Goal: Task Accomplishment & Management: Complete application form

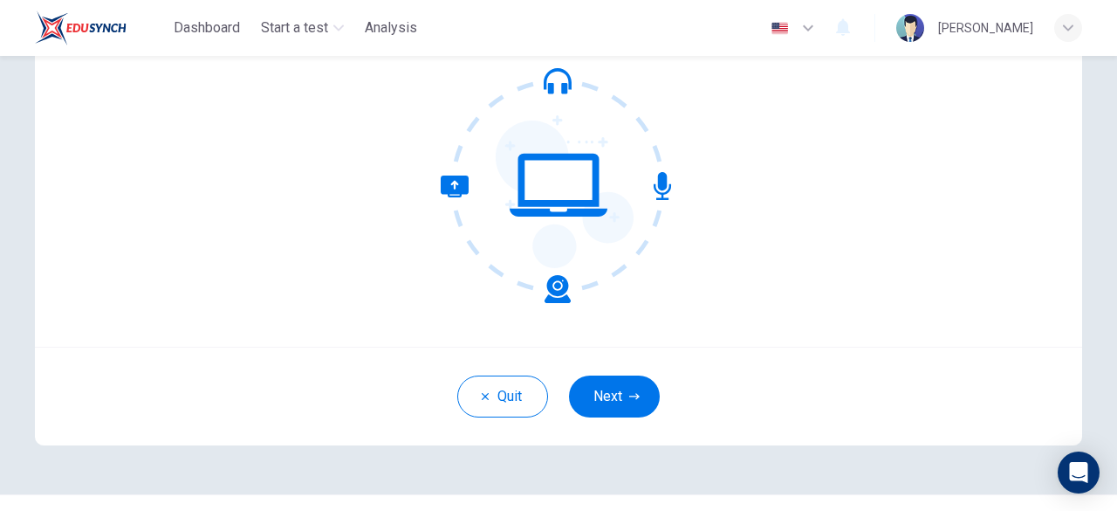
scroll to position [216, 0]
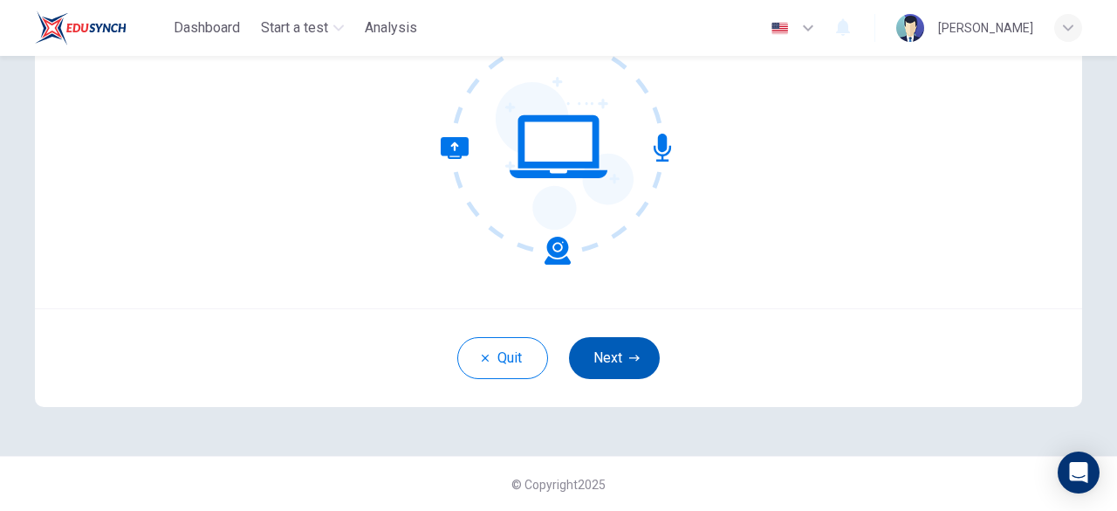
click at [629, 359] on icon "button" at bounding box center [634, 358] width 10 height 10
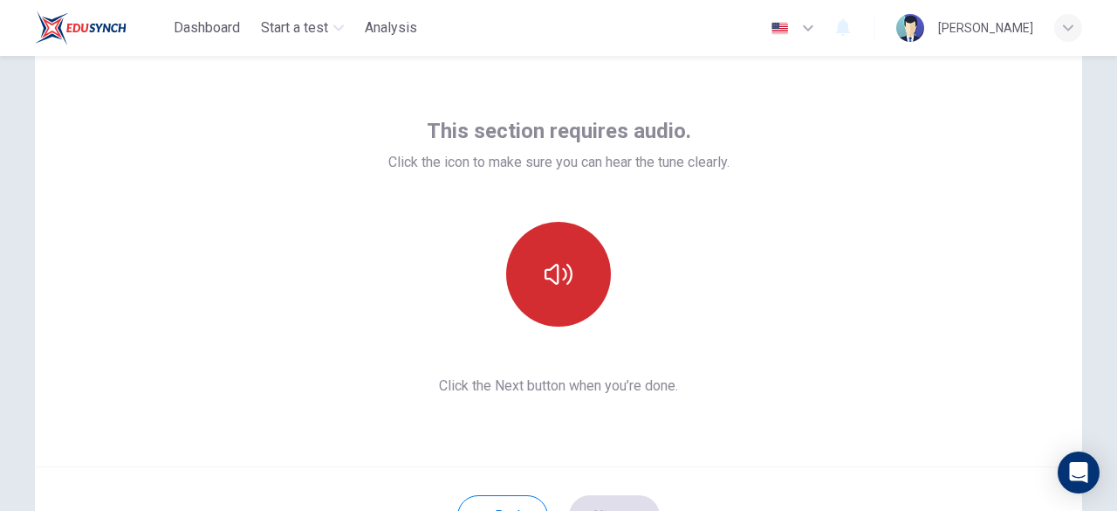
scroll to position [58, 0]
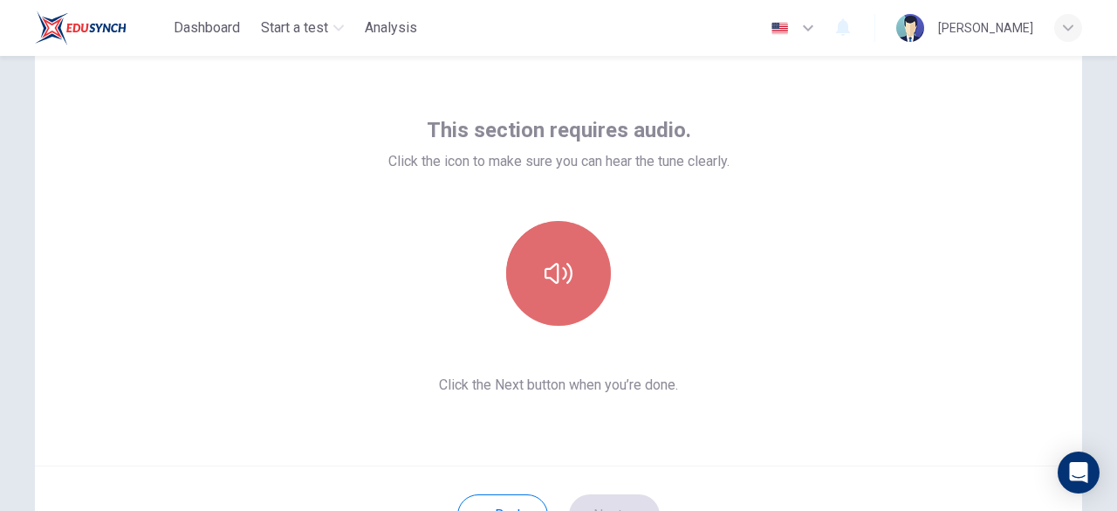
click at [566, 262] on icon "button" at bounding box center [559, 273] width 28 height 28
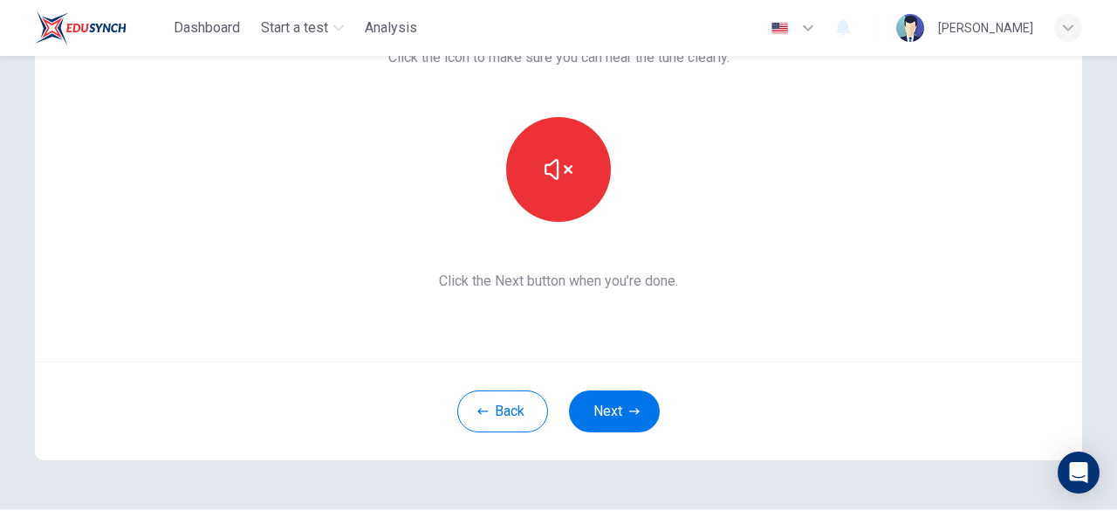
scroll to position [170, 0]
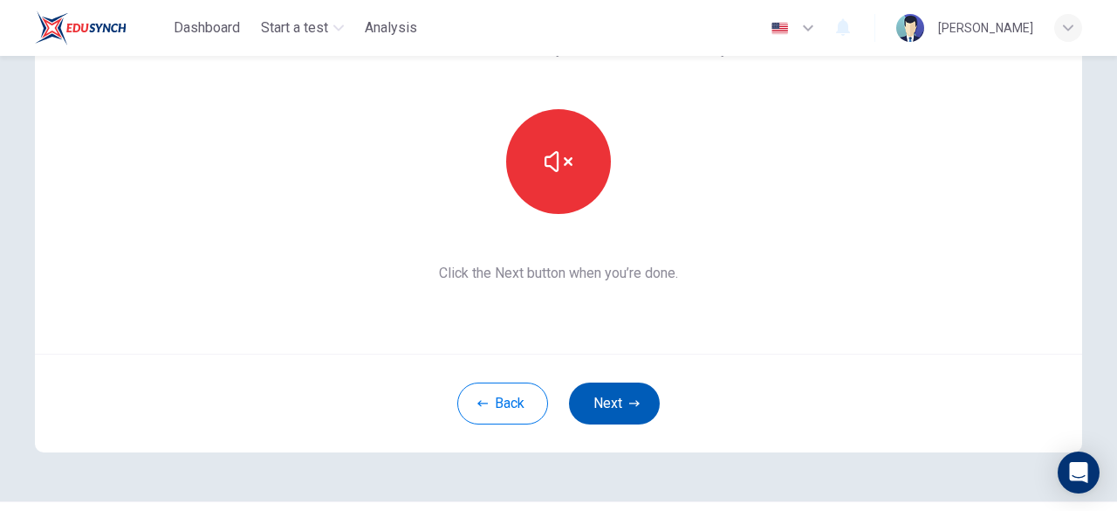
click at [604, 409] on button "Next" at bounding box center [614, 403] width 91 height 42
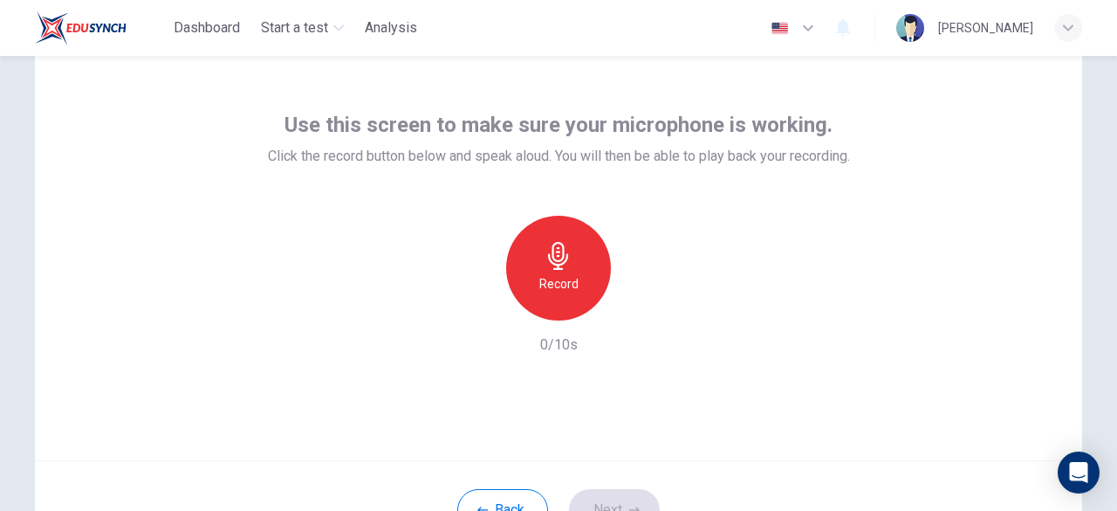
scroll to position [64, 0]
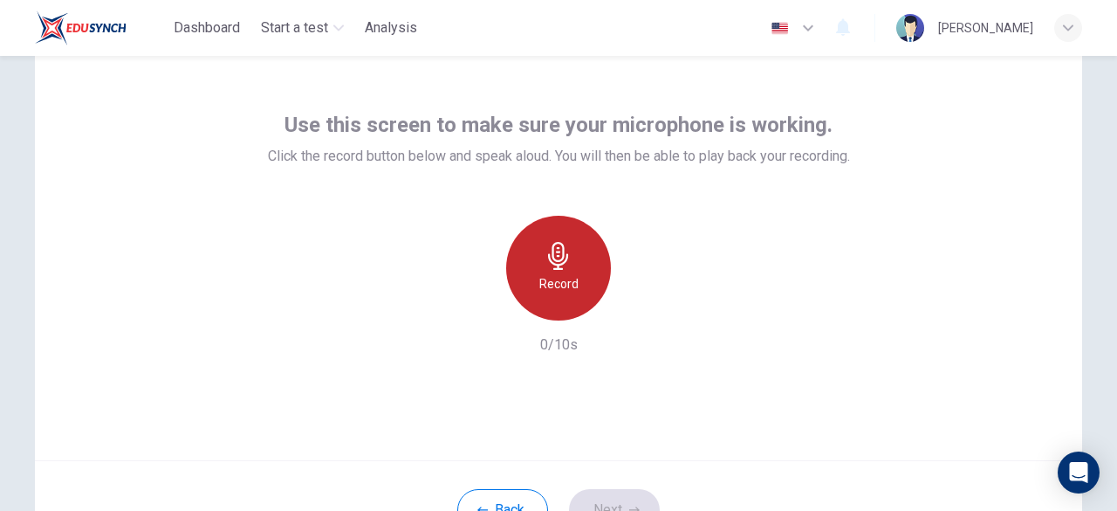
click at [557, 266] on icon "button" at bounding box center [559, 256] width 28 height 28
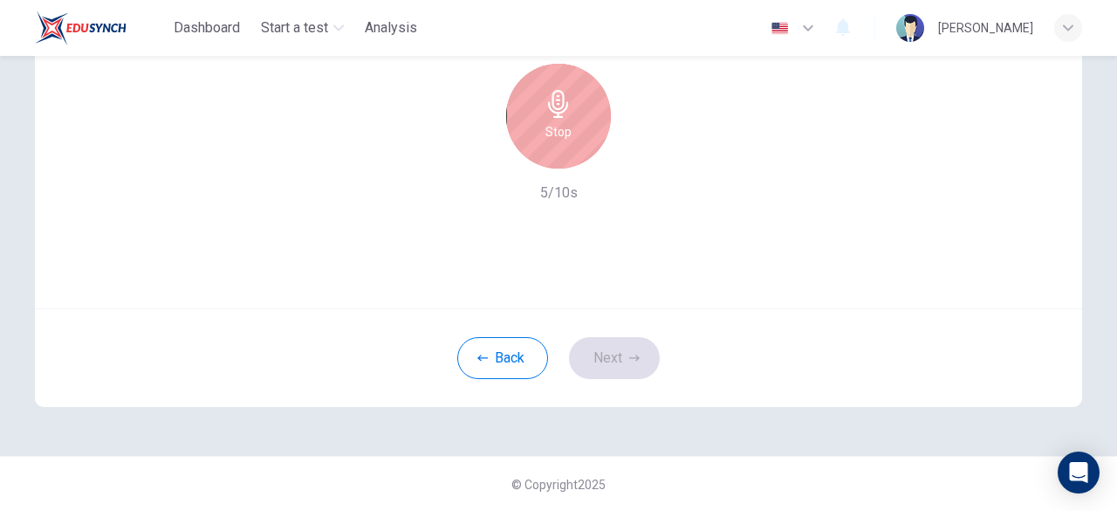
scroll to position [148, 0]
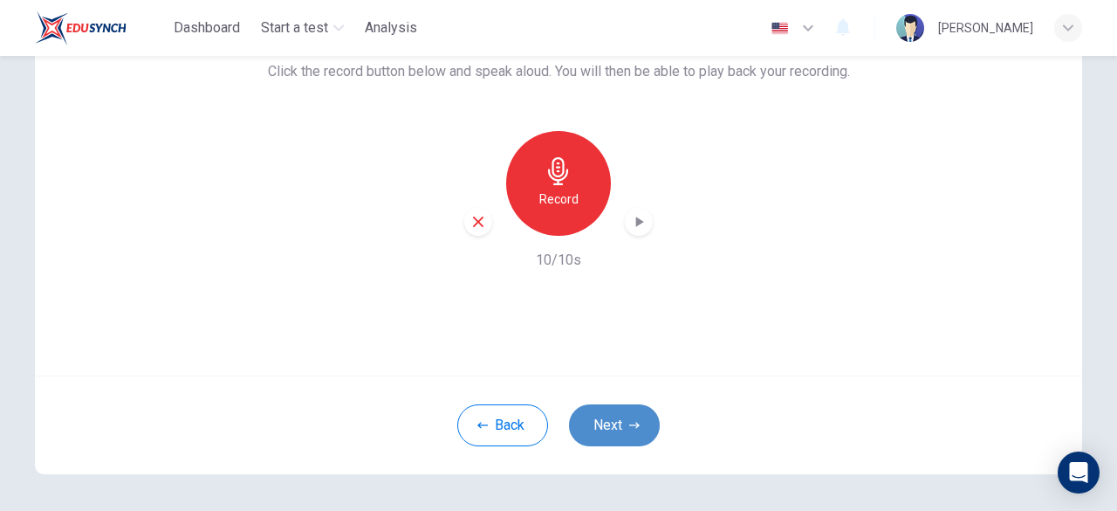
click at [620, 422] on button "Next" at bounding box center [614, 425] width 91 height 42
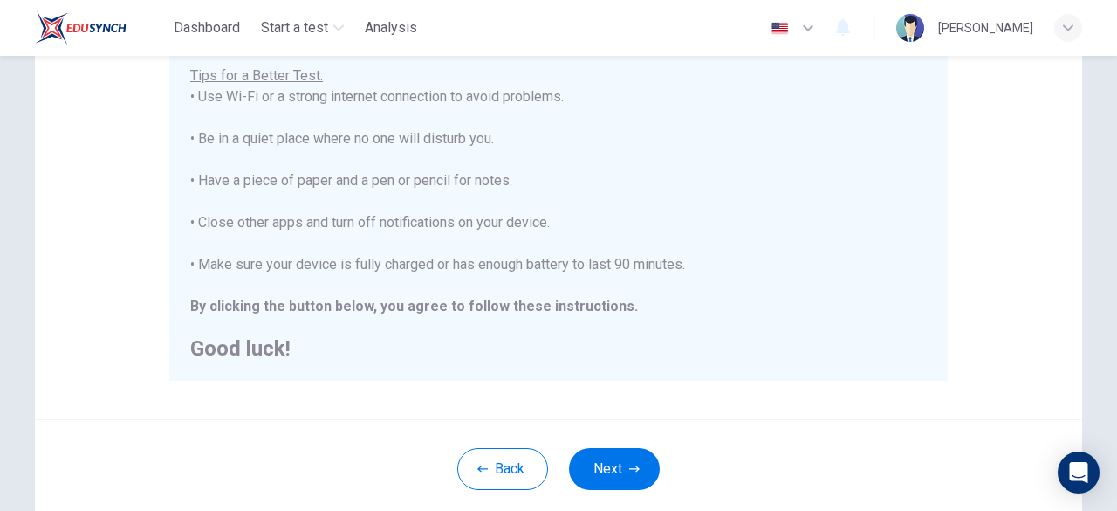
scroll to position [348, 0]
click at [614, 470] on button "Next" at bounding box center [614, 469] width 91 height 42
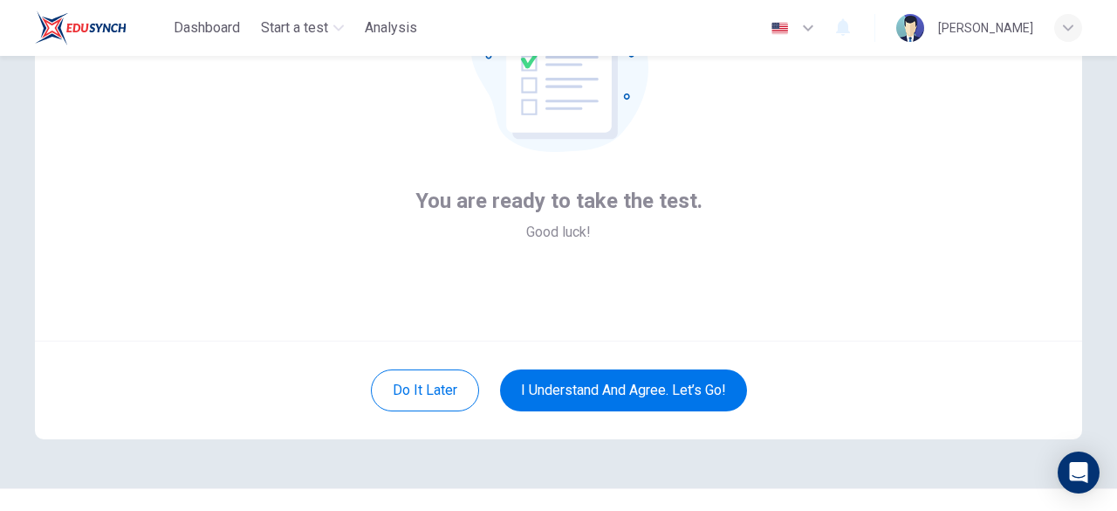
scroll to position [182, 0]
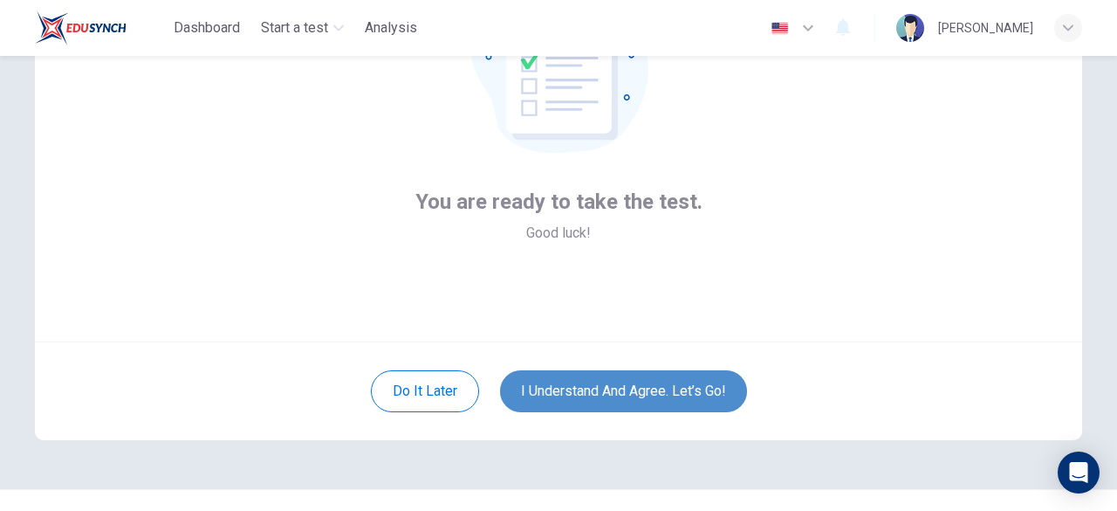
click at [609, 401] on button "I understand and agree. Let’s go!" at bounding box center [623, 391] width 247 height 42
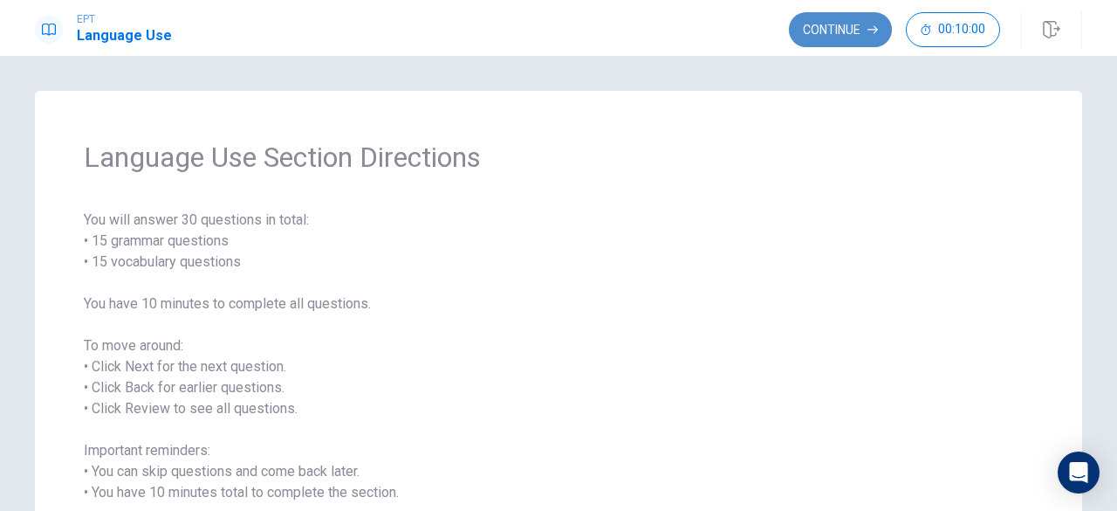
click at [816, 29] on button "Continue" at bounding box center [840, 29] width 103 height 35
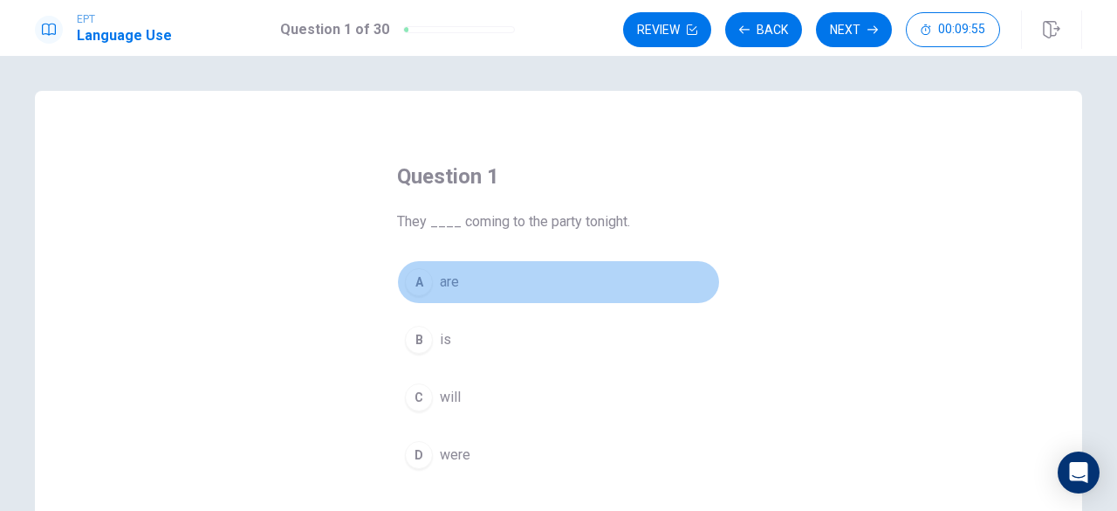
click at [425, 283] on div "A" at bounding box center [419, 282] width 28 height 28
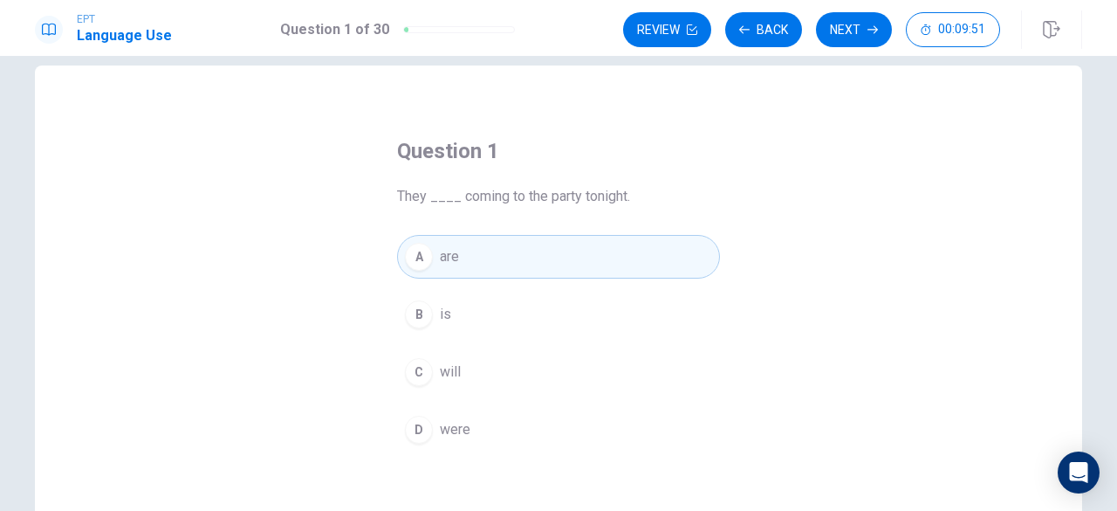
scroll to position [54, 0]
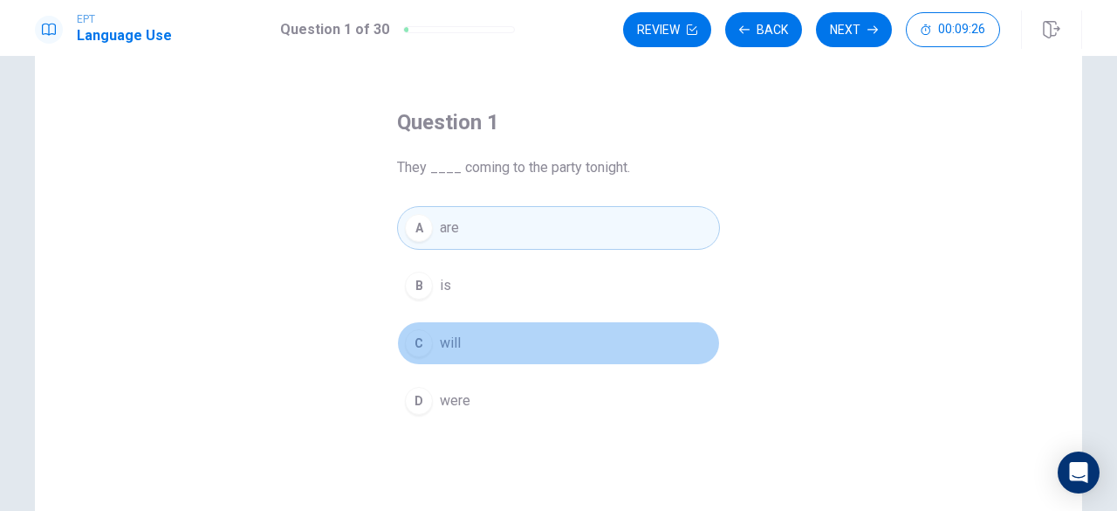
click at [464, 339] on button "C will" at bounding box center [558, 343] width 323 height 44
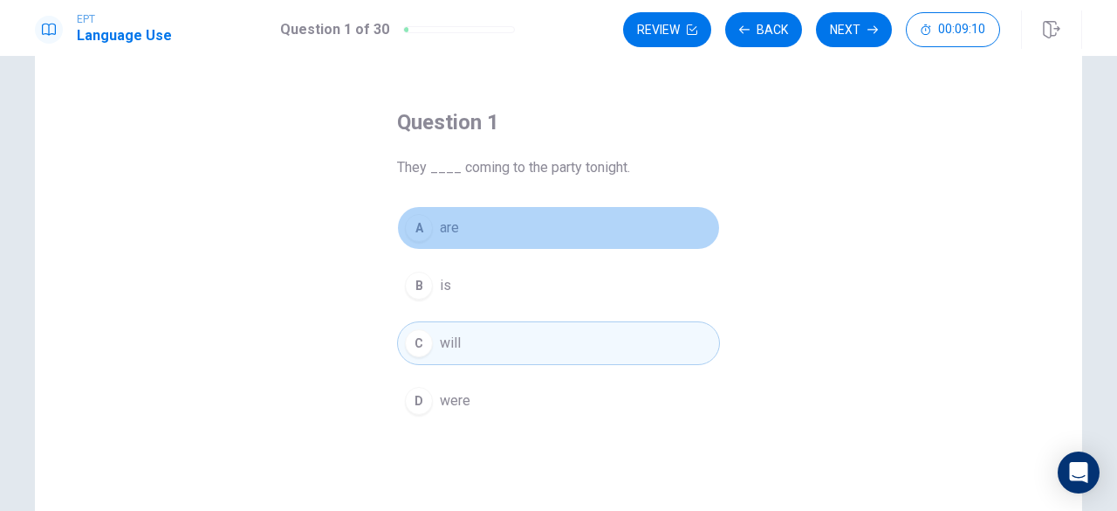
click at [453, 230] on span "are" at bounding box center [449, 227] width 19 height 21
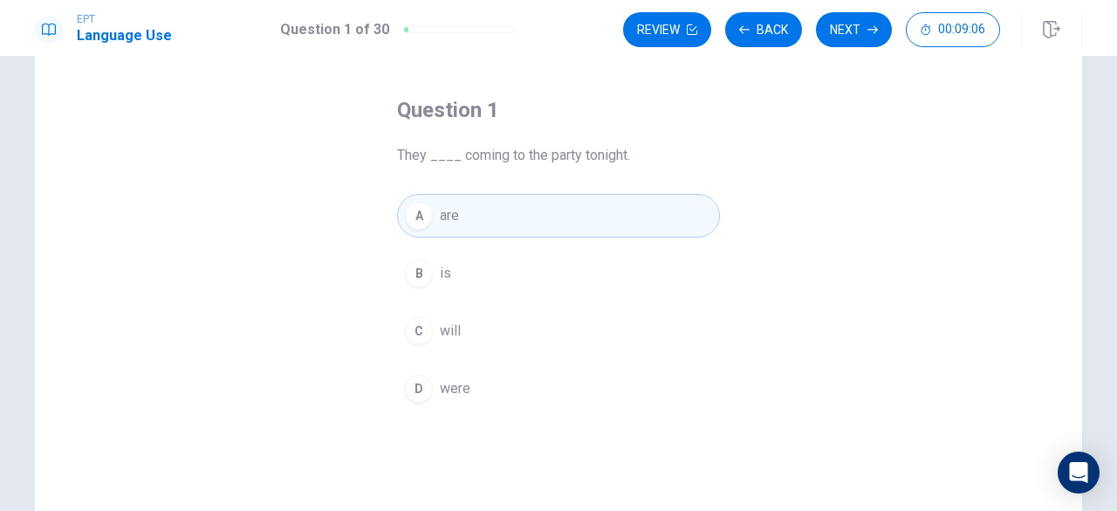
scroll to position [49, 0]
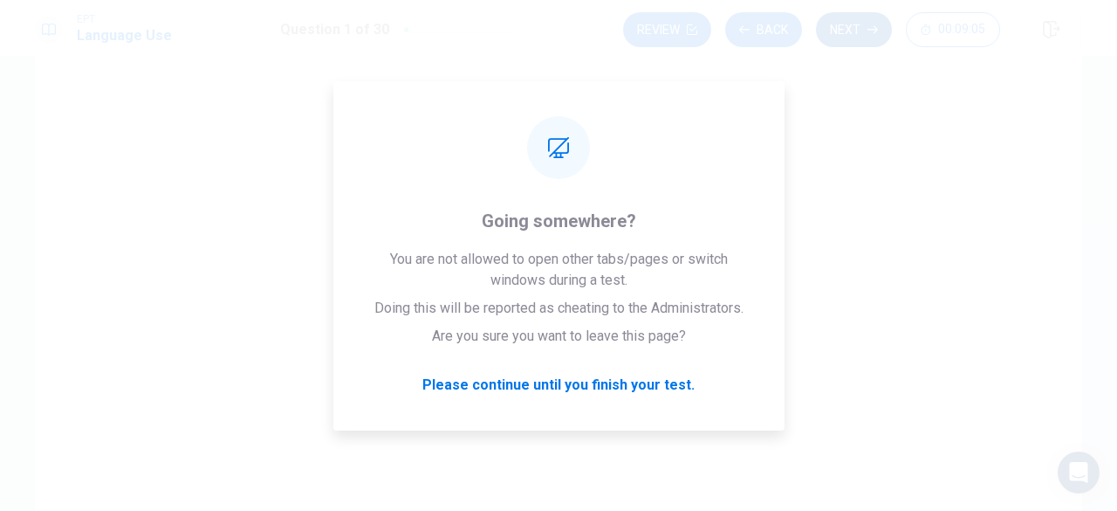
click at [853, 29] on button "Next" at bounding box center [854, 29] width 76 height 35
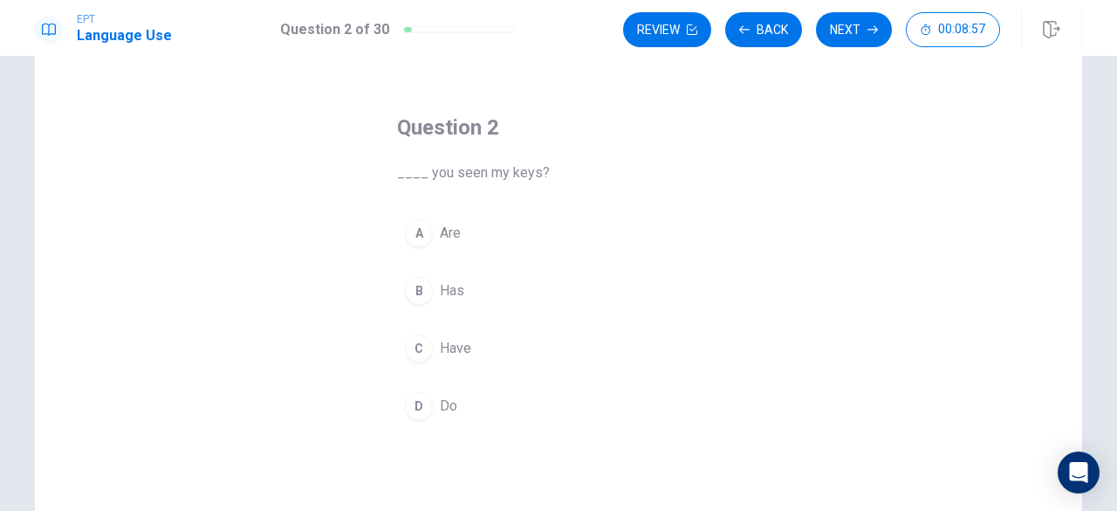
click at [431, 235] on button "A Are" at bounding box center [558, 233] width 323 height 44
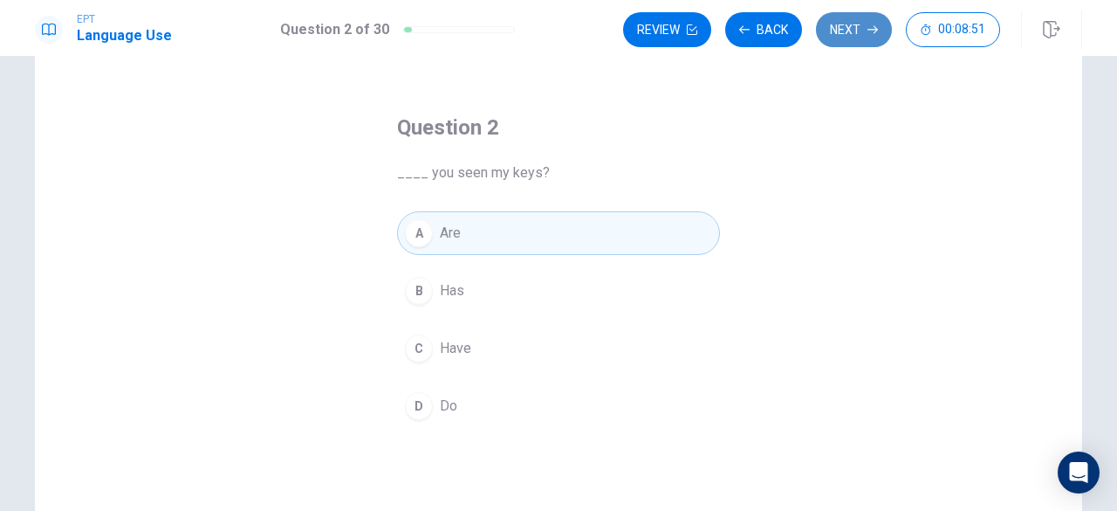
click at [864, 31] on button "Next" at bounding box center [854, 29] width 76 height 35
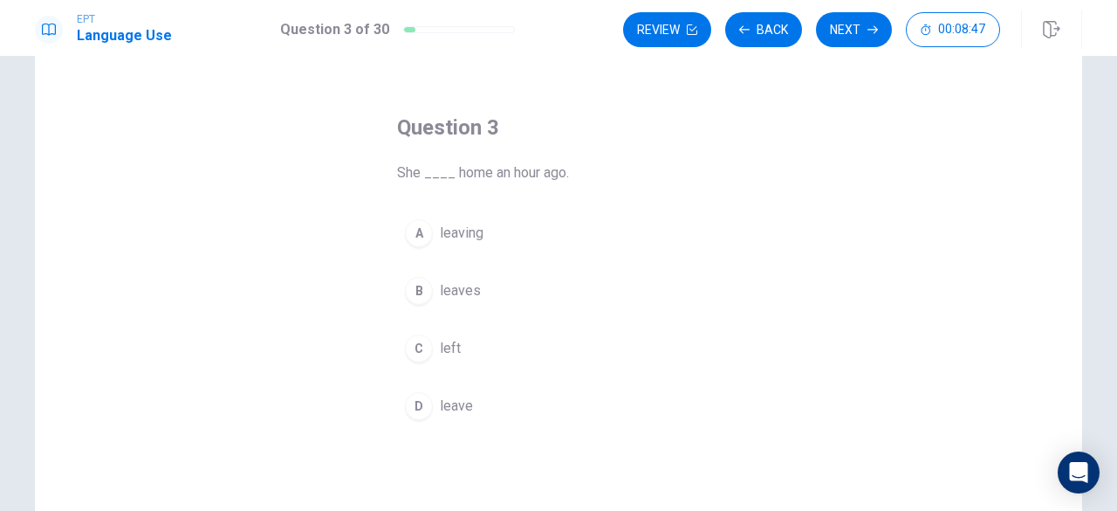
click at [468, 291] on span "leaves" at bounding box center [460, 290] width 41 height 21
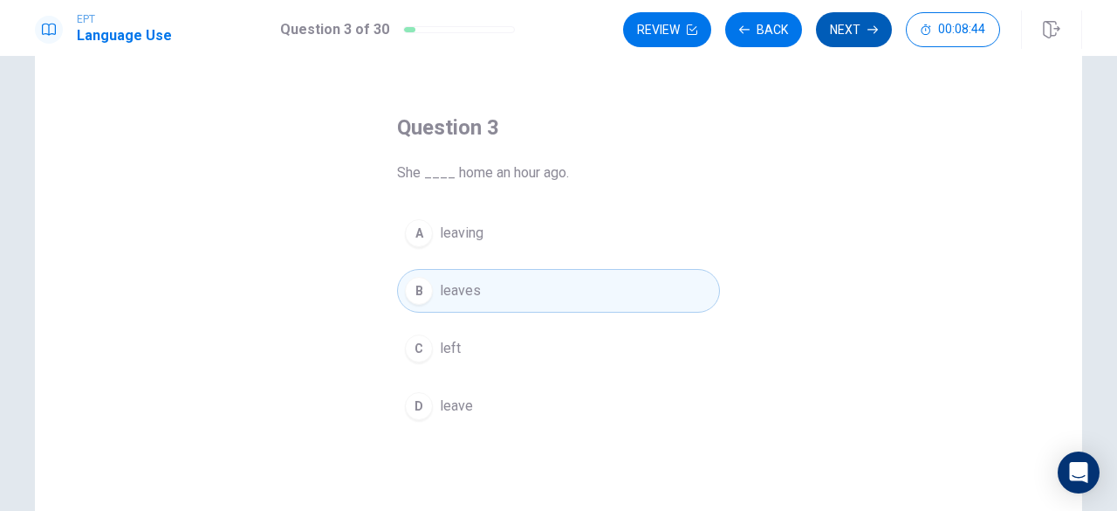
click at [844, 24] on button "Next" at bounding box center [854, 29] width 76 height 35
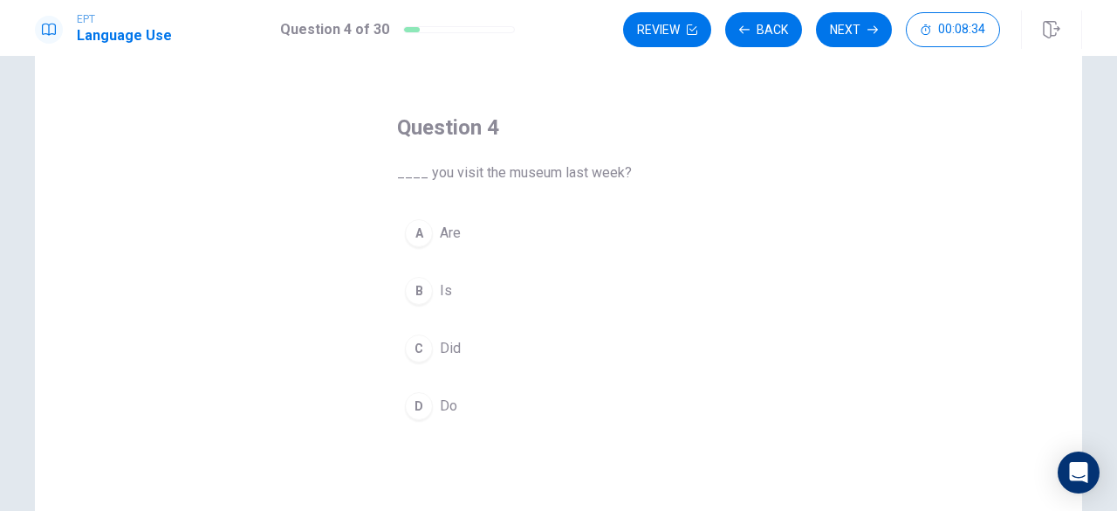
click at [449, 339] on span "Did" at bounding box center [450, 348] width 21 height 21
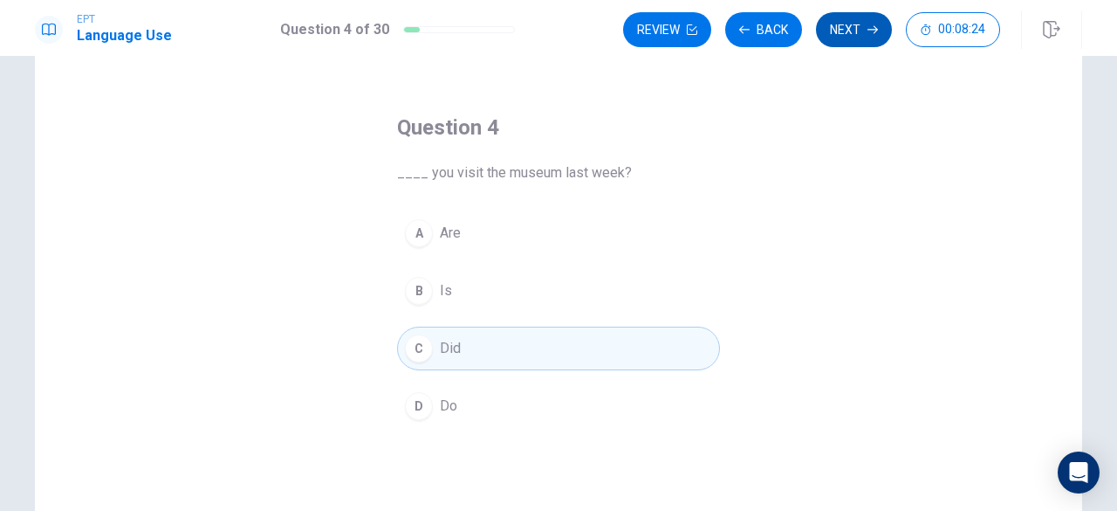
click at [843, 31] on button "Next" at bounding box center [854, 29] width 76 height 35
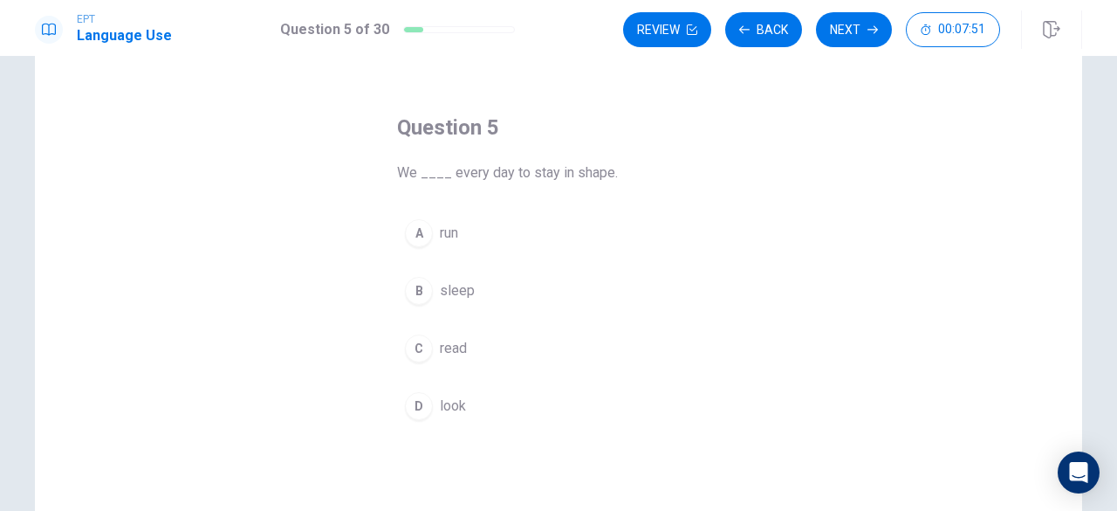
click at [442, 233] on span "run" at bounding box center [449, 233] width 18 height 21
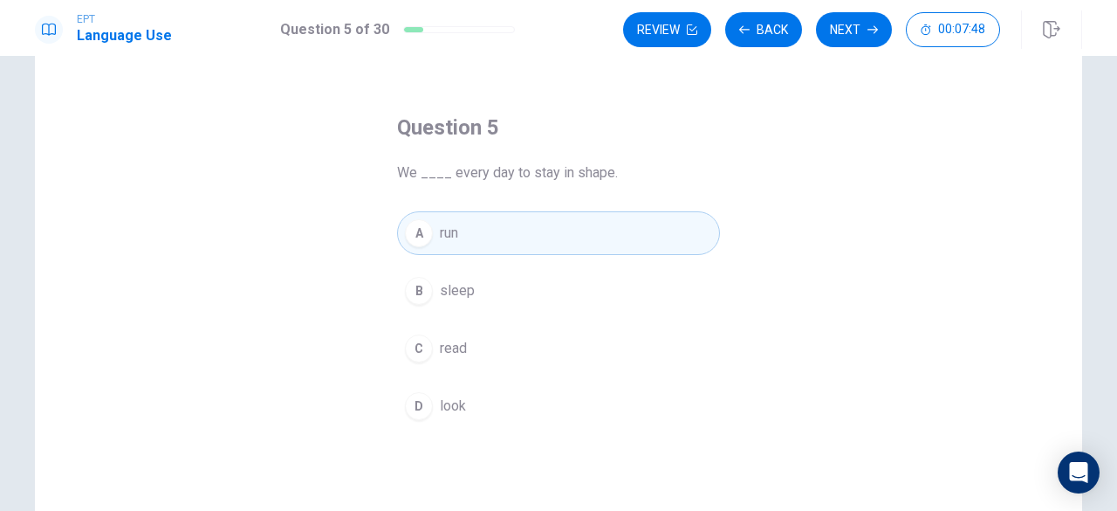
click at [466, 343] on button "C read" at bounding box center [558, 348] width 323 height 44
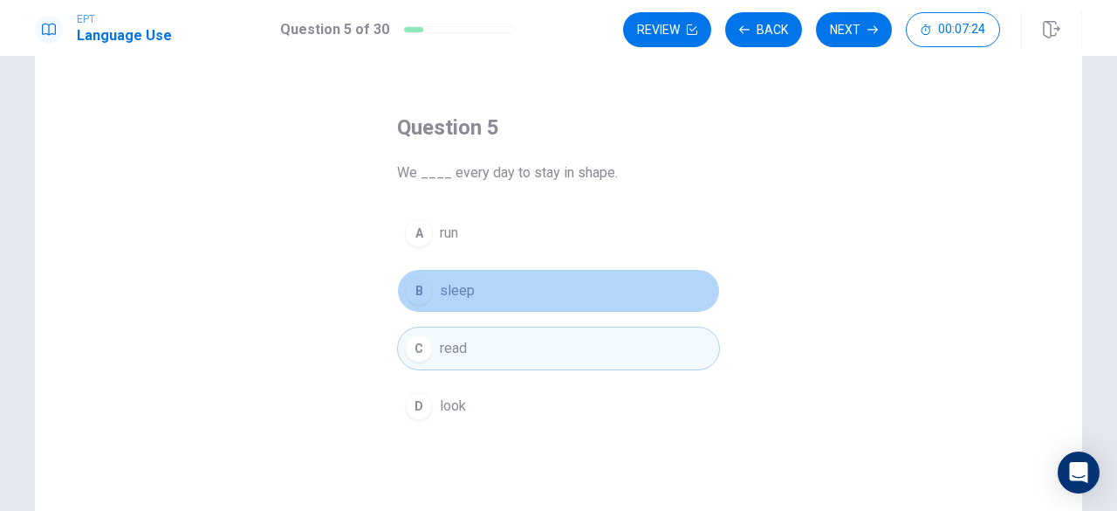
click at [480, 285] on button "B sleep" at bounding box center [558, 291] width 323 height 44
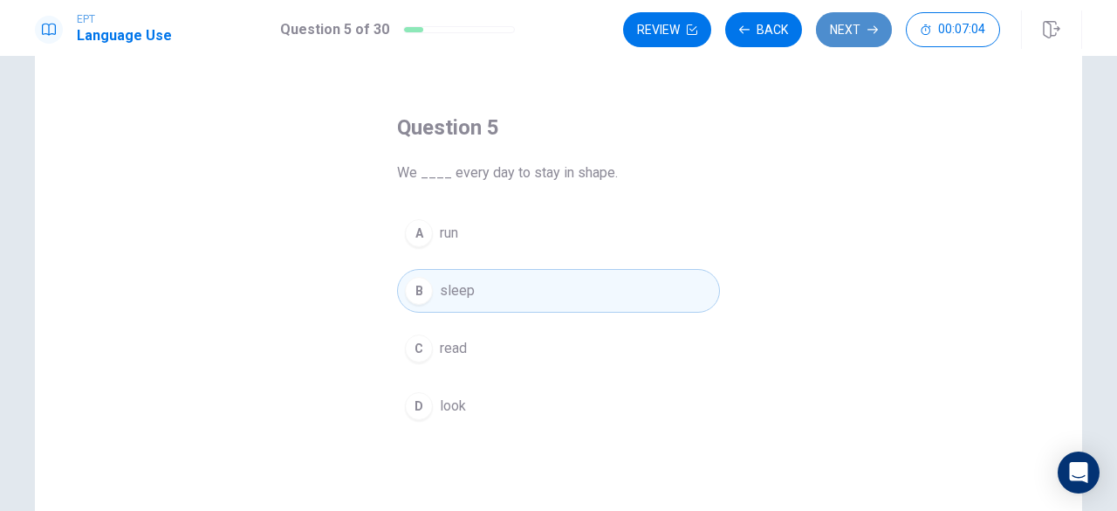
click at [849, 27] on button "Next" at bounding box center [854, 29] width 76 height 35
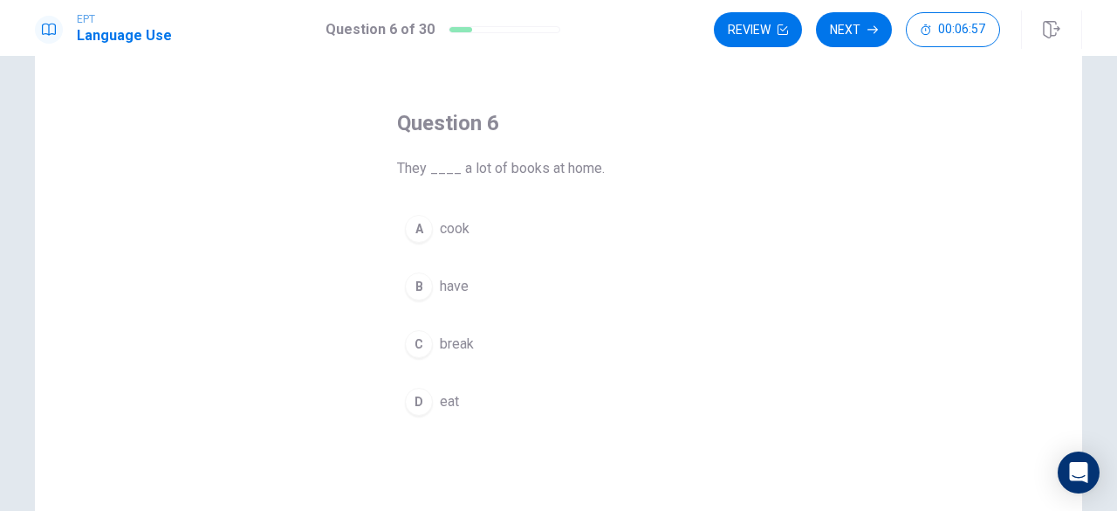
scroll to position [52, 0]
click at [449, 294] on span "have" at bounding box center [454, 287] width 29 height 21
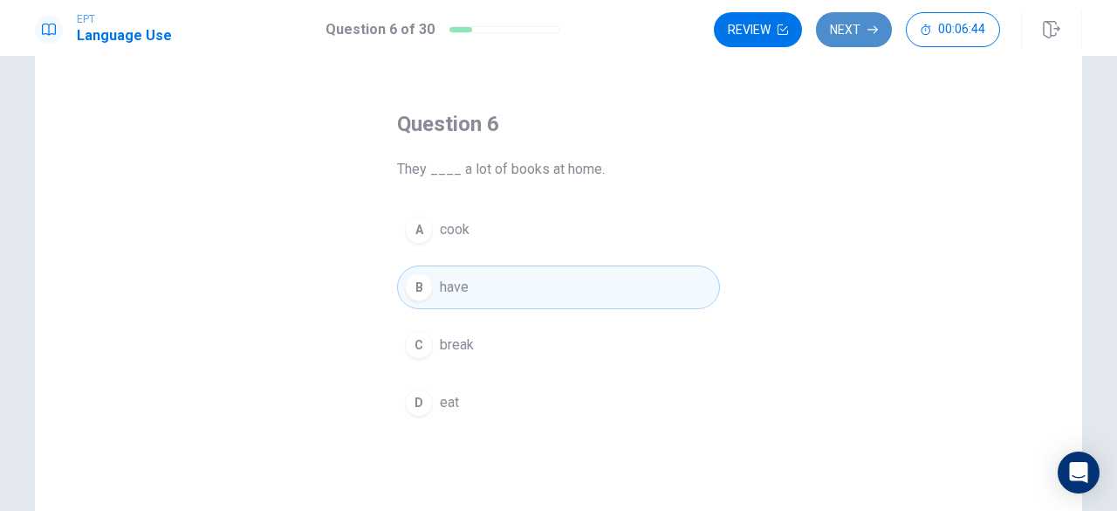
click at [857, 24] on button "Next" at bounding box center [854, 29] width 76 height 35
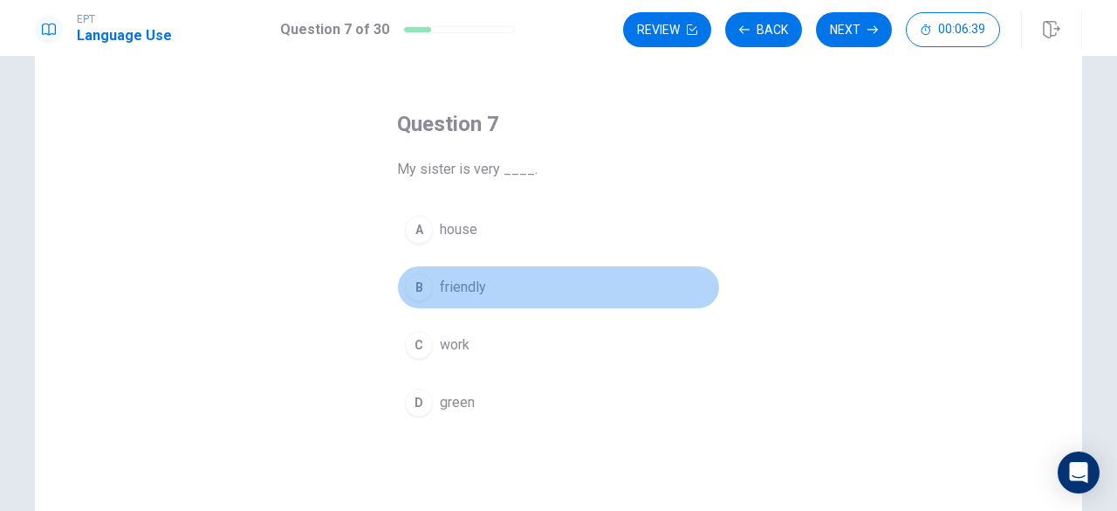
click at [464, 287] on span "friendly" at bounding box center [463, 287] width 46 height 21
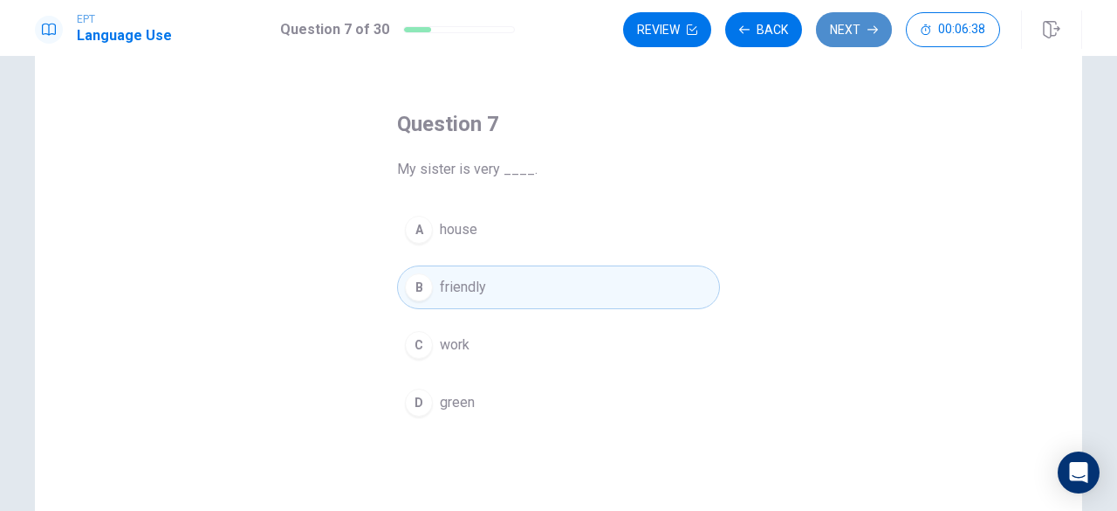
click at [861, 32] on button "Next" at bounding box center [854, 29] width 76 height 35
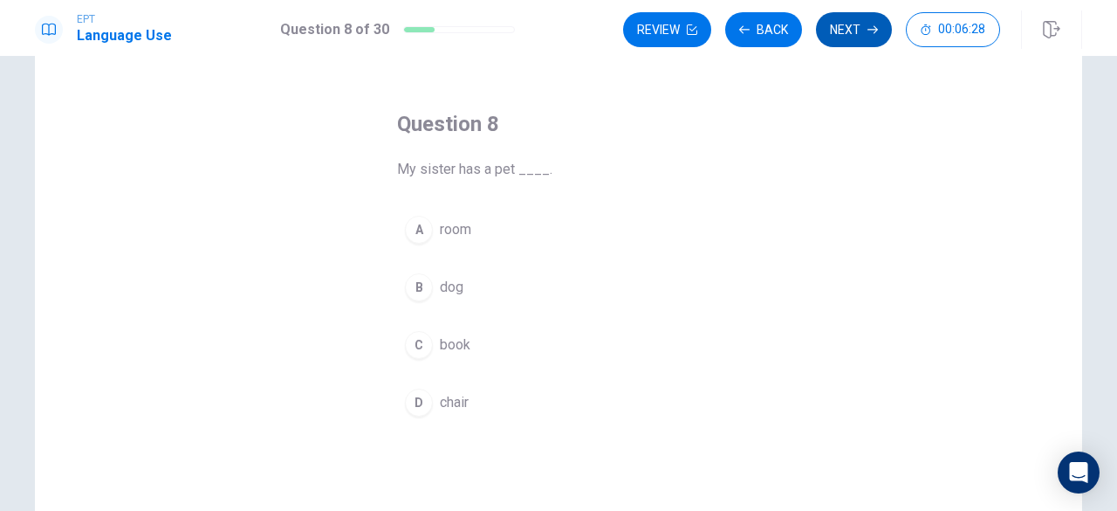
click at [879, 24] on button "Next" at bounding box center [854, 29] width 76 height 35
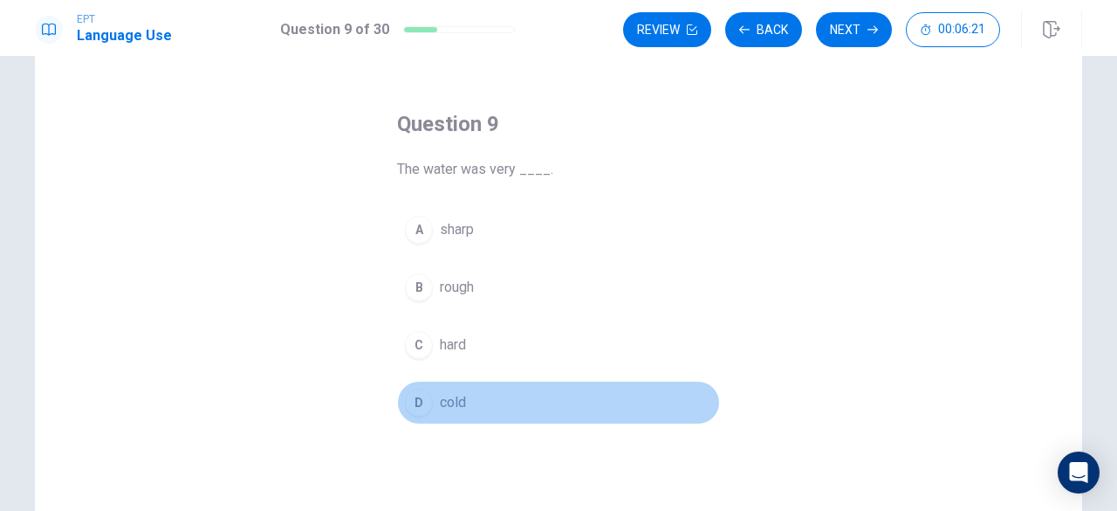
click at [440, 399] on span "cold" at bounding box center [453, 402] width 26 height 21
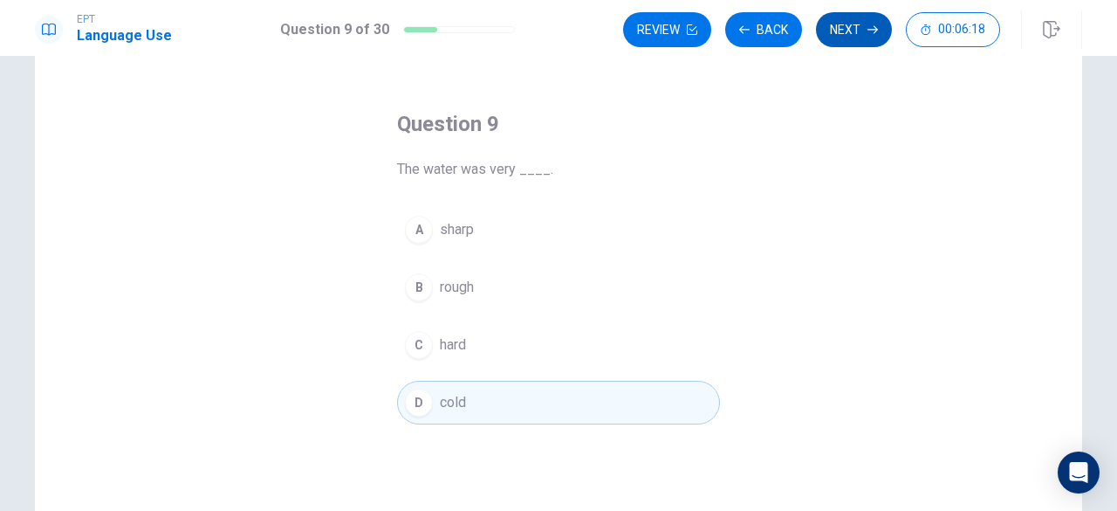
click at [855, 35] on button "Next" at bounding box center [854, 29] width 76 height 35
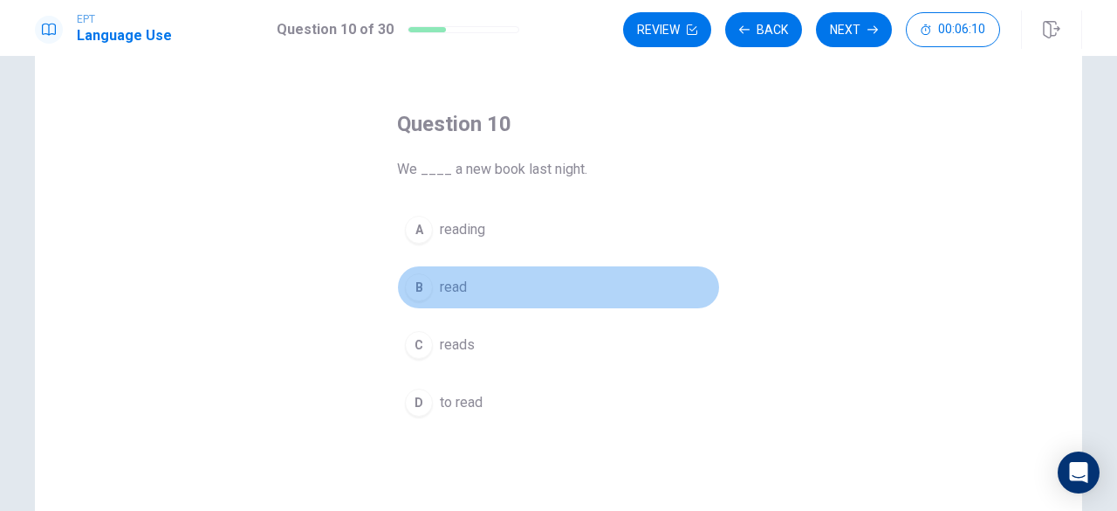
click at [457, 281] on span "read" at bounding box center [453, 287] width 27 height 21
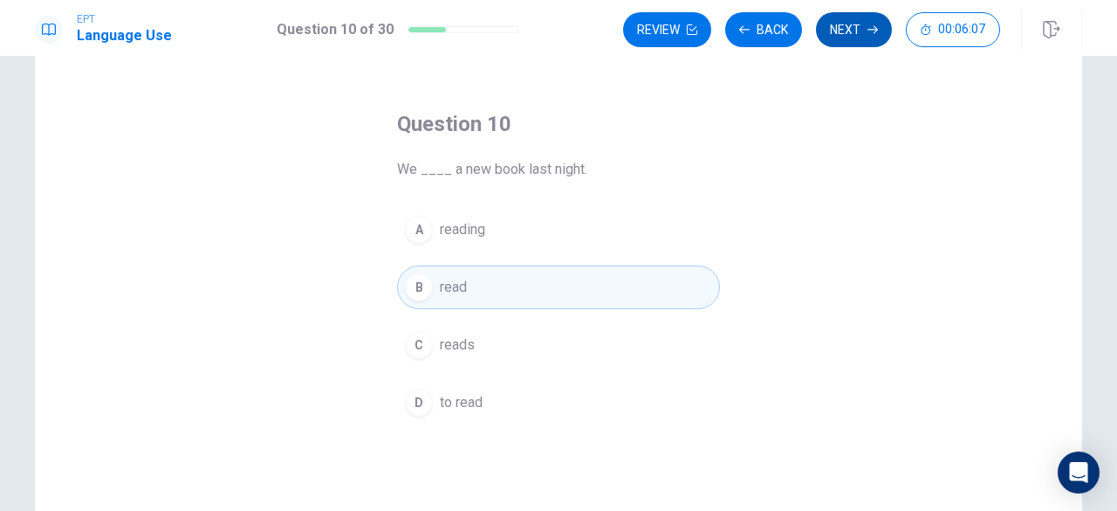
click at [834, 31] on button "Next" at bounding box center [854, 29] width 76 height 35
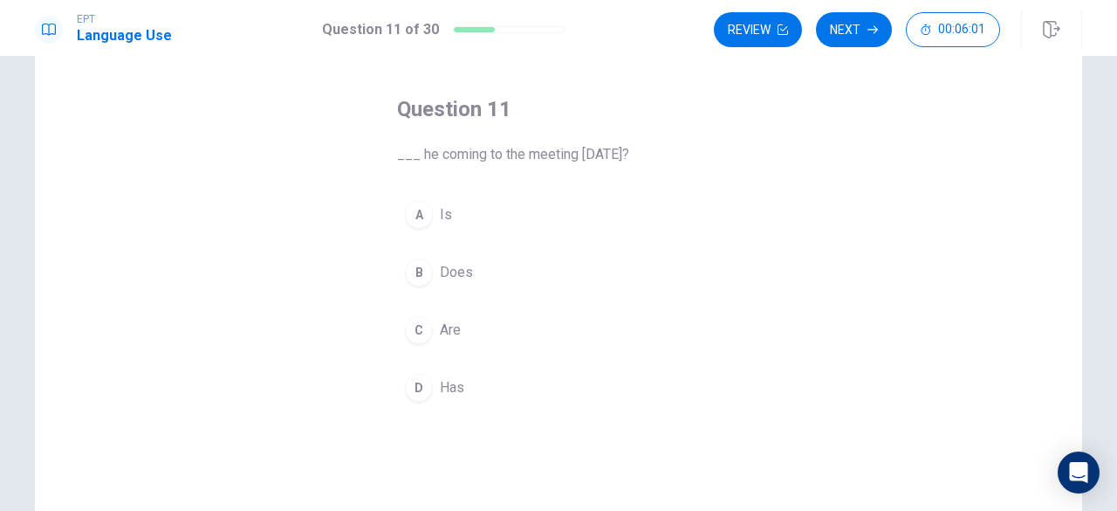
scroll to position [67, 0]
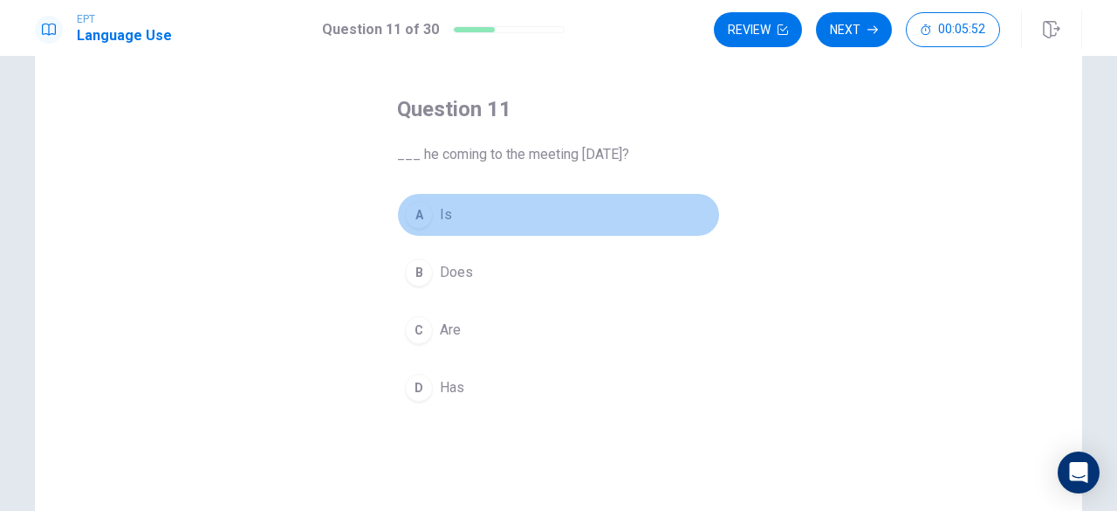
click at [440, 216] on span "Is" at bounding box center [446, 214] width 12 height 21
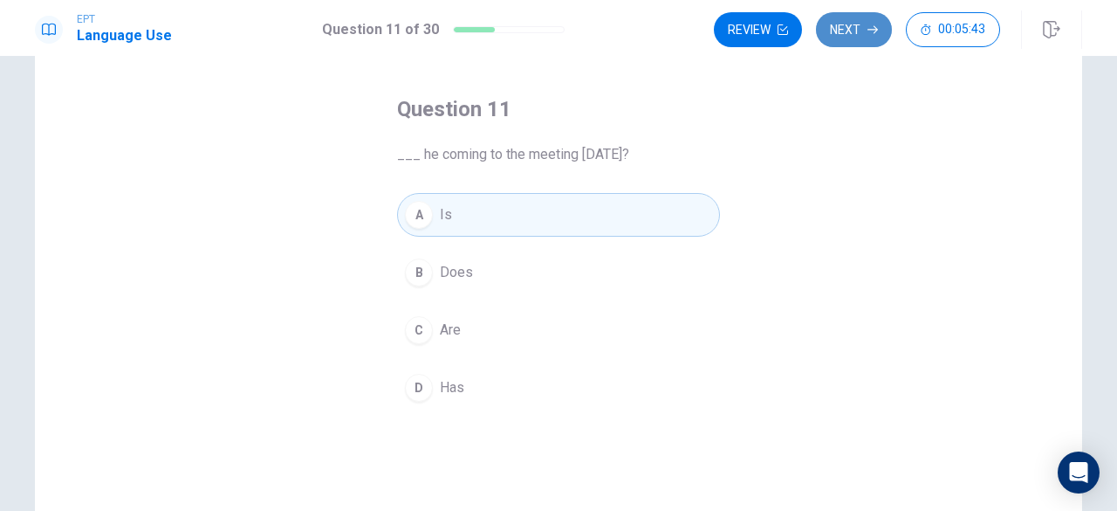
click at [853, 17] on button "Next" at bounding box center [854, 29] width 76 height 35
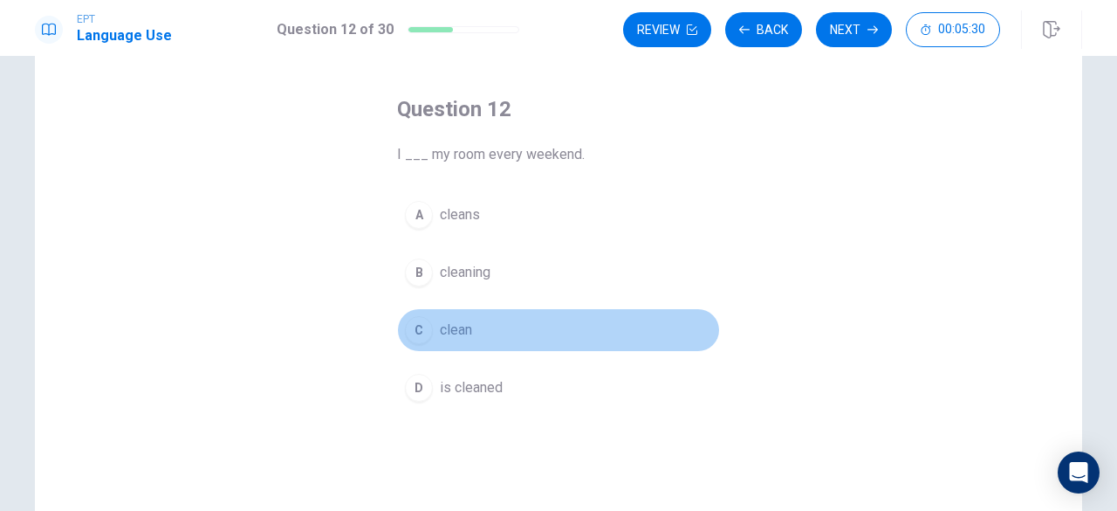
click at [449, 319] on span "clean" at bounding box center [456, 329] width 32 height 21
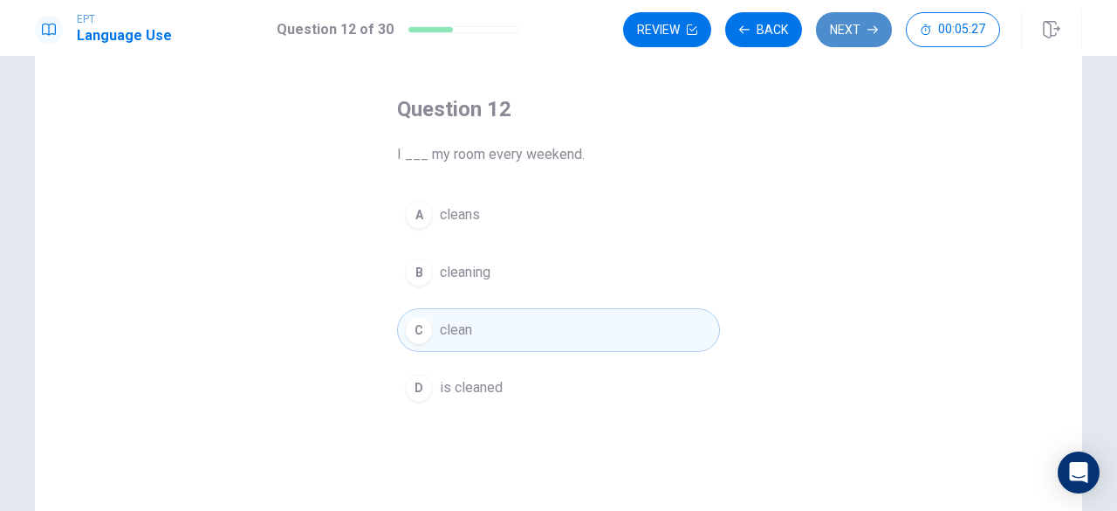
click at [857, 25] on button "Next" at bounding box center [854, 29] width 76 height 35
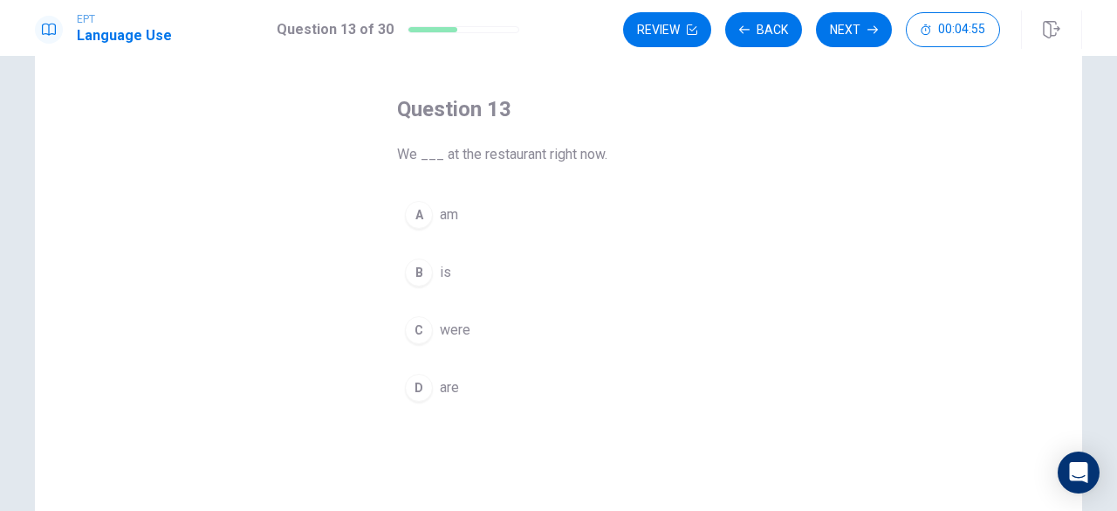
click at [436, 373] on button "D are" at bounding box center [558, 388] width 323 height 44
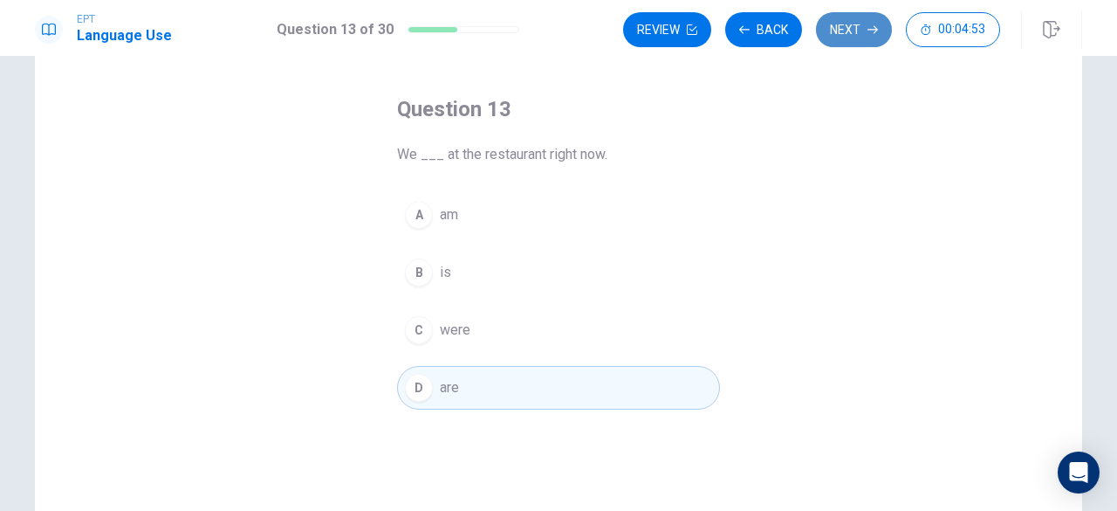
click at [873, 19] on button "Next" at bounding box center [854, 29] width 76 height 35
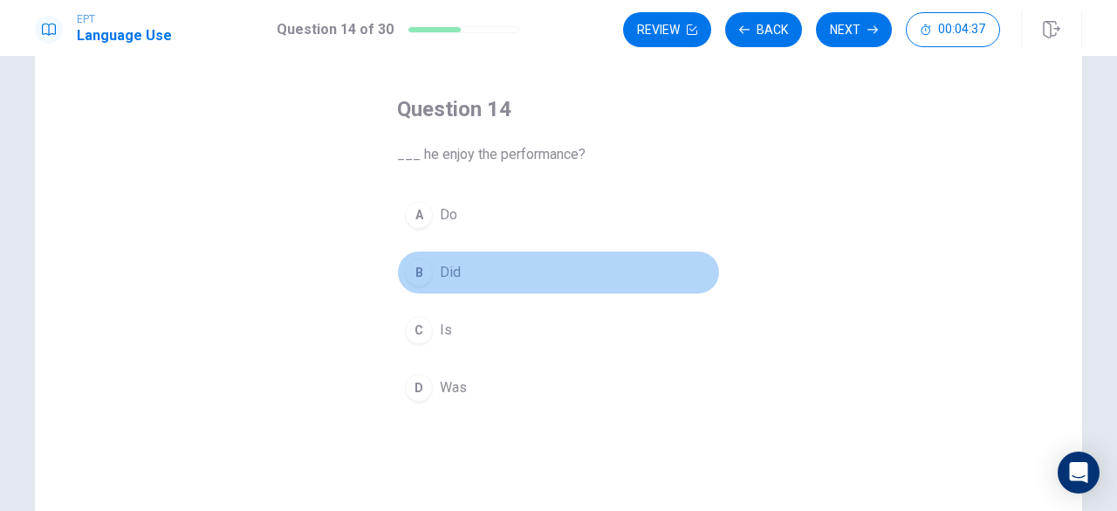
click at [440, 270] on span "Did" at bounding box center [450, 272] width 21 height 21
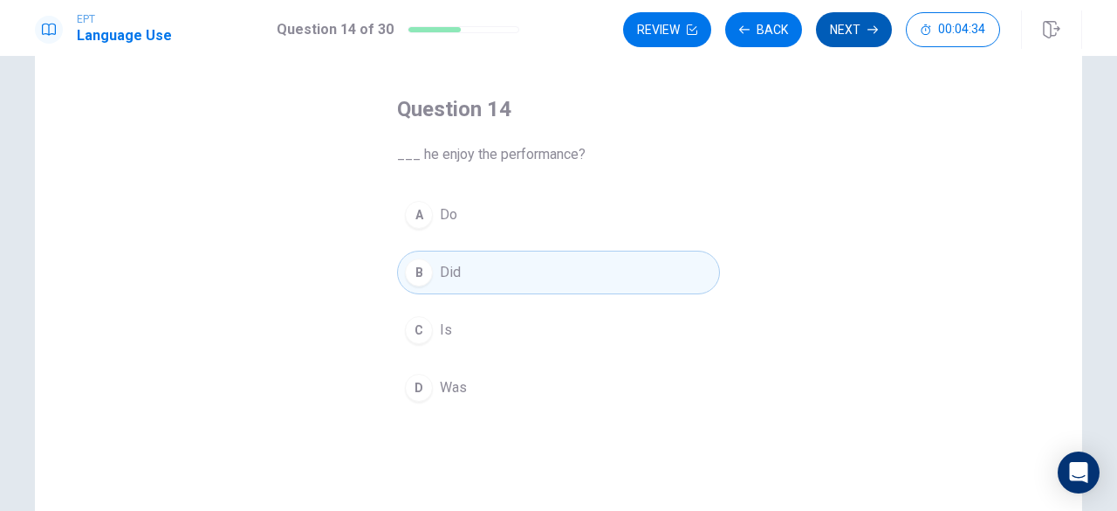
click at [845, 26] on button "Next" at bounding box center [854, 29] width 76 height 35
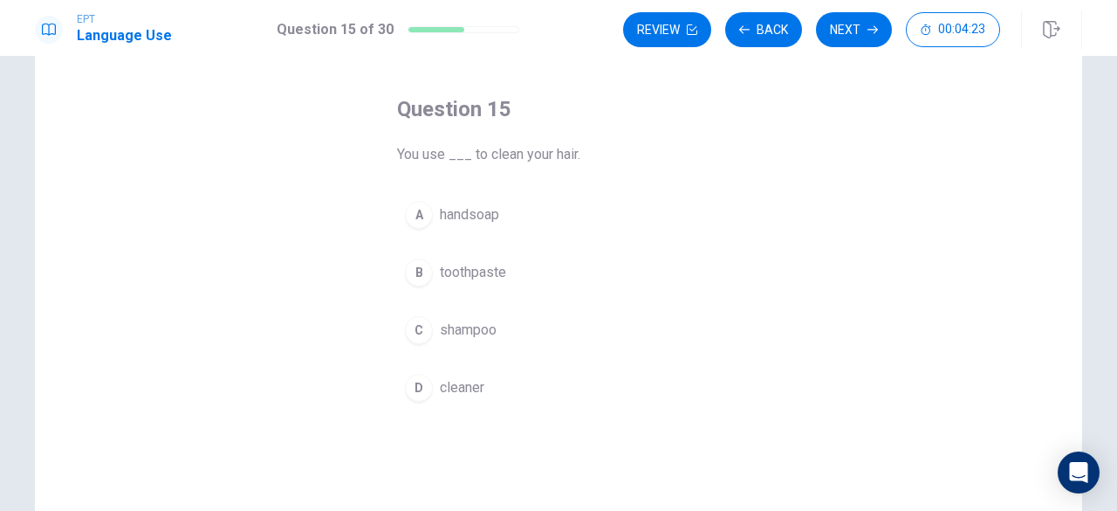
click at [476, 326] on span "shampoo" at bounding box center [468, 329] width 57 height 21
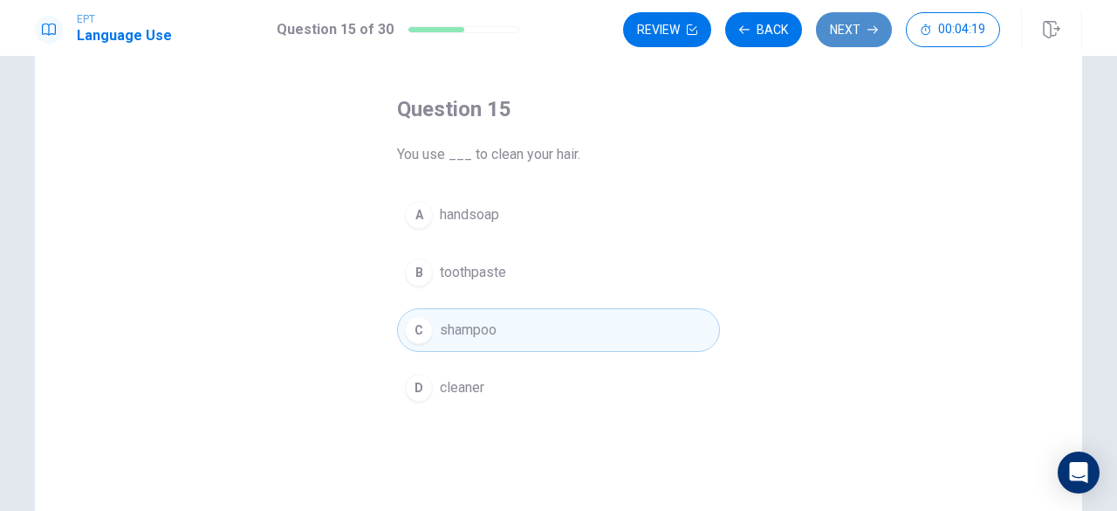
click at [852, 36] on button "Next" at bounding box center [854, 29] width 76 height 35
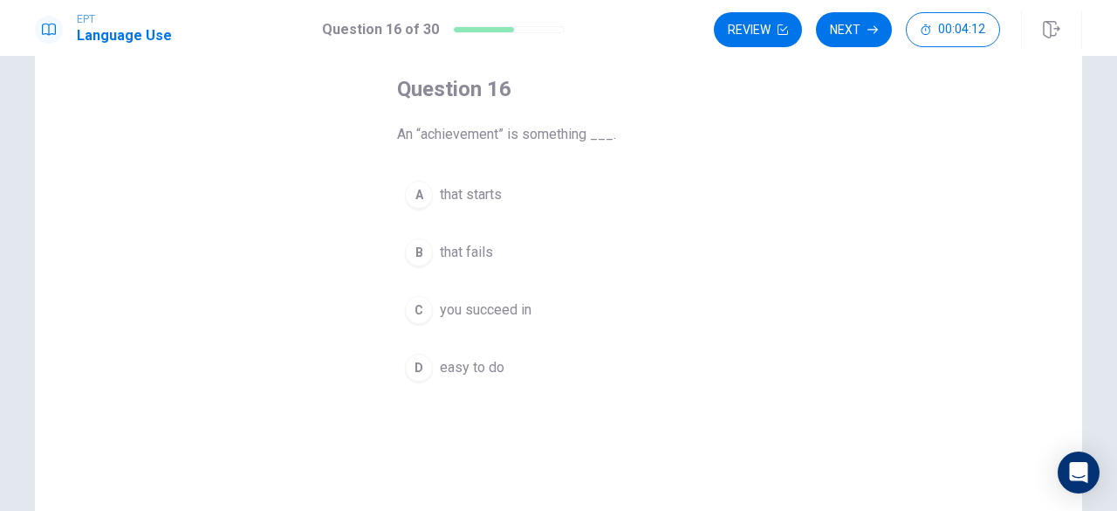
scroll to position [85, 0]
click at [499, 309] on span "you succeed in" at bounding box center [486, 312] width 92 height 21
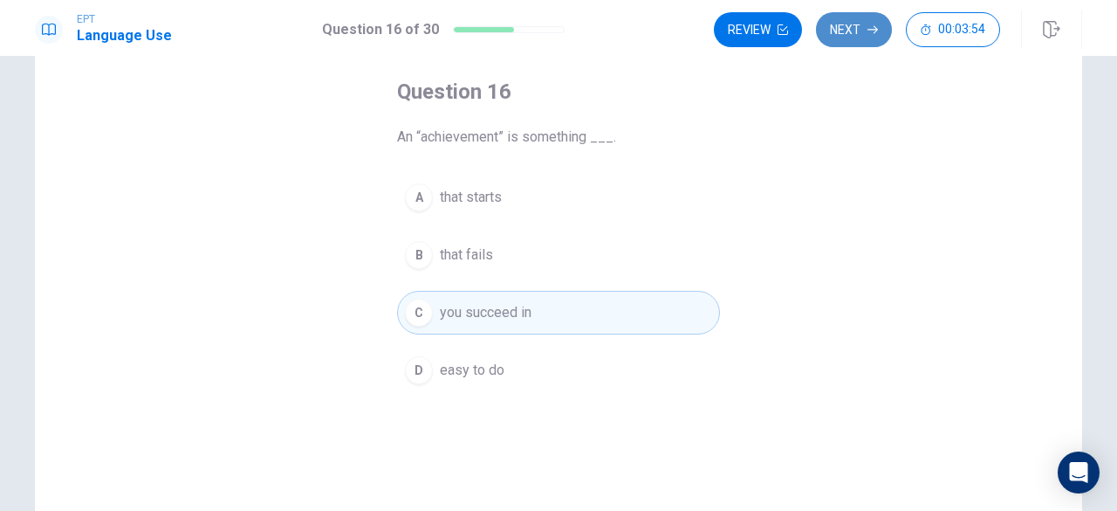
click at [861, 34] on button "Next" at bounding box center [854, 29] width 76 height 35
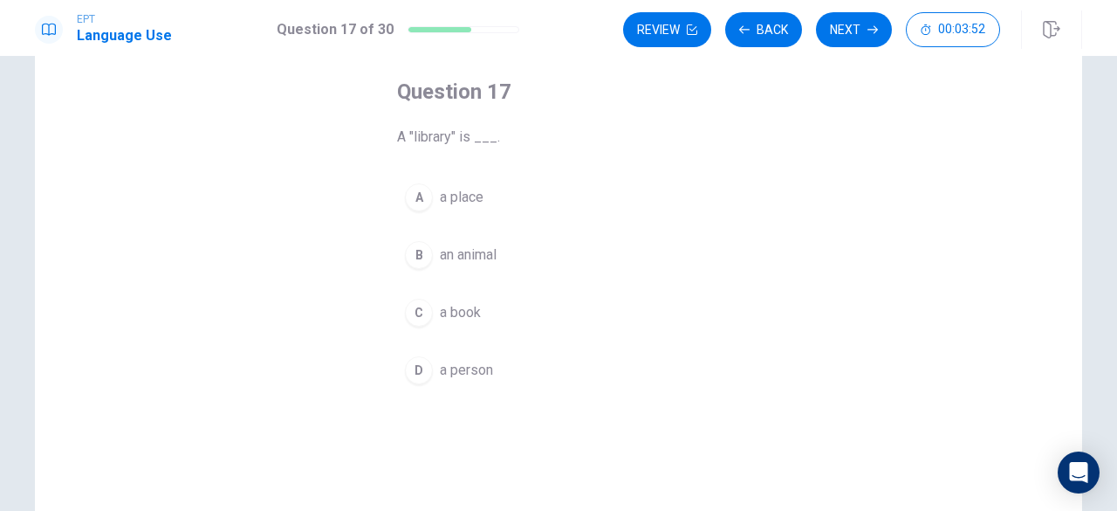
click at [448, 322] on button "C a book" at bounding box center [558, 313] width 323 height 44
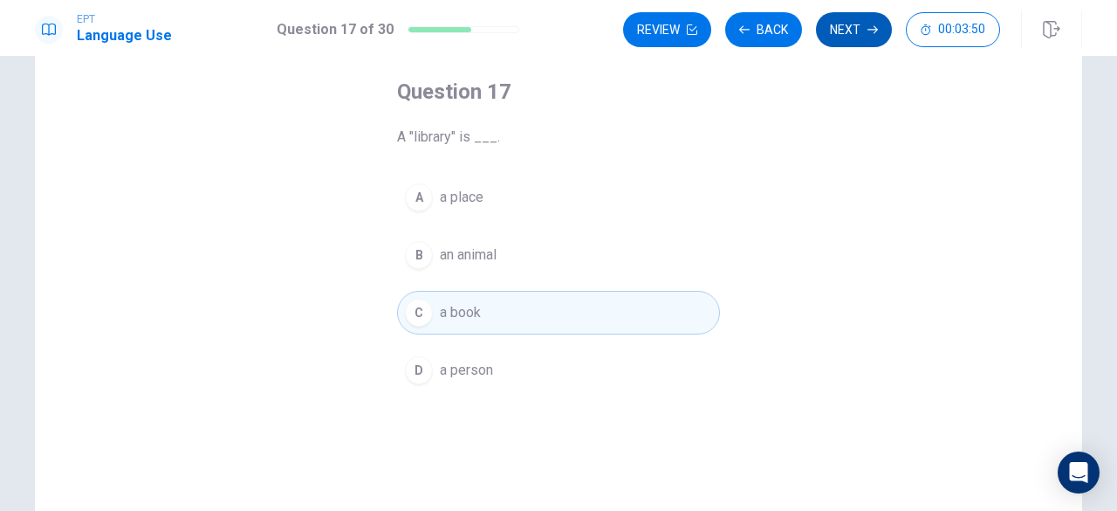
click at [841, 32] on button "Next" at bounding box center [854, 29] width 76 height 35
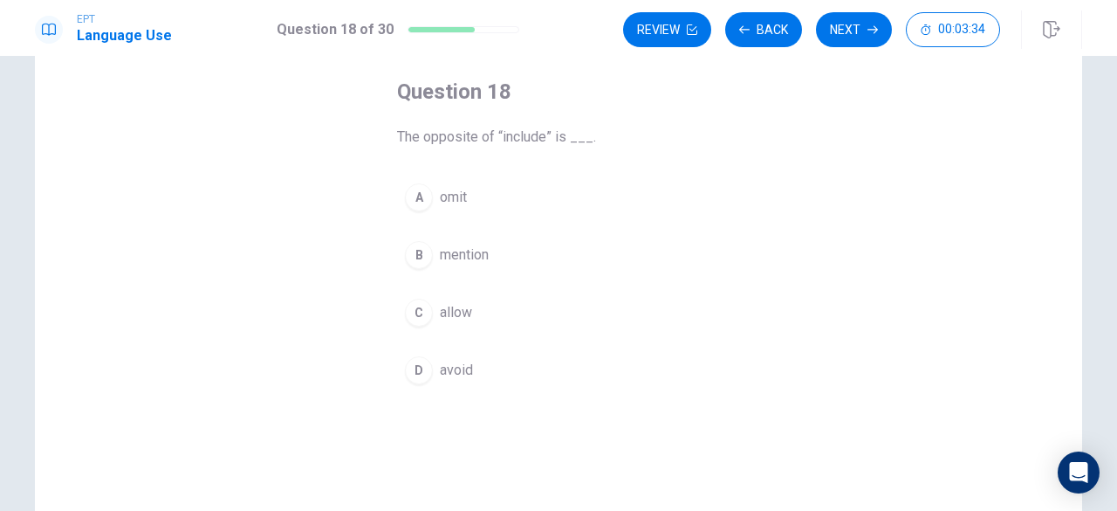
click at [449, 364] on span "avoid" at bounding box center [456, 370] width 33 height 21
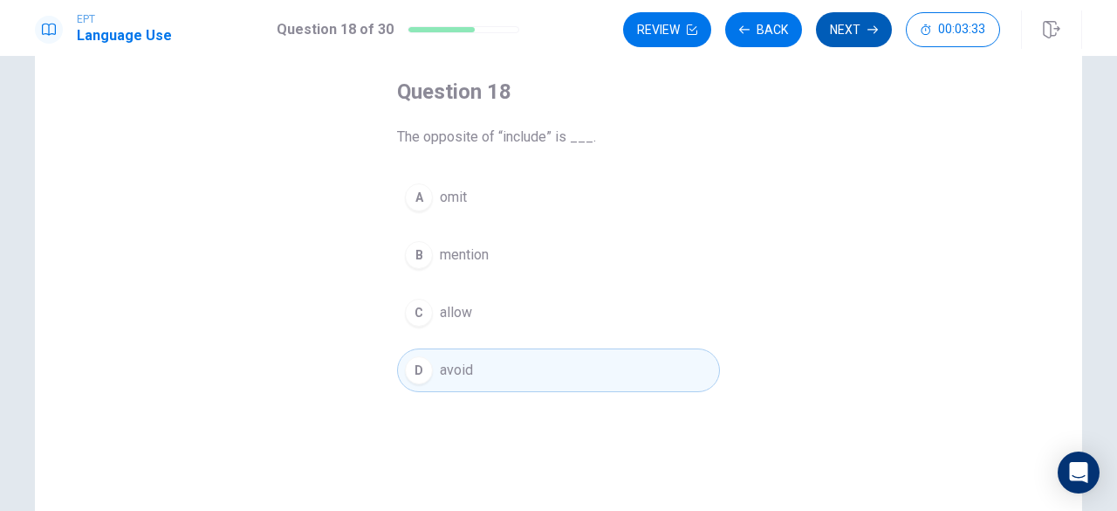
click at [862, 26] on button "Next" at bounding box center [854, 29] width 76 height 35
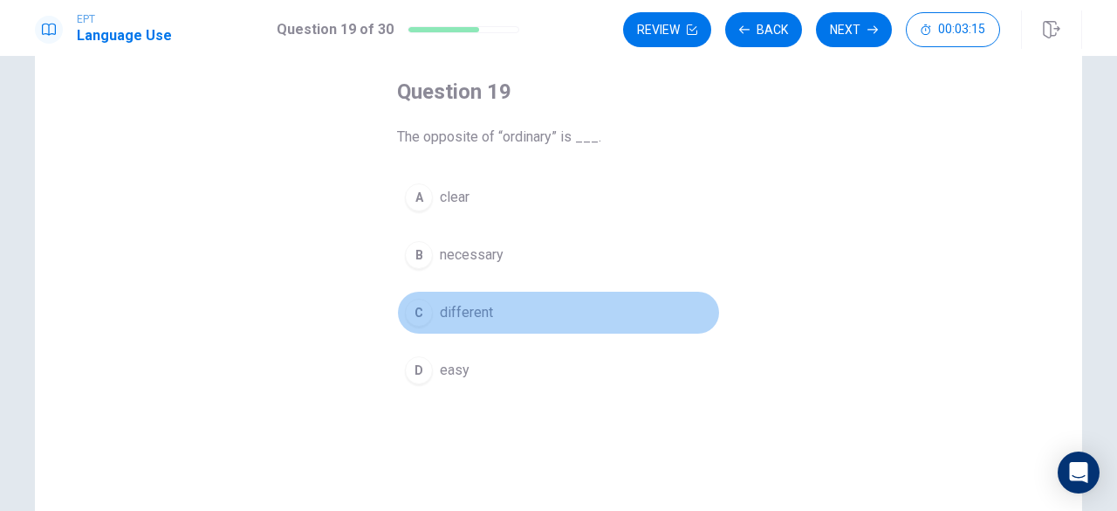
click at [463, 307] on span "different" at bounding box center [466, 312] width 53 height 21
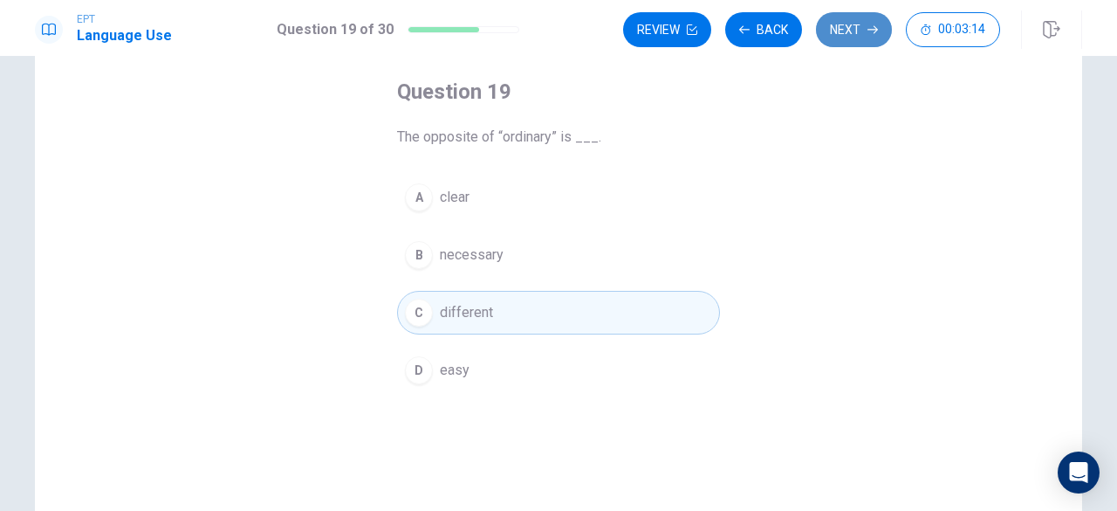
click at [869, 25] on icon "button" at bounding box center [872, 29] width 10 height 10
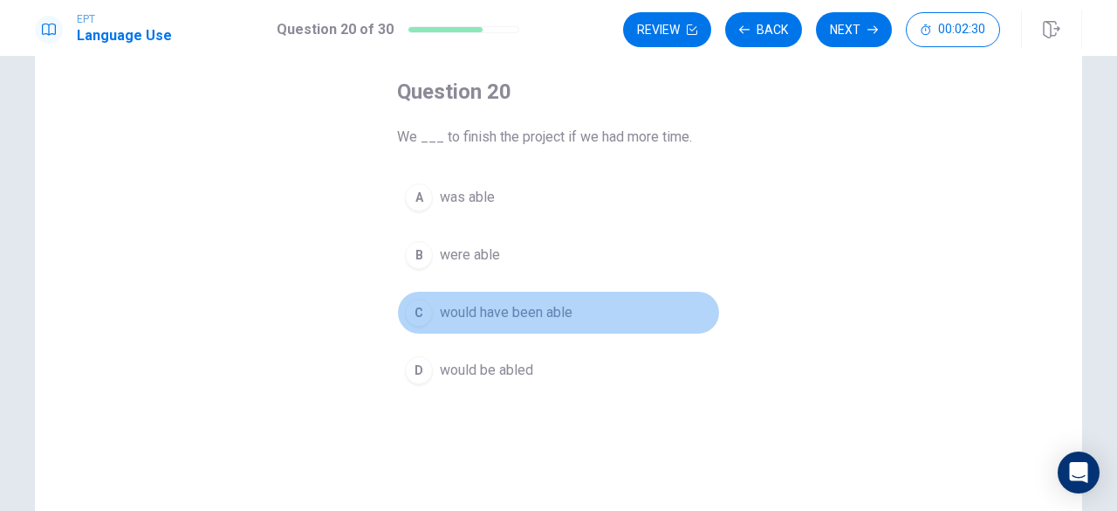
click at [496, 314] on span "would have been able" at bounding box center [506, 312] width 133 height 21
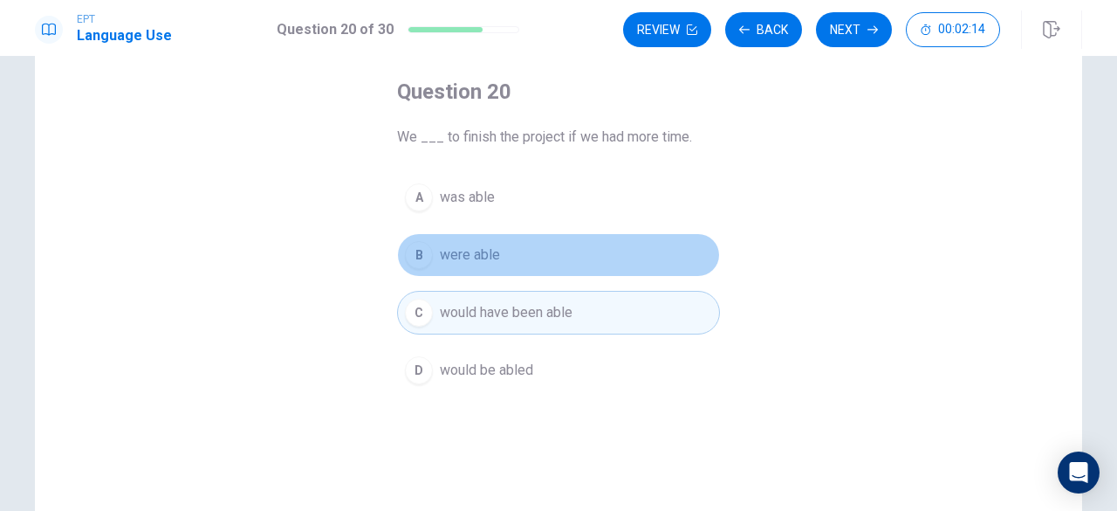
click at [478, 248] on span "were able" at bounding box center [470, 254] width 60 height 21
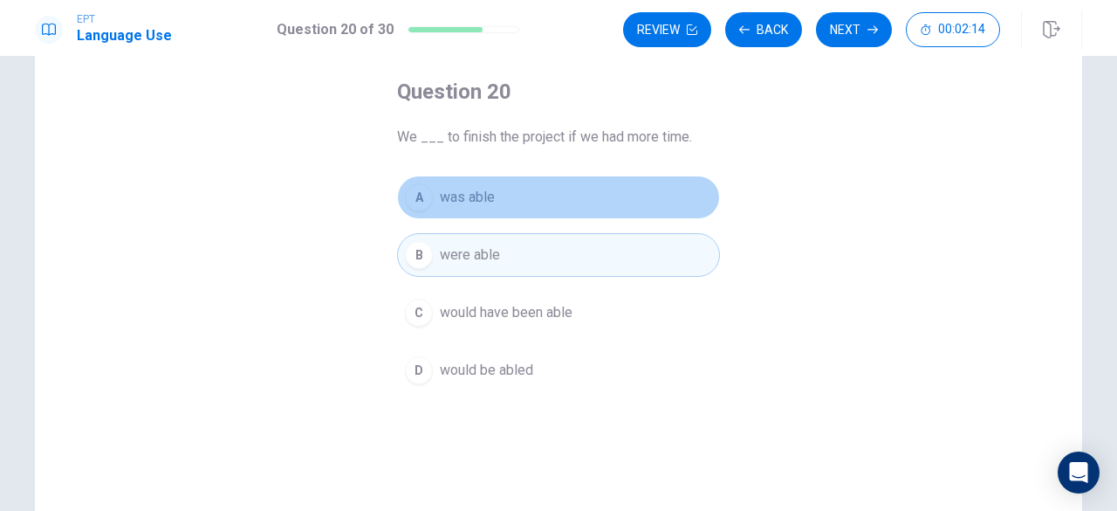
click at [489, 195] on span "was able" at bounding box center [467, 197] width 55 height 21
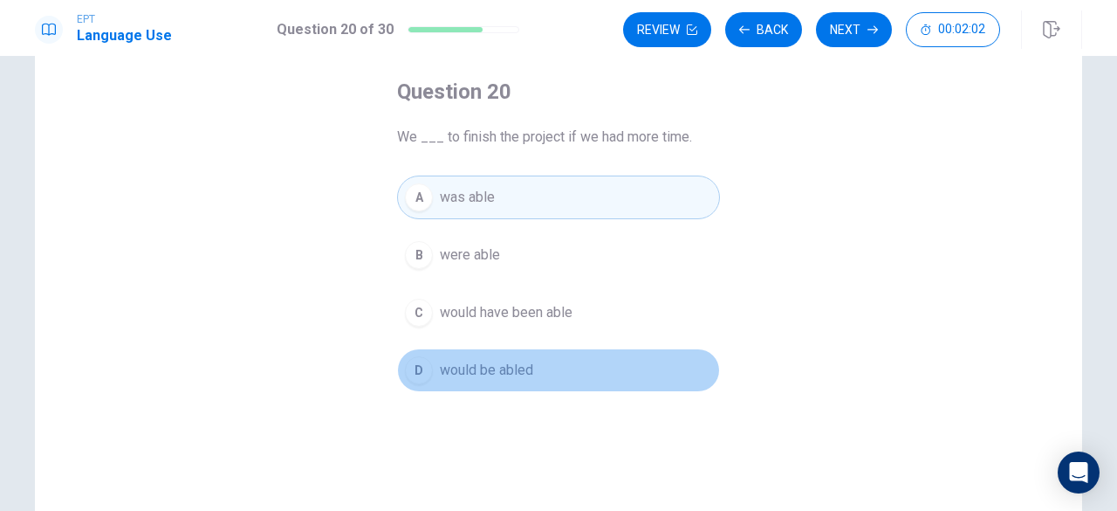
click at [523, 363] on span "would be abled" at bounding box center [486, 370] width 93 height 21
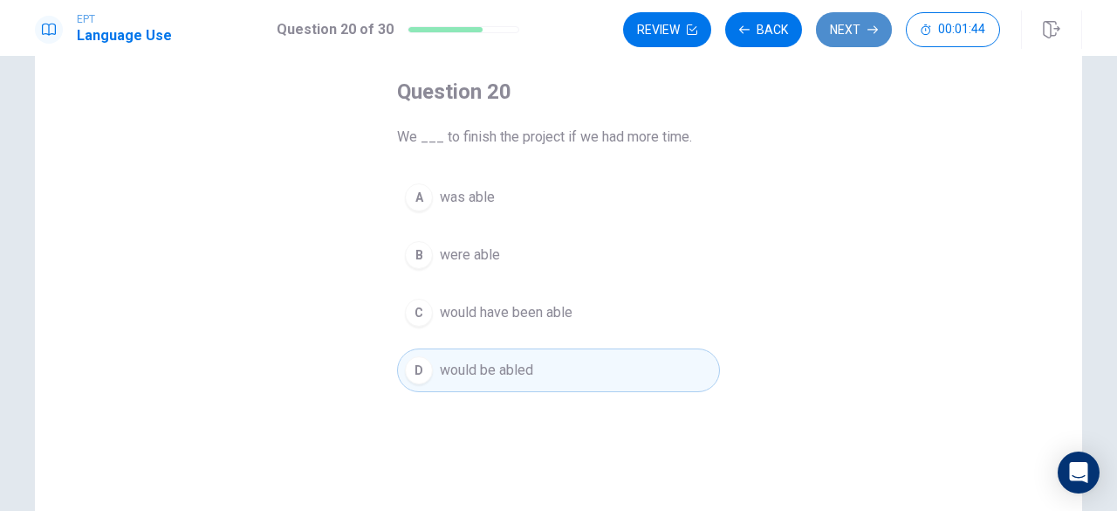
click at [837, 39] on button "Next" at bounding box center [854, 29] width 76 height 35
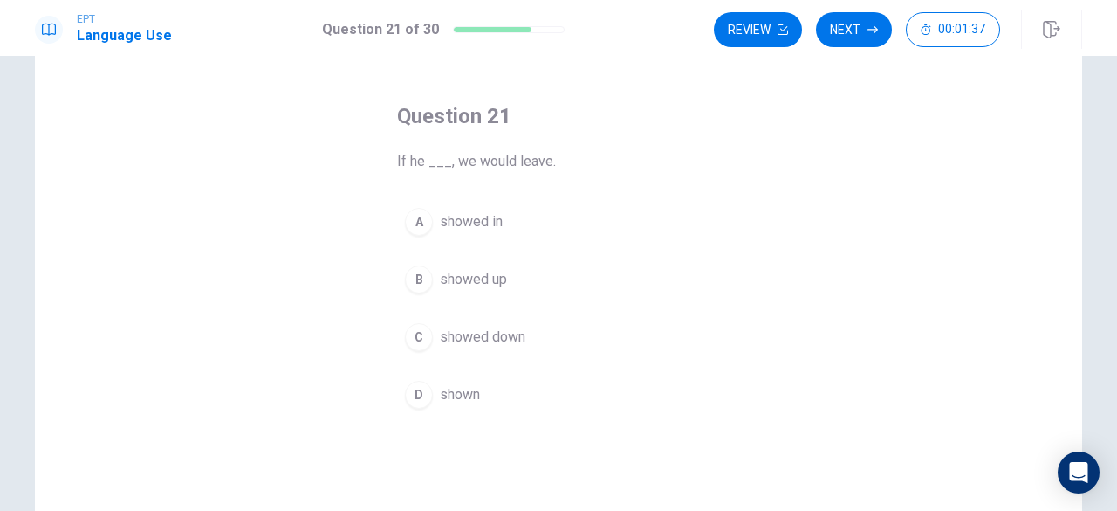
scroll to position [61, 0]
click at [475, 278] on span "showed up" at bounding box center [473, 278] width 67 height 21
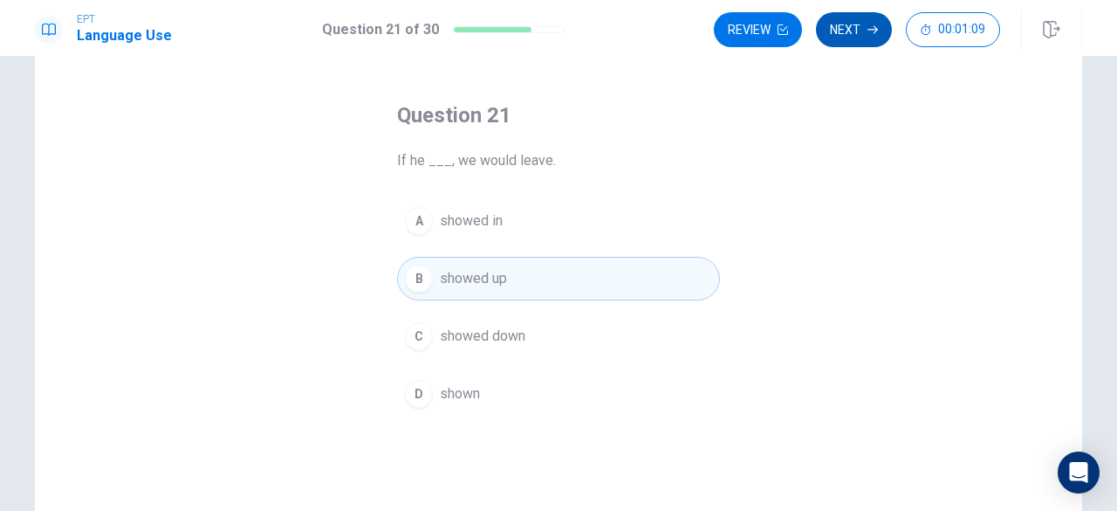
click at [864, 27] on button "Next" at bounding box center [854, 29] width 76 height 35
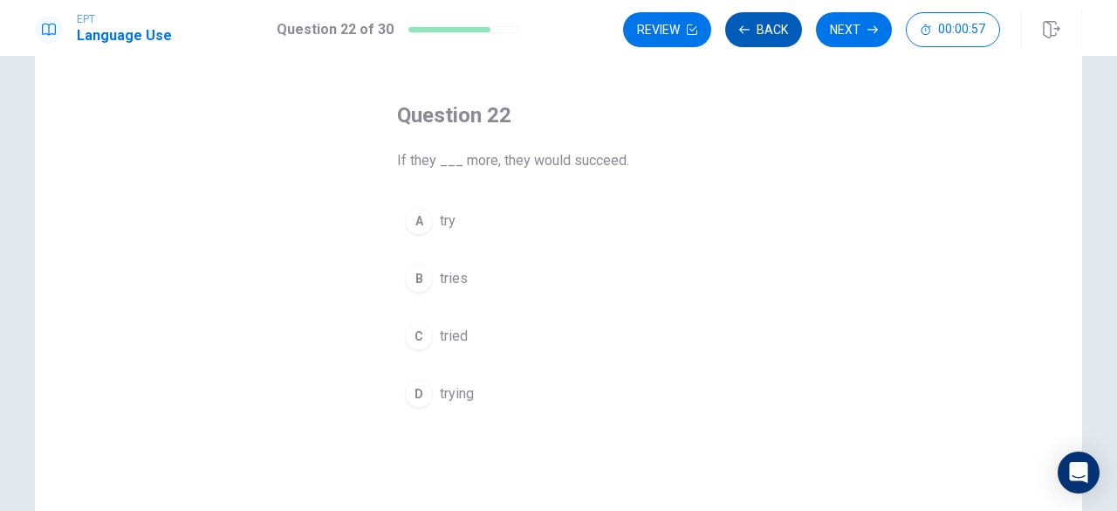
click at [765, 31] on button "Back" at bounding box center [763, 29] width 77 height 35
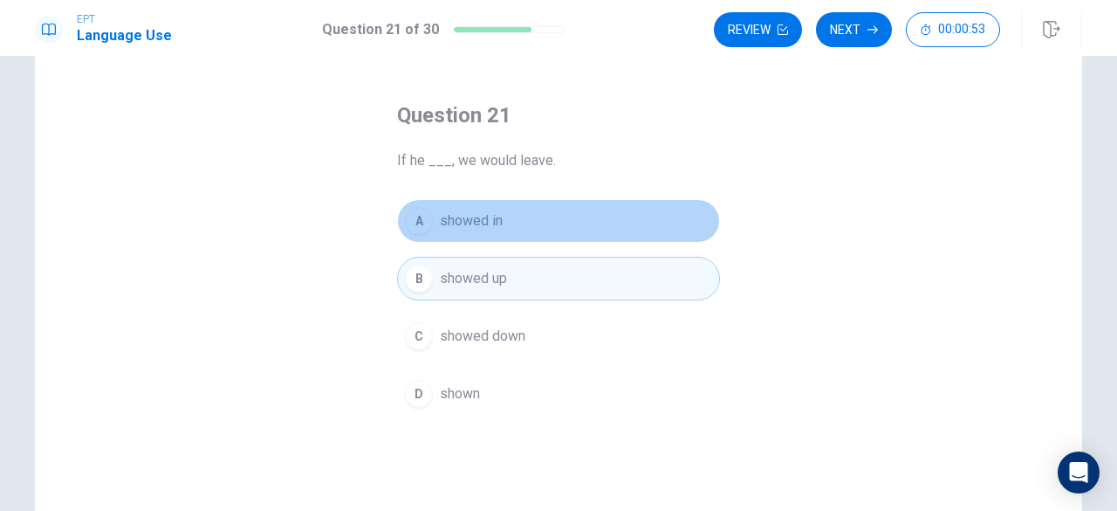
click at [480, 216] on span "showed in" at bounding box center [471, 220] width 63 height 21
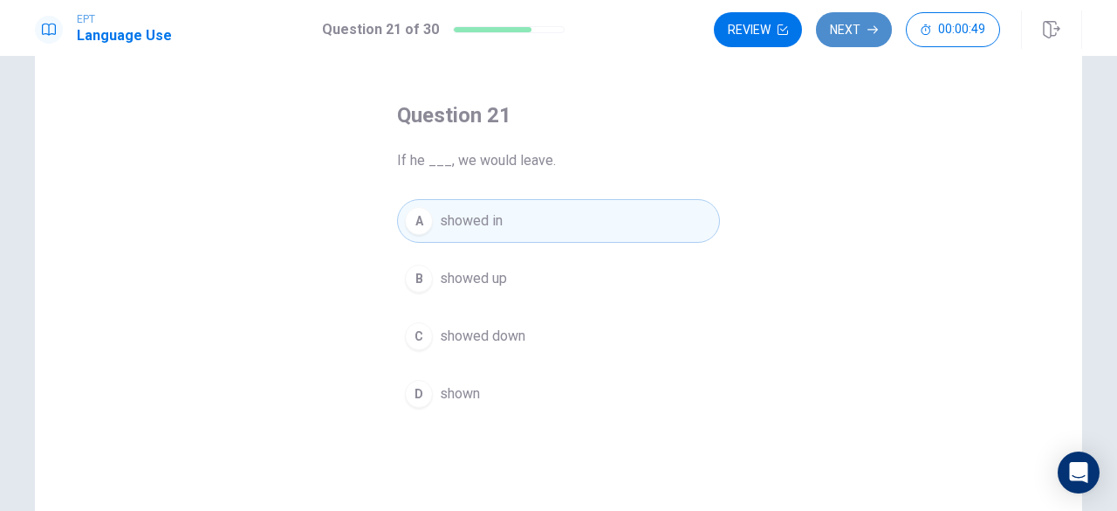
click at [859, 28] on button "Next" at bounding box center [854, 29] width 76 height 35
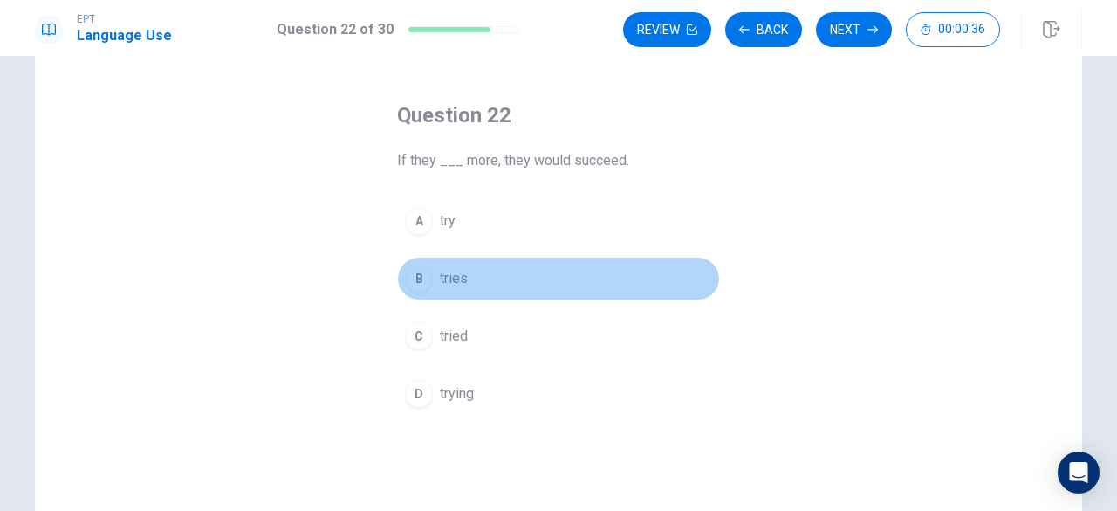
click at [440, 282] on span "tries" at bounding box center [454, 278] width 28 height 21
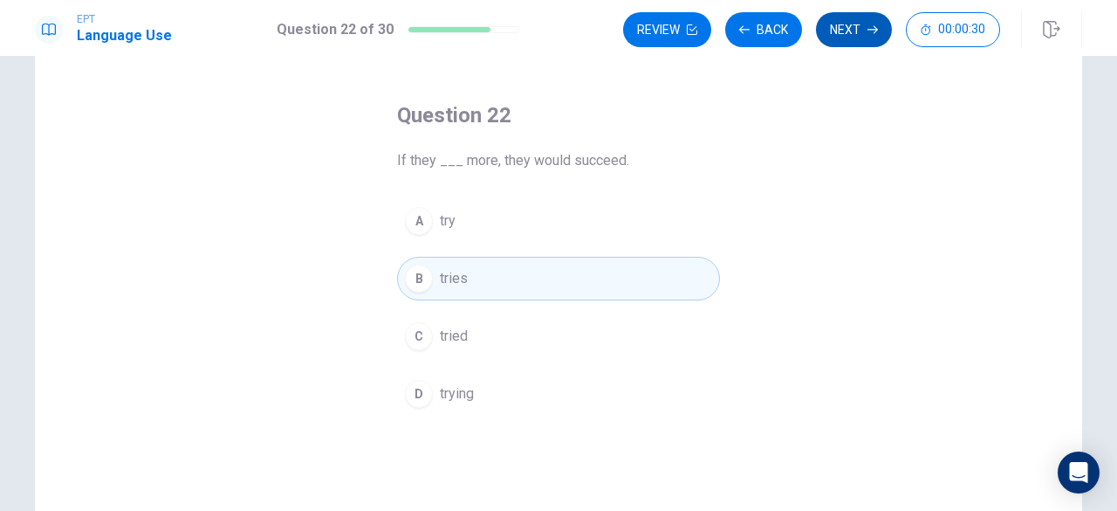
click at [852, 41] on button "Next" at bounding box center [854, 29] width 76 height 35
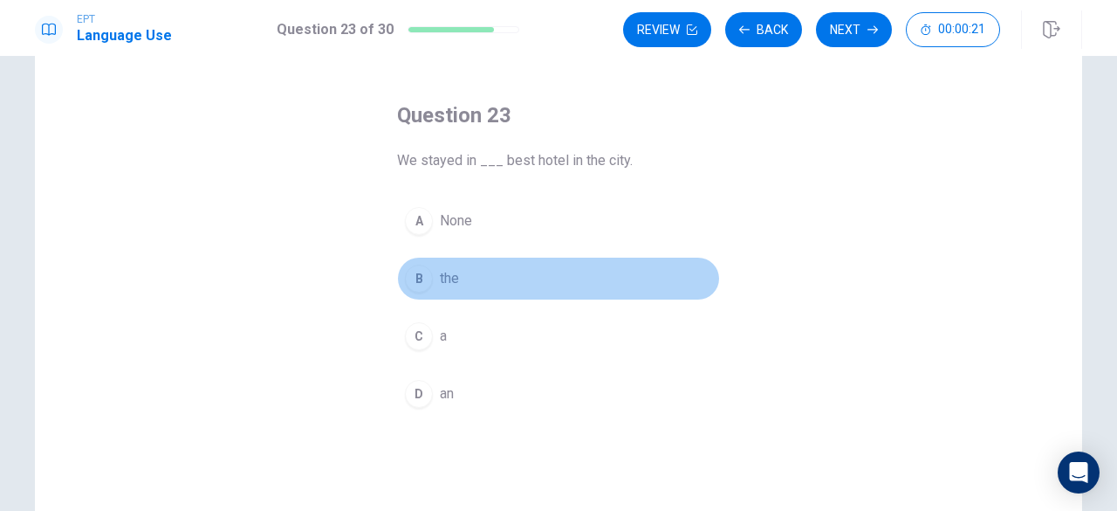
click at [445, 270] on span "the" at bounding box center [449, 278] width 19 height 21
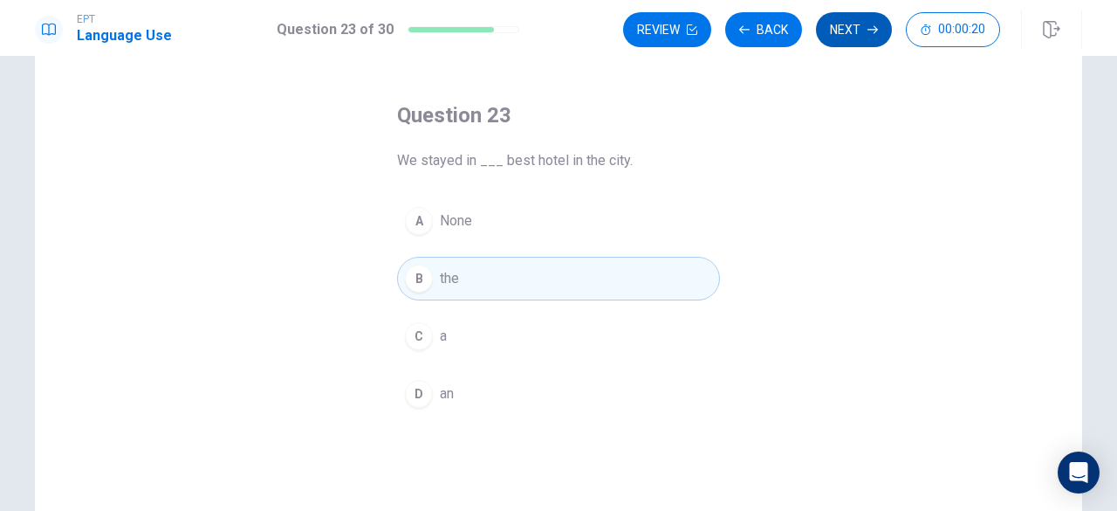
click at [858, 30] on button "Next" at bounding box center [854, 29] width 76 height 35
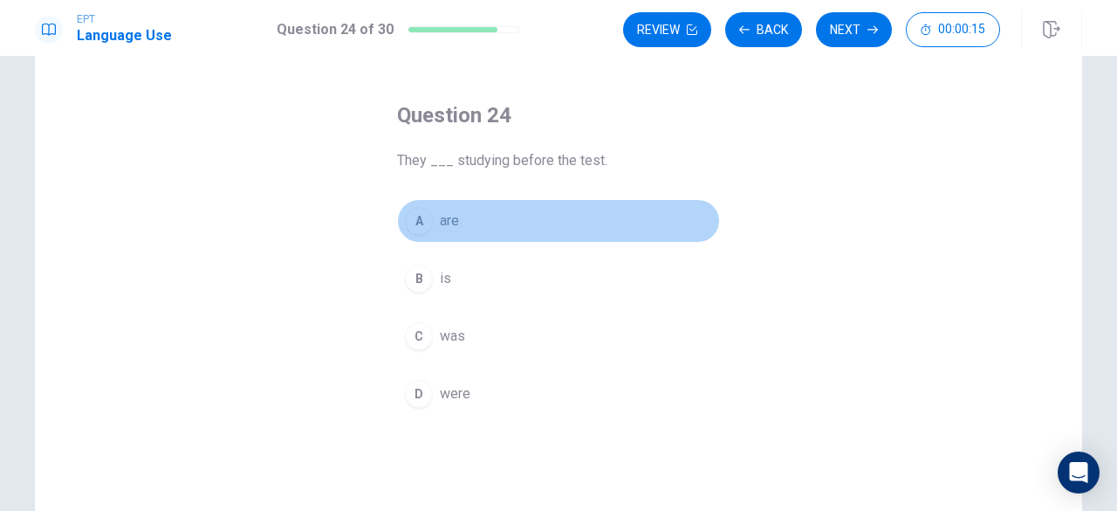
click at [451, 221] on span "are" at bounding box center [449, 220] width 19 height 21
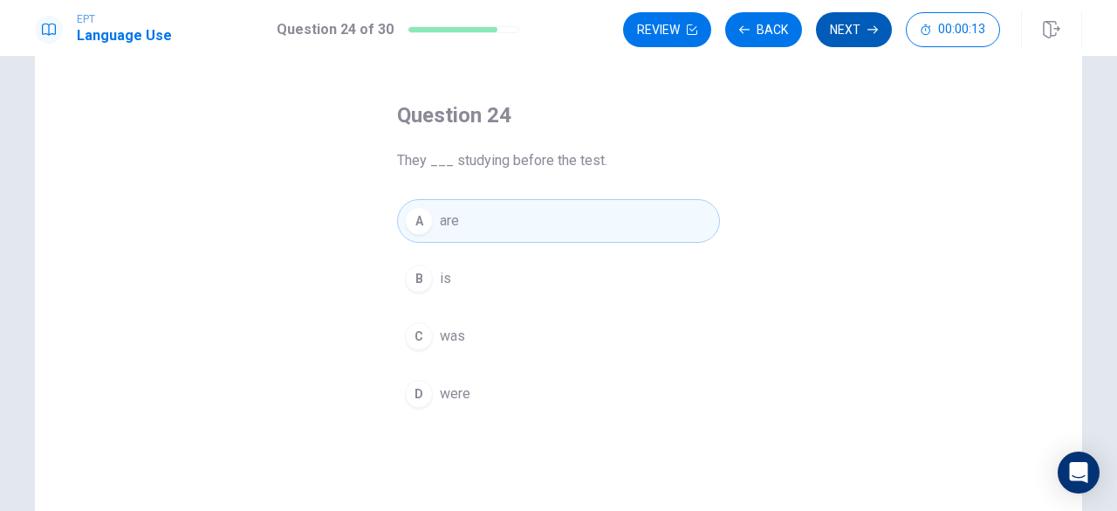
click at [848, 29] on button "Next" at bounding box center [854, 29] width 76 height 35
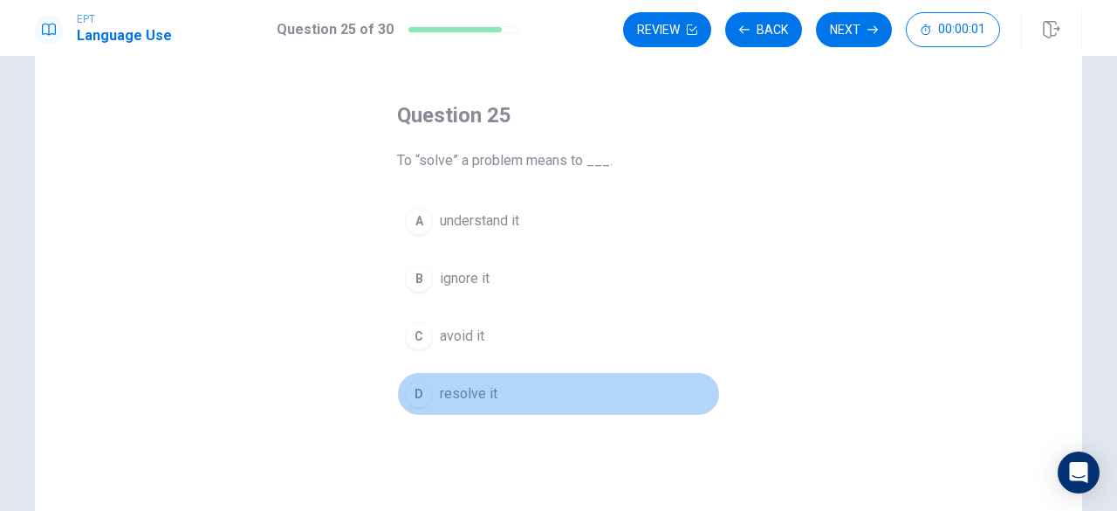
click at [483, 389] on span "resolve it" at bounding box center [469, 393] width 58 height 21
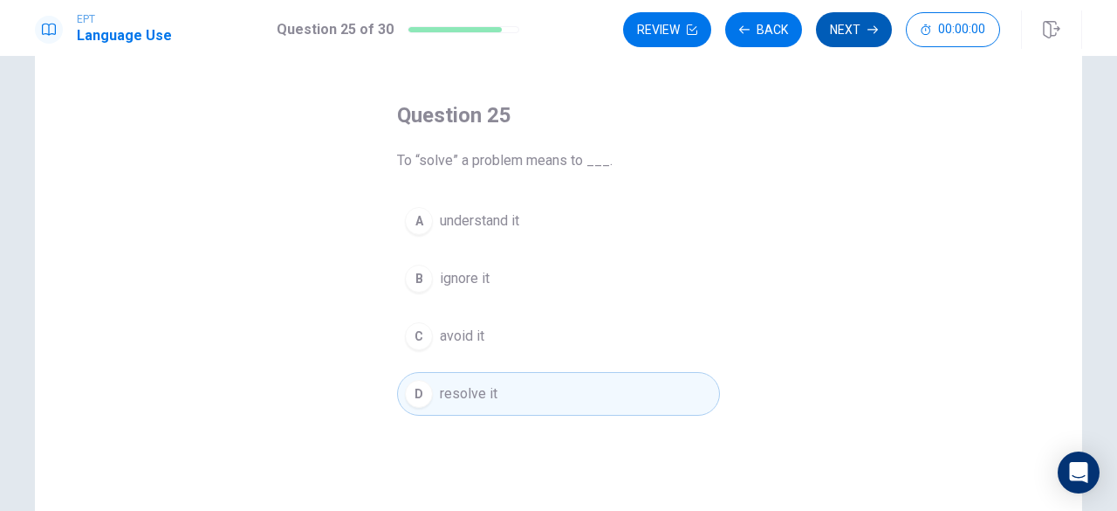
click at [848, 21] on button "Next" at bounding box center [854, 29] width 76 height 35
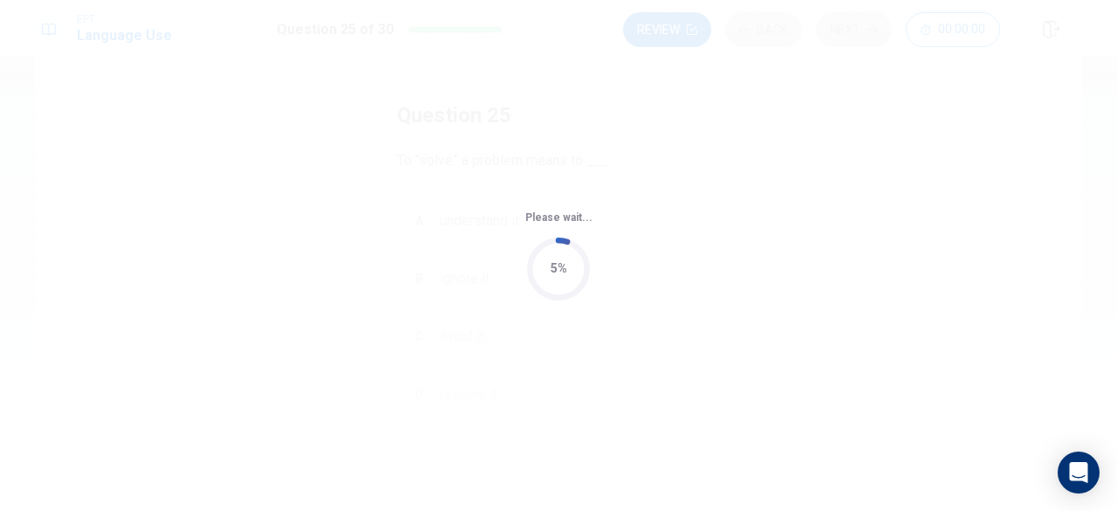
scroll to position [0, 0]
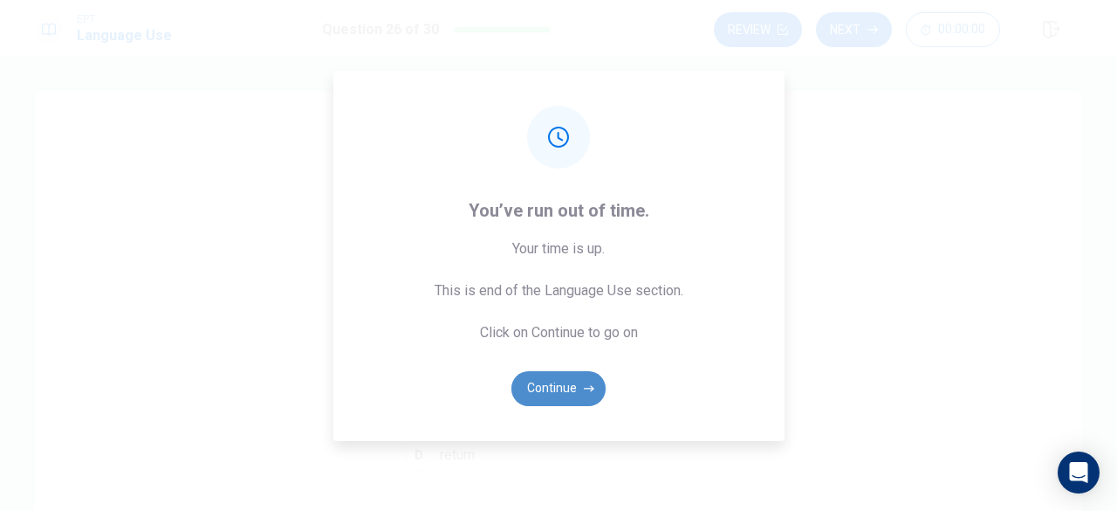
click at [552, 392] on button "Continue" at bounding box center [558, 388] width 94 height 35
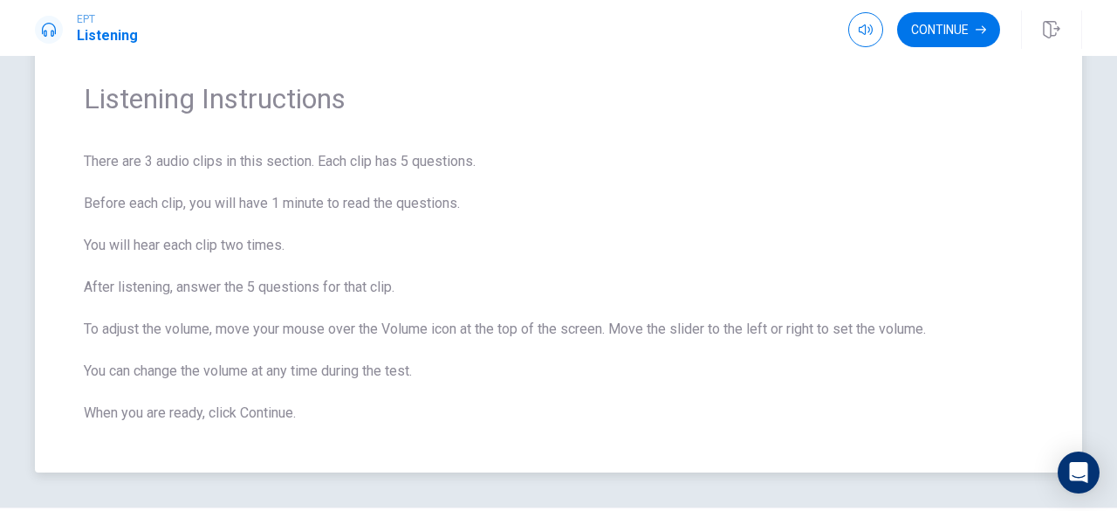
scroll to position [87, 0]
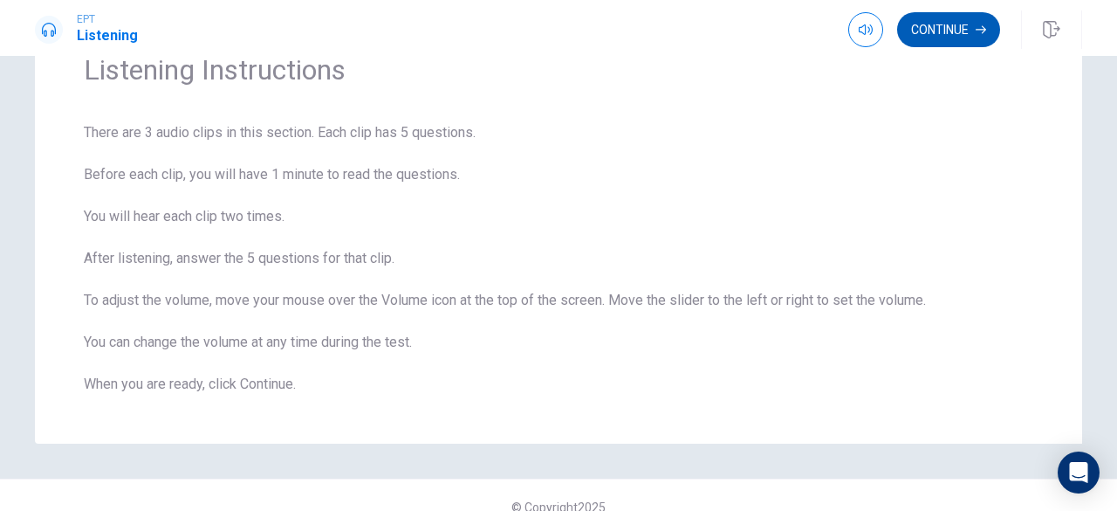
click at [965, 35] on button "Continue" at bounding box center [948, 29] width 103 height 35
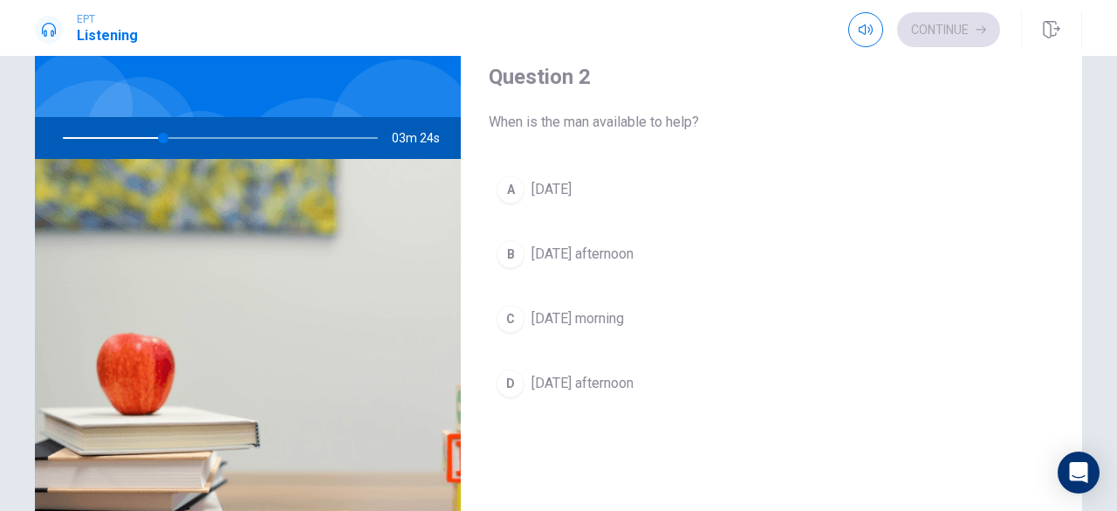
scroll to position [397, 0]
click at [136, 134] on div at bounding box center [217, 138] width 350 height 42
click at [580, 245] on span "[DATE] afternoon" at bounding box center [582, 253] width 102 height 21
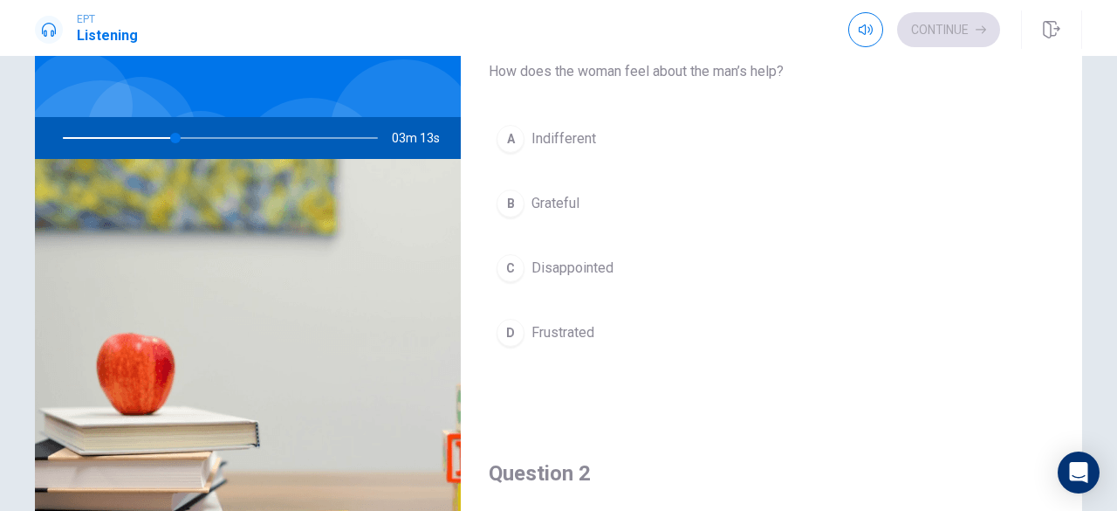
scroll to position [1, 0]
click at [548, 200] on span "Grateful" at bounding box center [555, 202] width 48 height 21
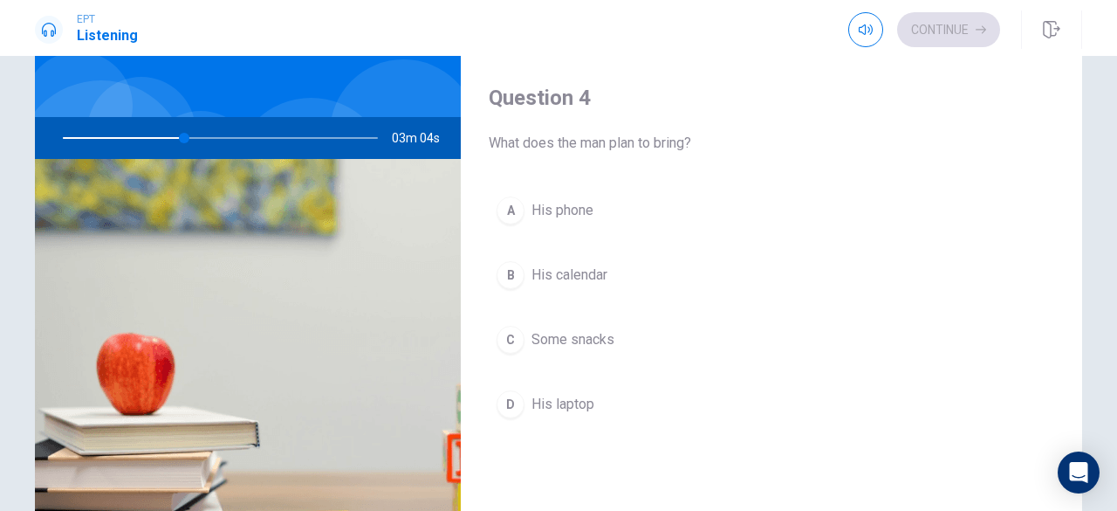
scroll to position [1269, 0]
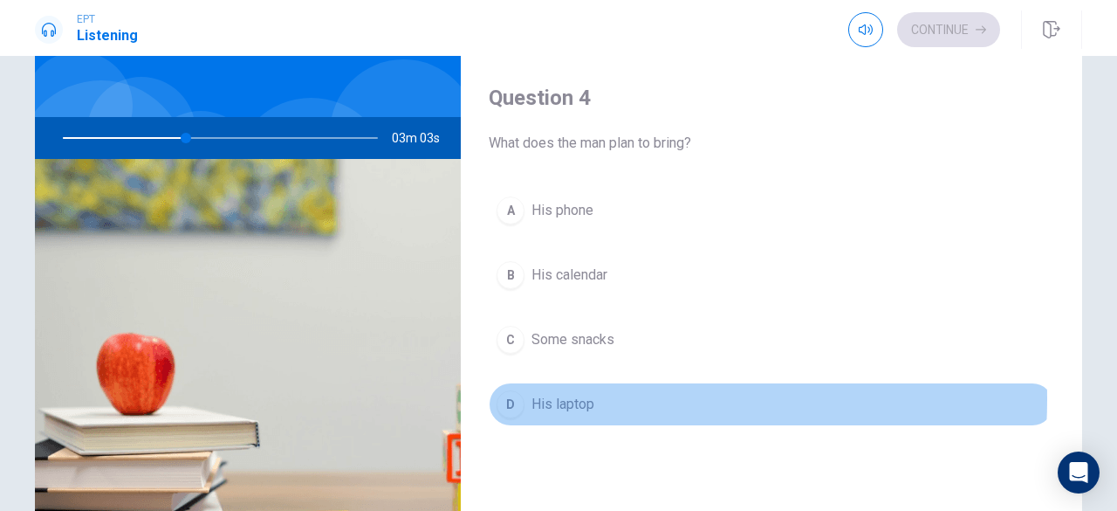
click at [562, 394] on span "His laptop" at bounding box center [562, 404] width 63 height 21
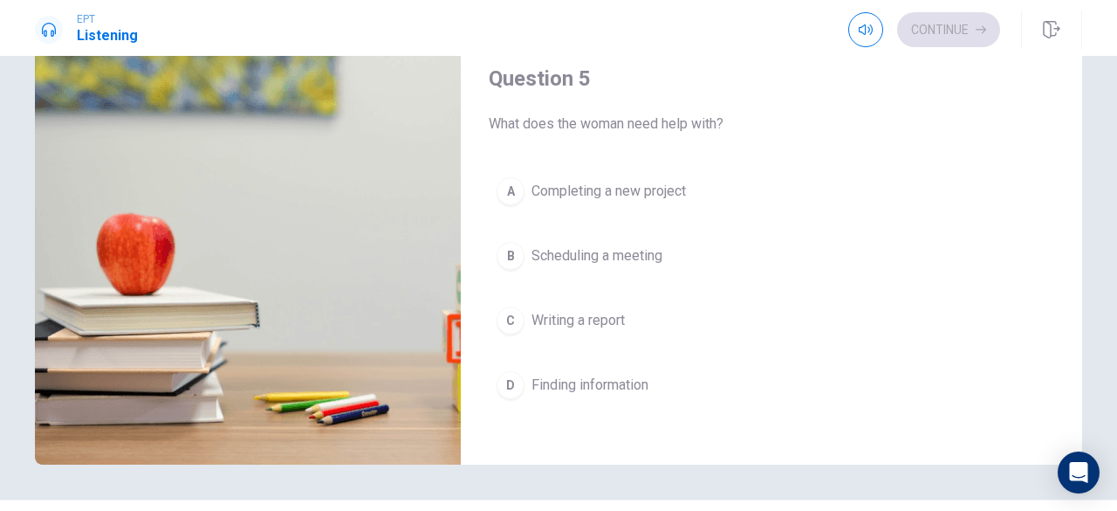
scroll to position [234, 0]
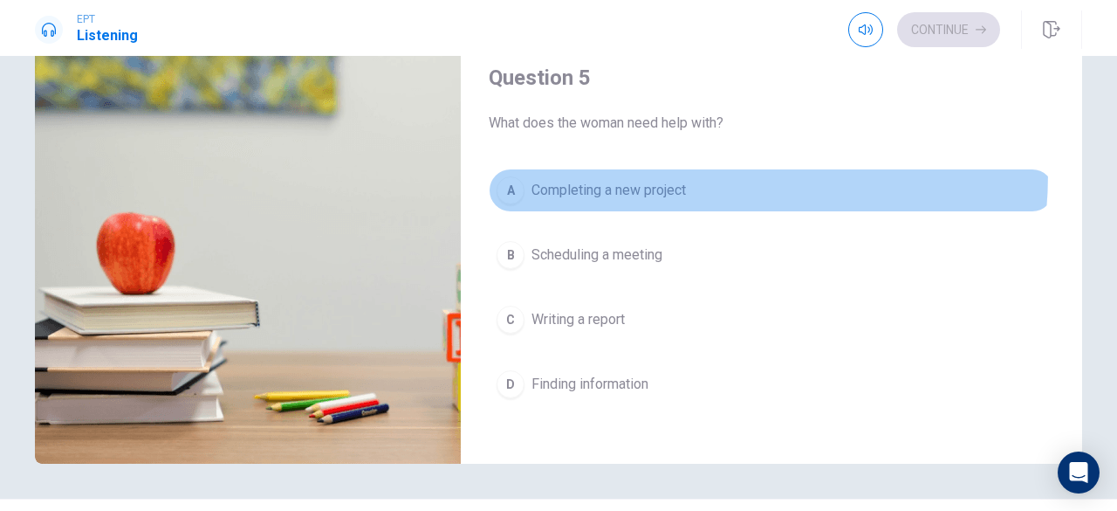
click at [616, 168] on button "A Completing a new project" at bounding box center [772, 190] width 566 height 44
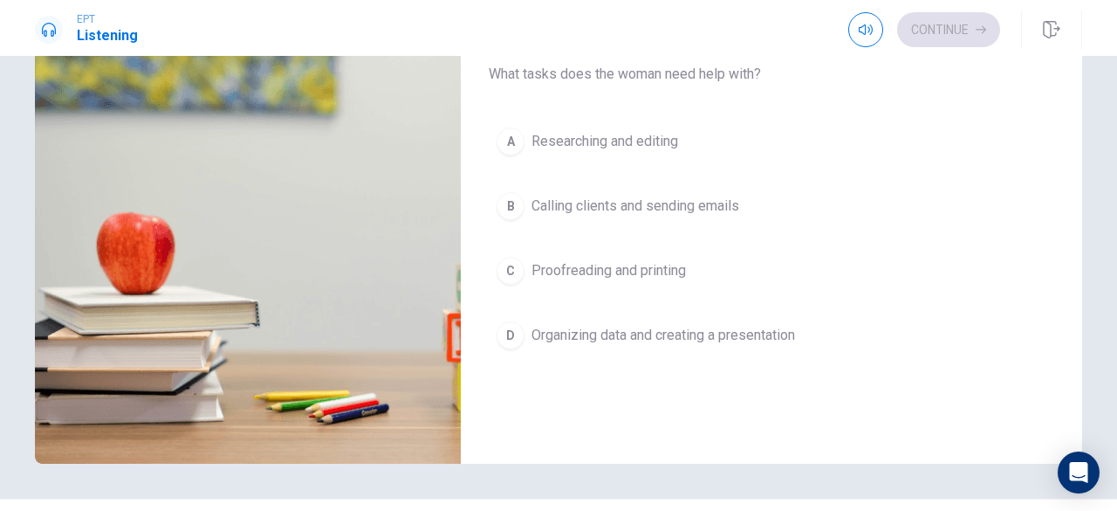
scroll to position [284, 0]
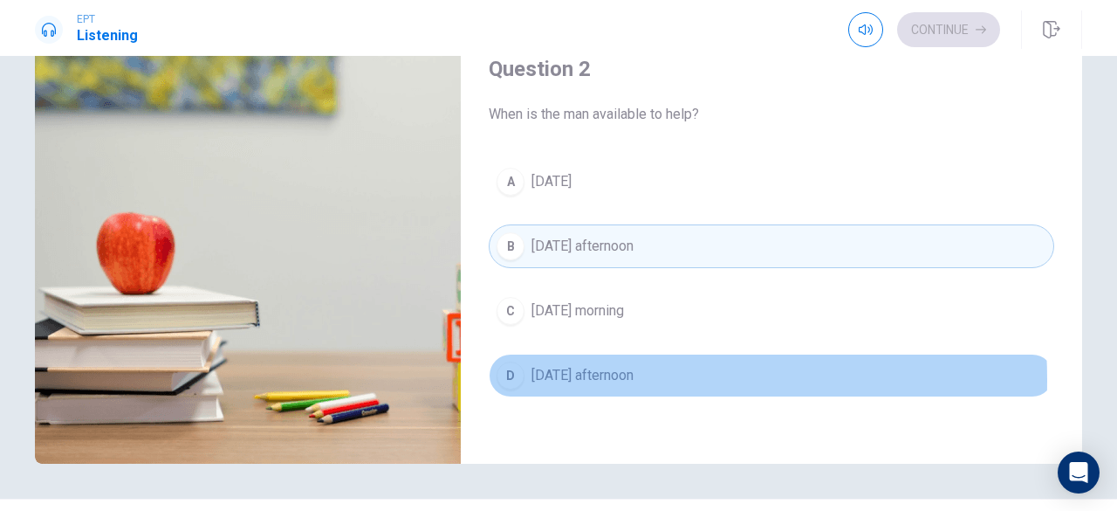
click at [566, 375] on span "[DATE] afternoon" at bounding box center [582, 375] width 102 height 21
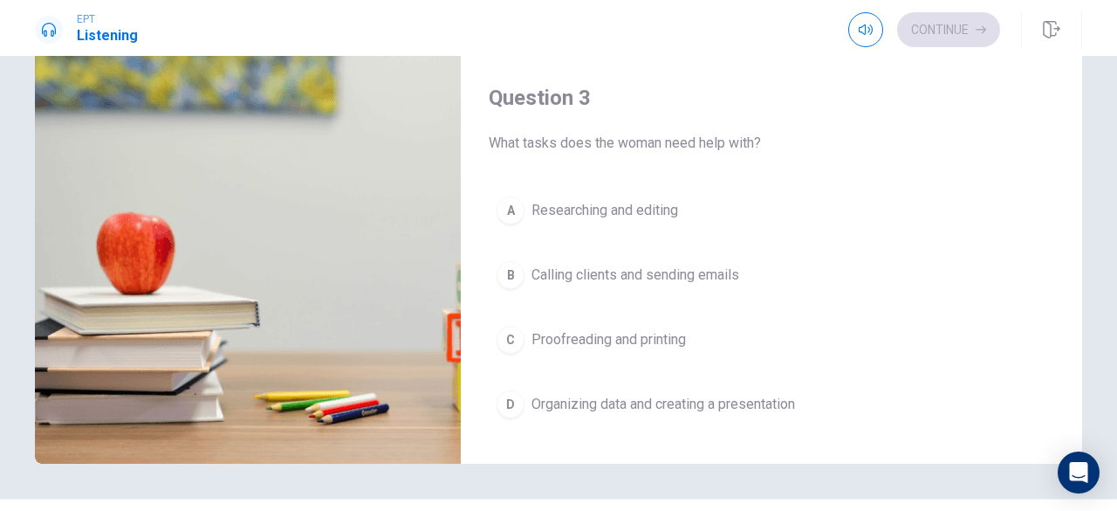
scroll to position [700, 0]
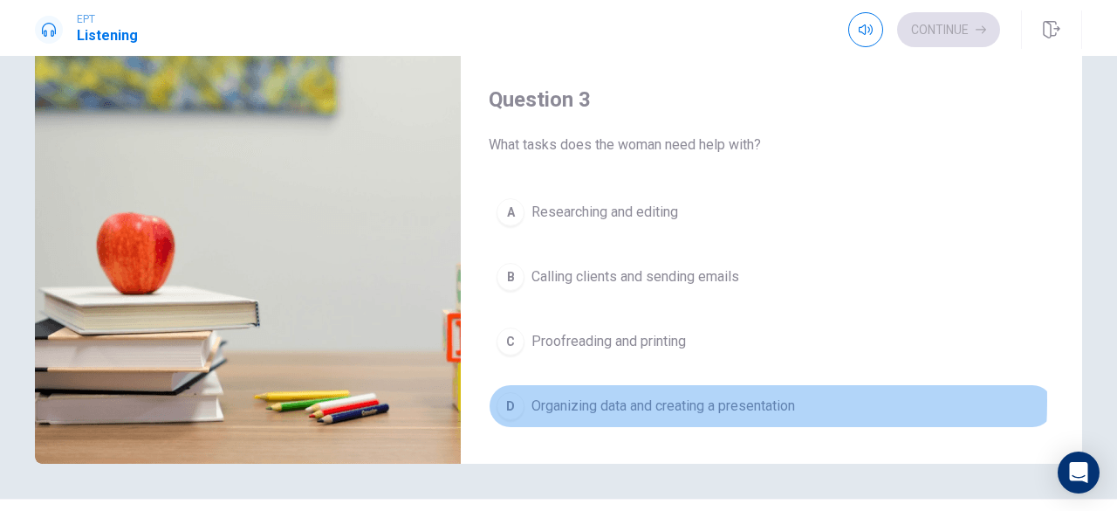
click at [620, 395] on span "Organizing data and creating a presentation" at bounding box center [663, 405] width 264 height 21
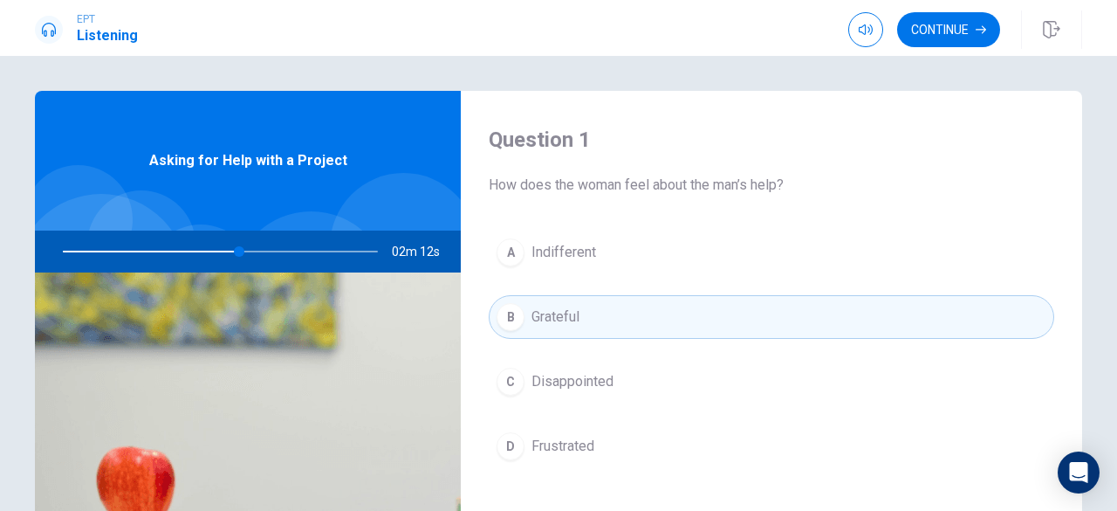
scroll to position [0, 0]
type input "0"
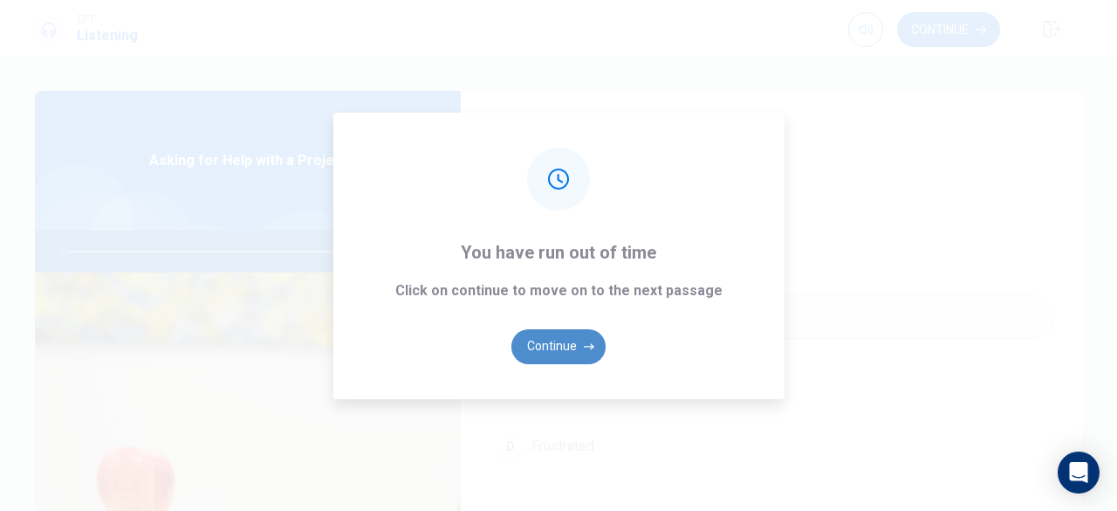
click at [543, 346] on button "Continue" at bounding box center [558, 346] width 94 height 35
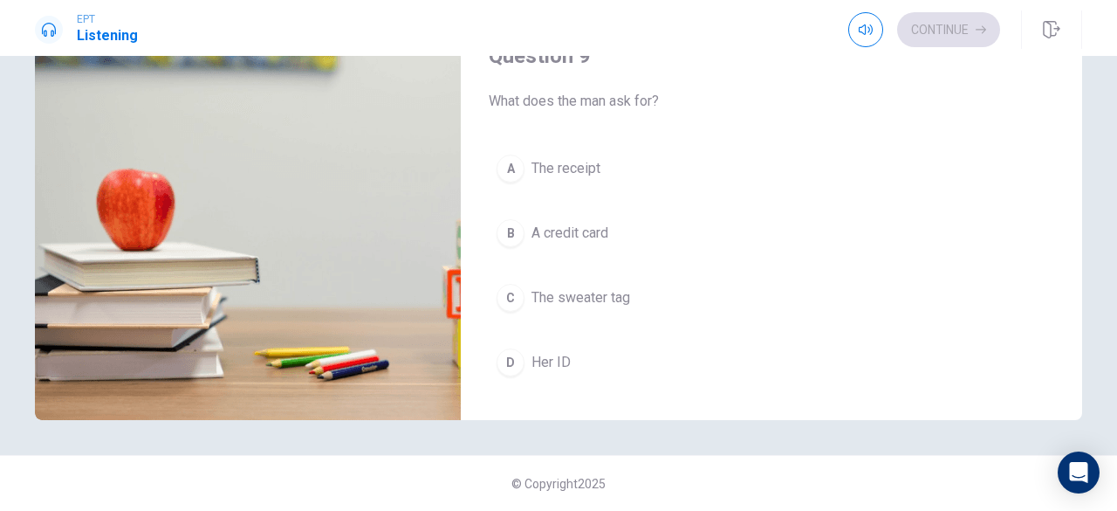
scroll to position [1148, 0]
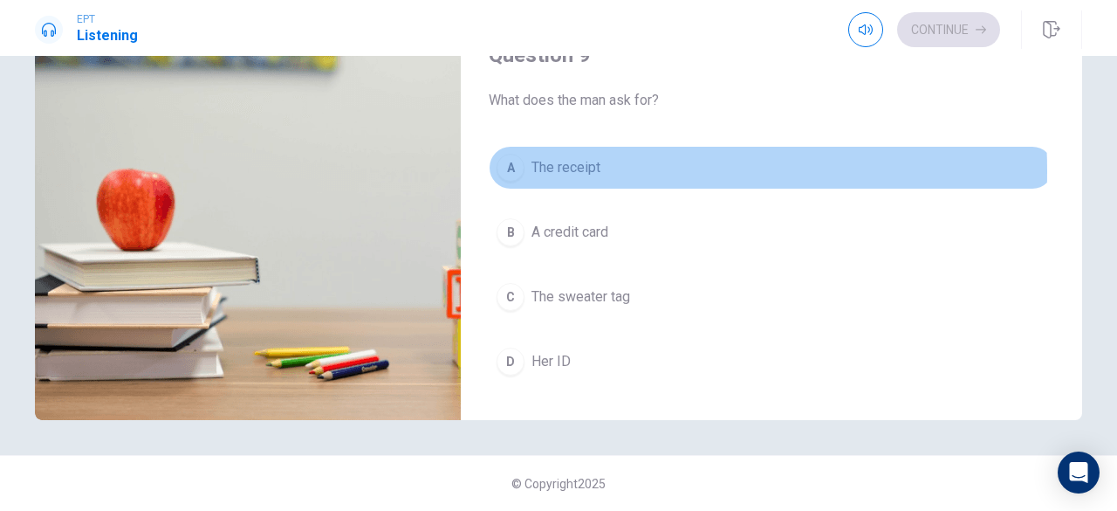
click at [546, 163] on span "The receipt" at bounding box center [565, 167] width 69 height 21
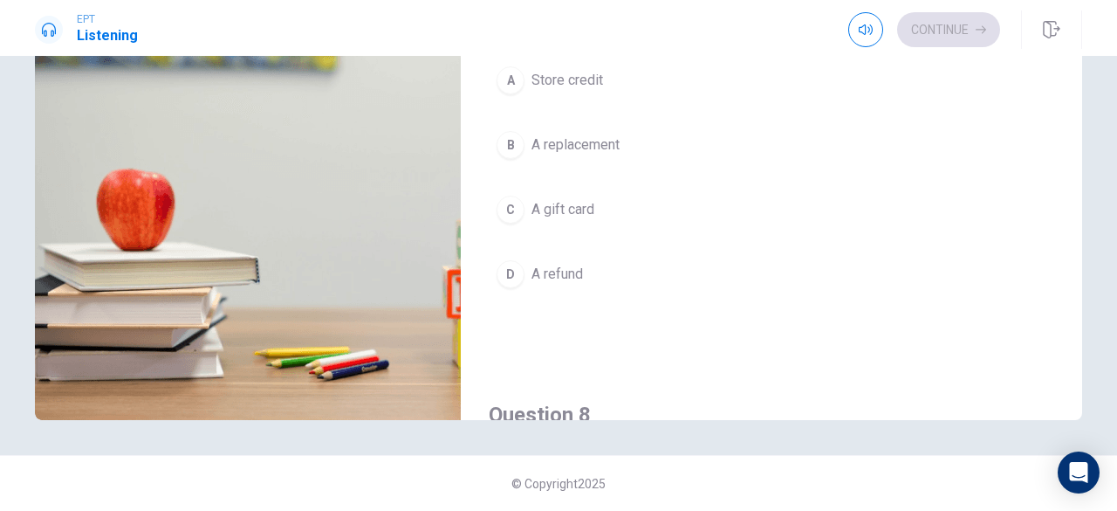
scroll to position [333, 0]
click at [603, 271] on button "D A refund" at bounding box center [772, 282] width 566 height 44
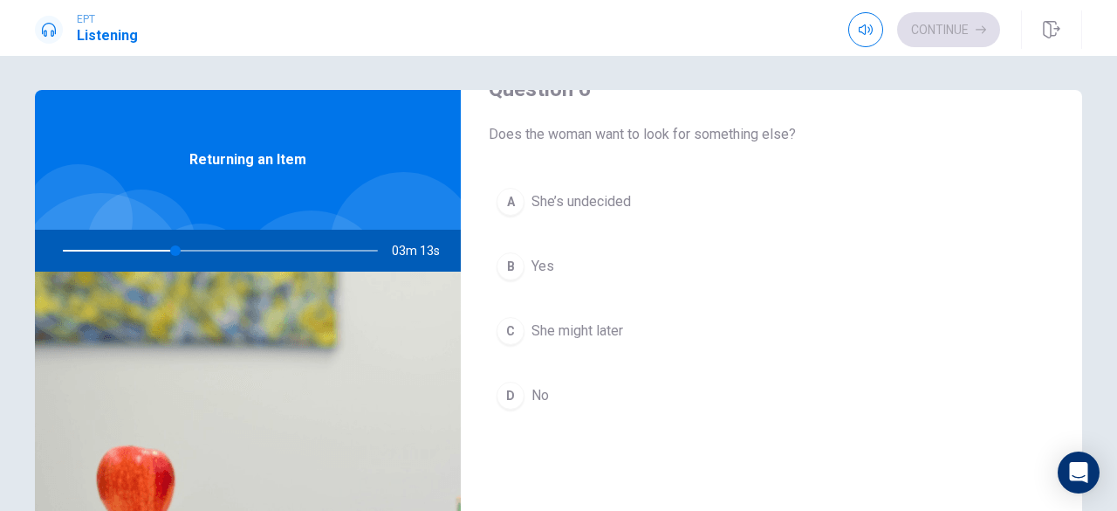
scroll to position [79, 0]
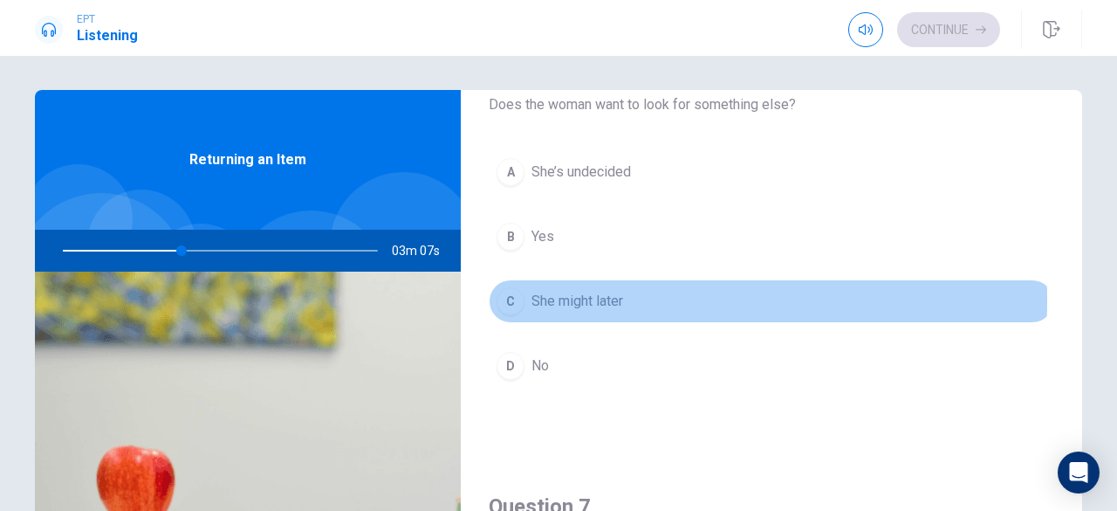
click at [557, 298] on span "She might later" at bounding box center [577, 301] width 92 height 21
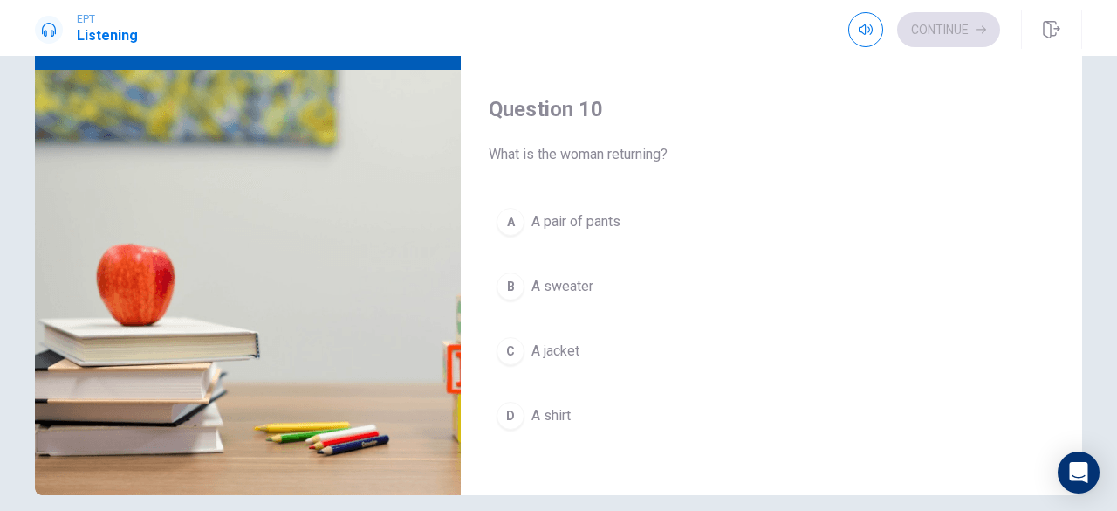
scroll to position [174, 0]
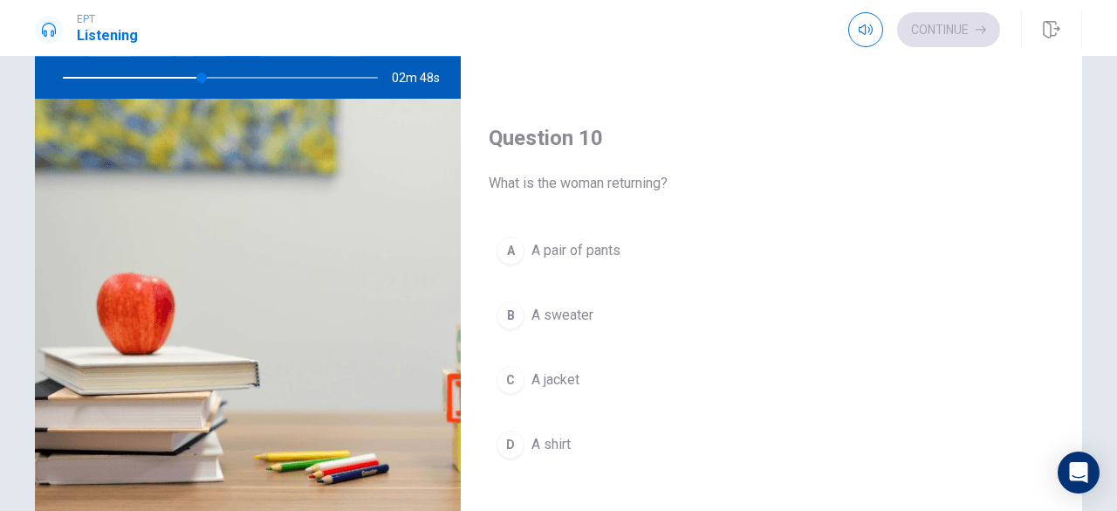
click at [542, 311] on span "A sweater" at bounding box center [562, 315] width 62 height 21
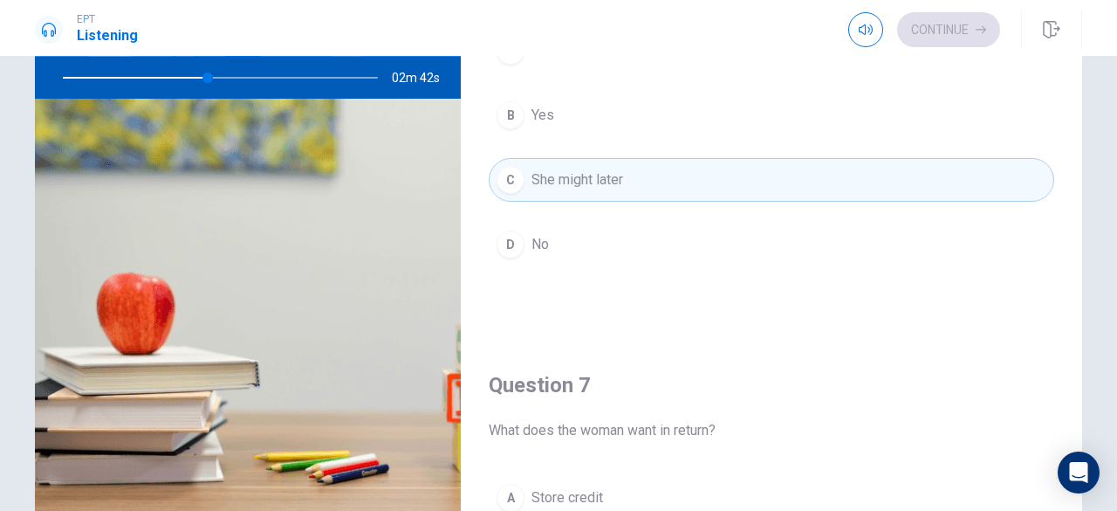
scroll to position [28, 0]
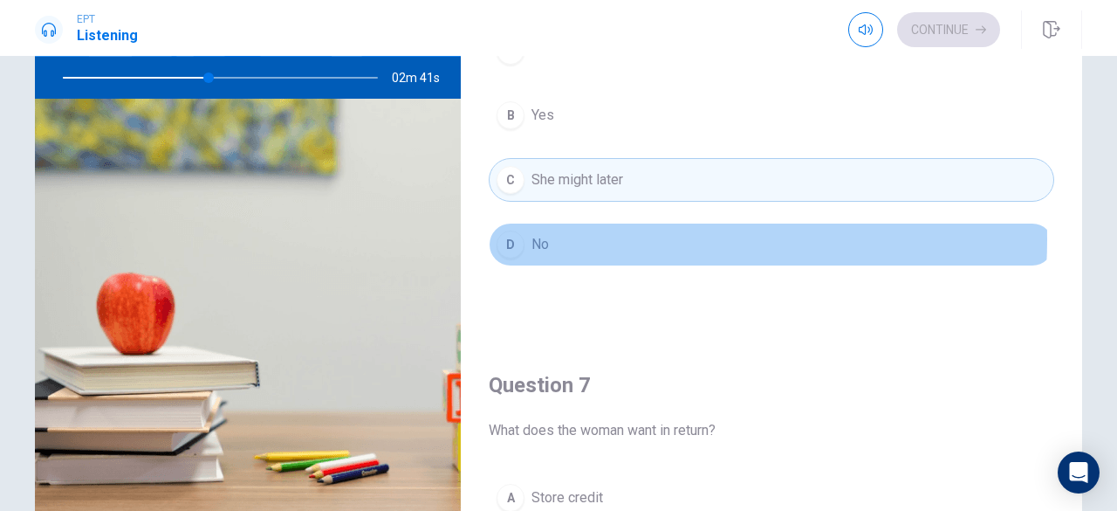
click at [590, 237] on button "D No" at bounding box center [772, 245] width 566 height 44
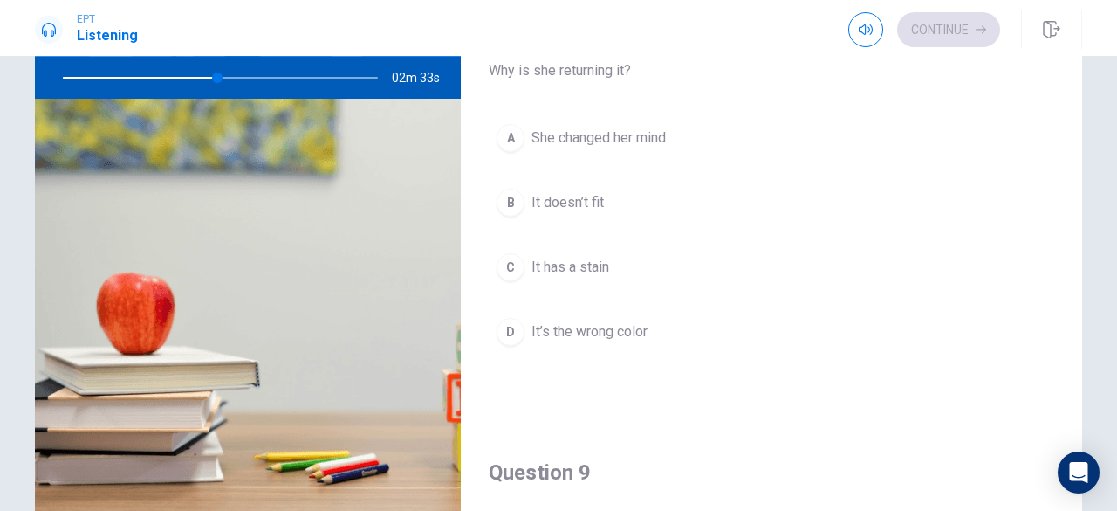
scroll to position [835, 0]
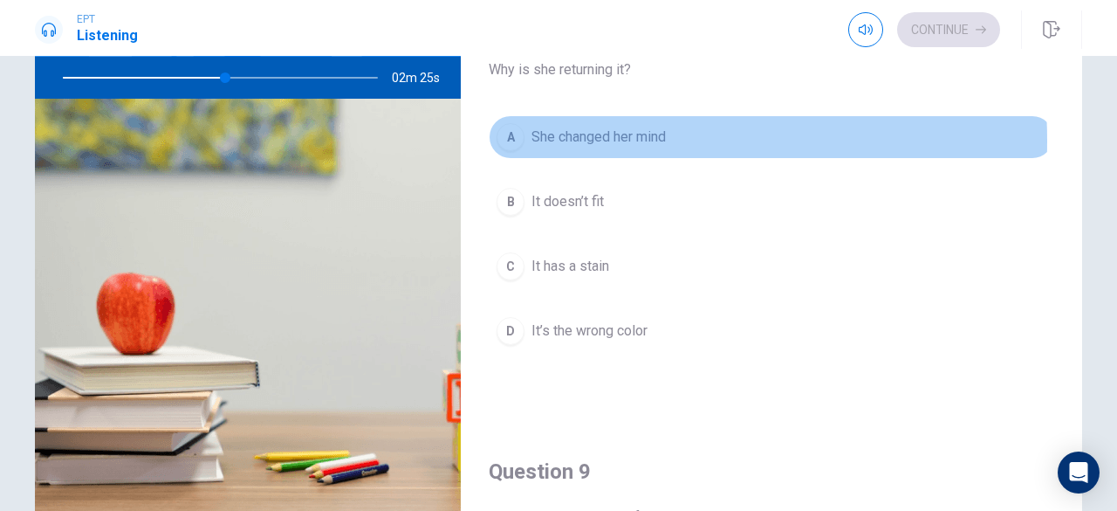
click at [584, 135] on span "She changed her mind" at bounding box center [598, 137] width 134 height 21
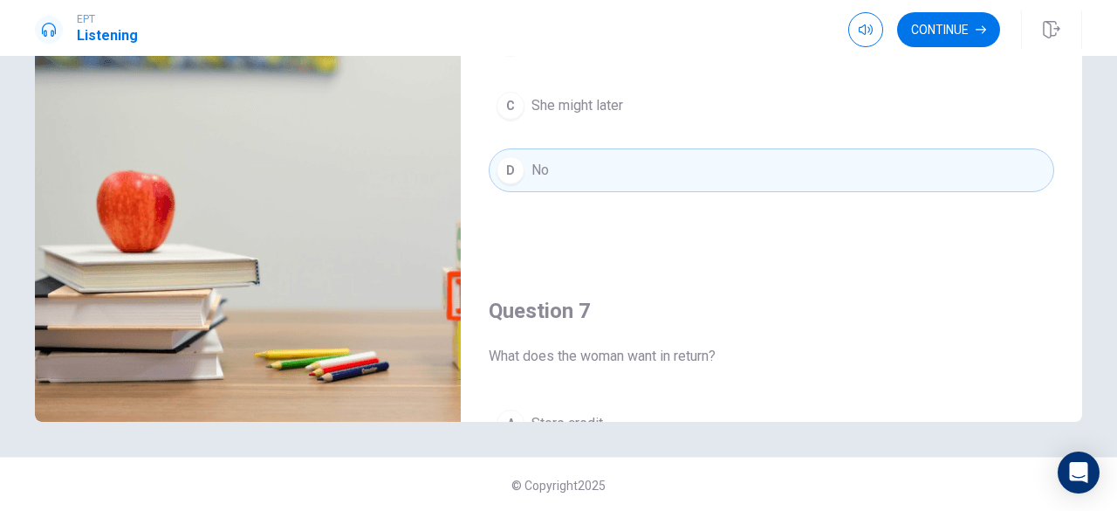
scroll to position [0, 0]
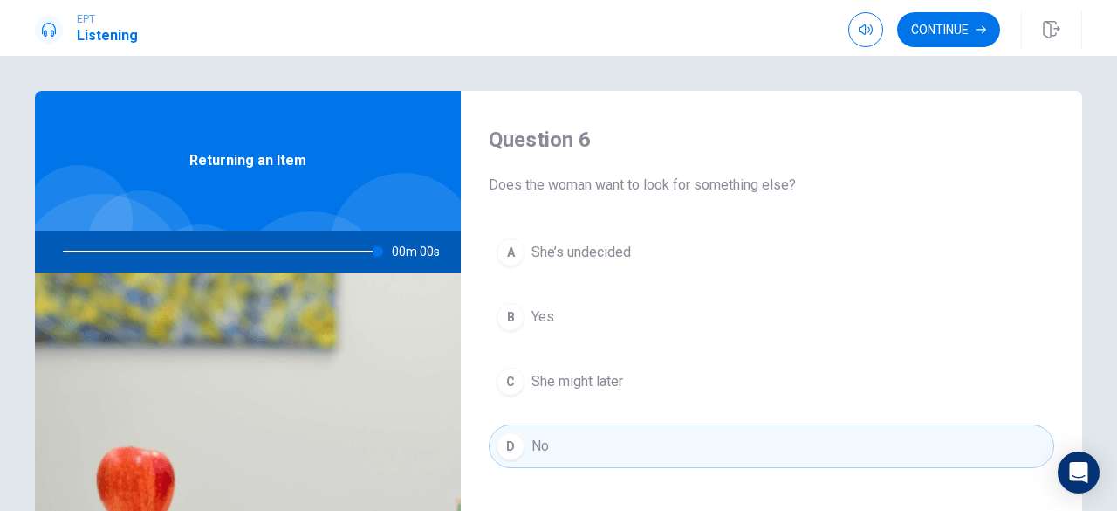
type input "0"
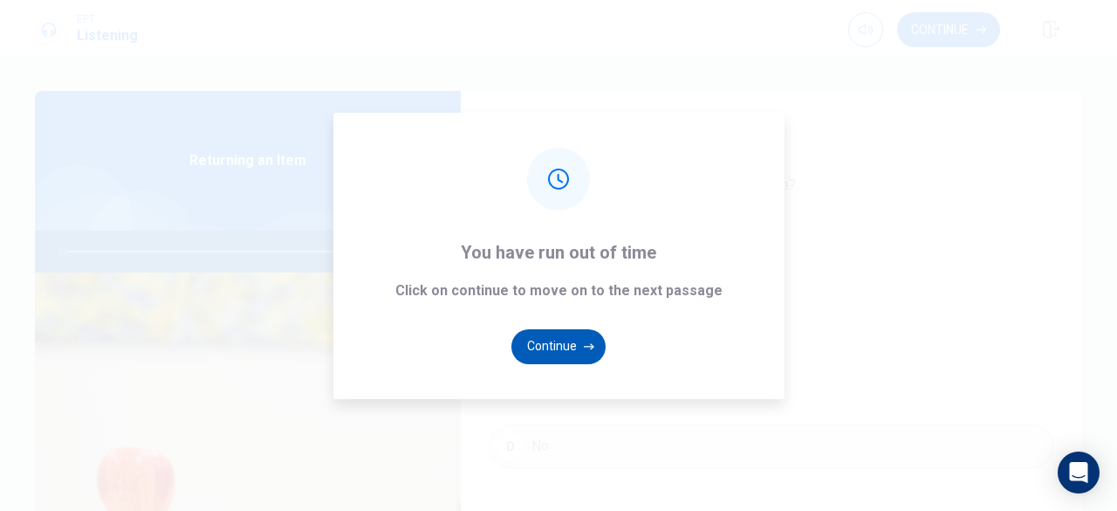
click at [565, 336] on button "Continue" at bounding box center [558, 346] width 94 height 35
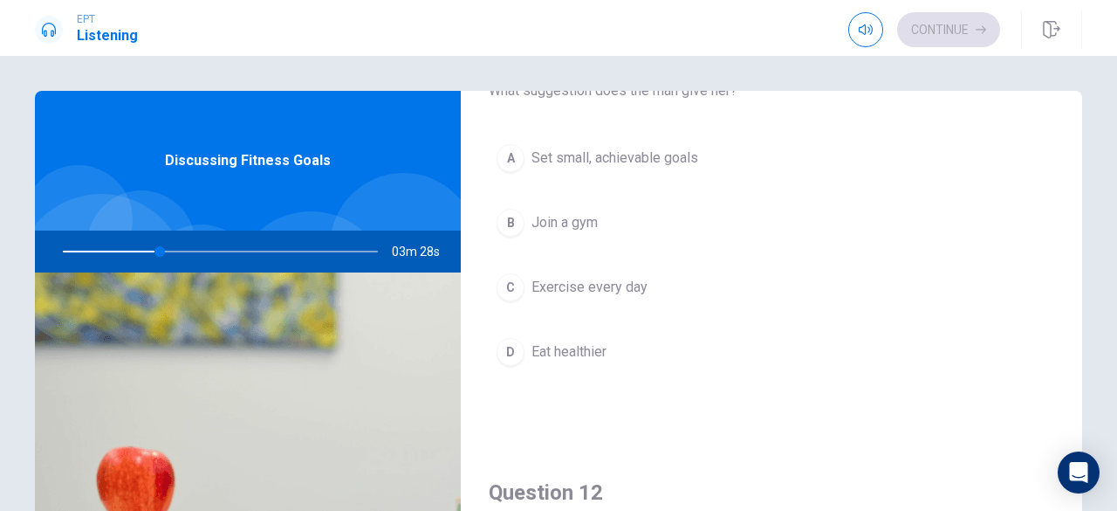
scroll to position [94, 0]
click at [606, 161] on span "Set small, achievable goals" at bounding box center [614, 157] width 167 height 21
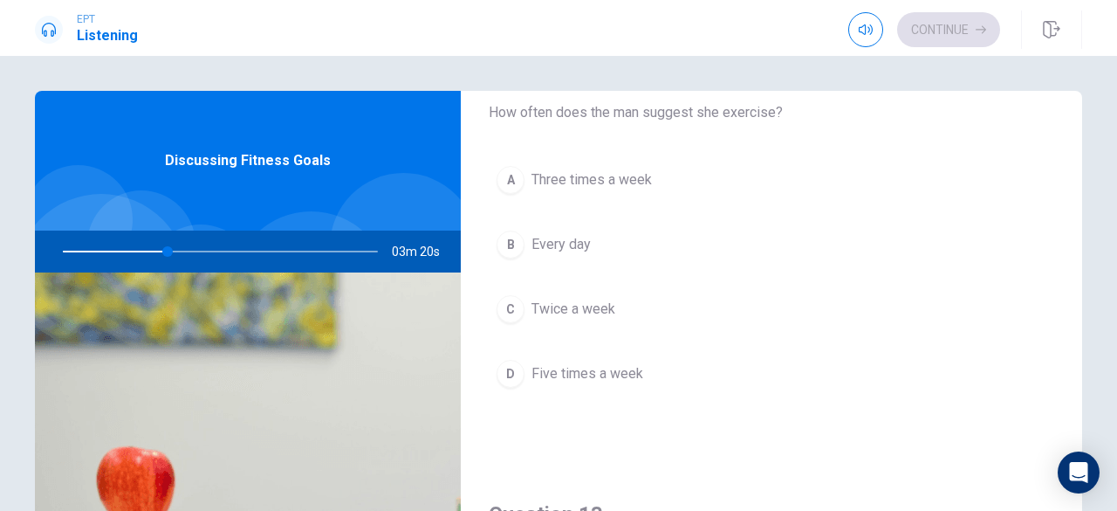
scroll to position [531, 0]
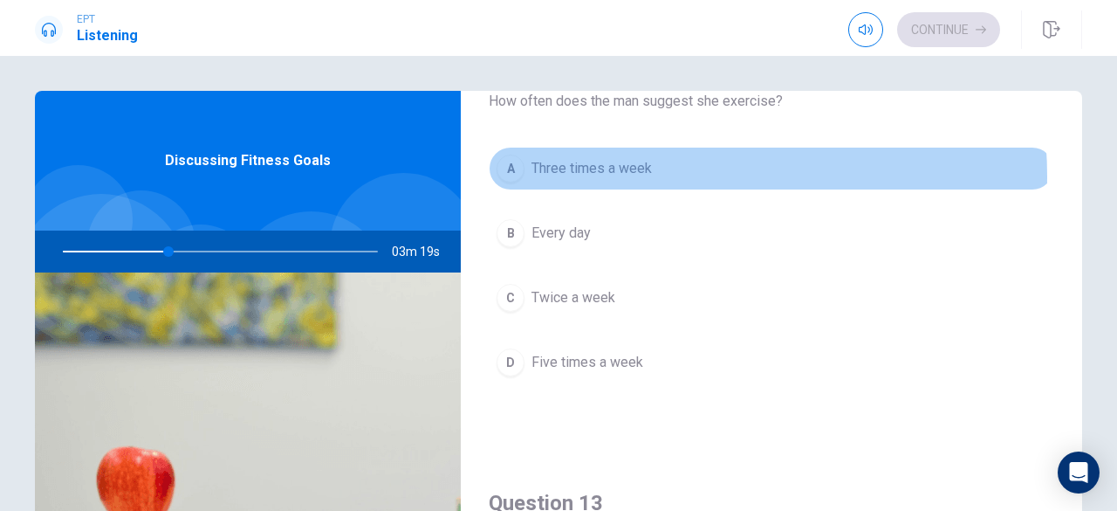
click at [639, 174] on span "Three times a week" at bounding box center [591, 168] width 120 height 21
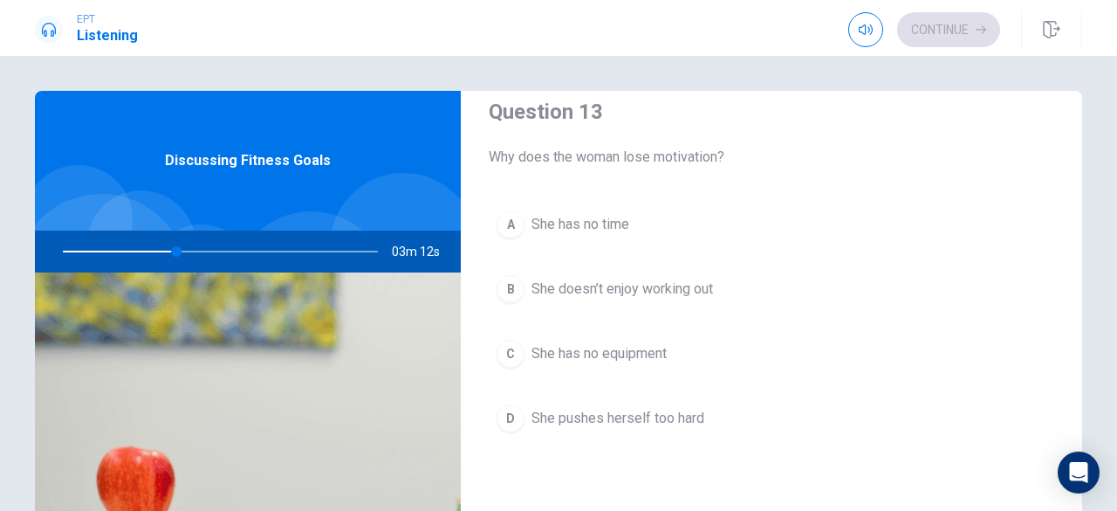
scroll to position [933, 0]
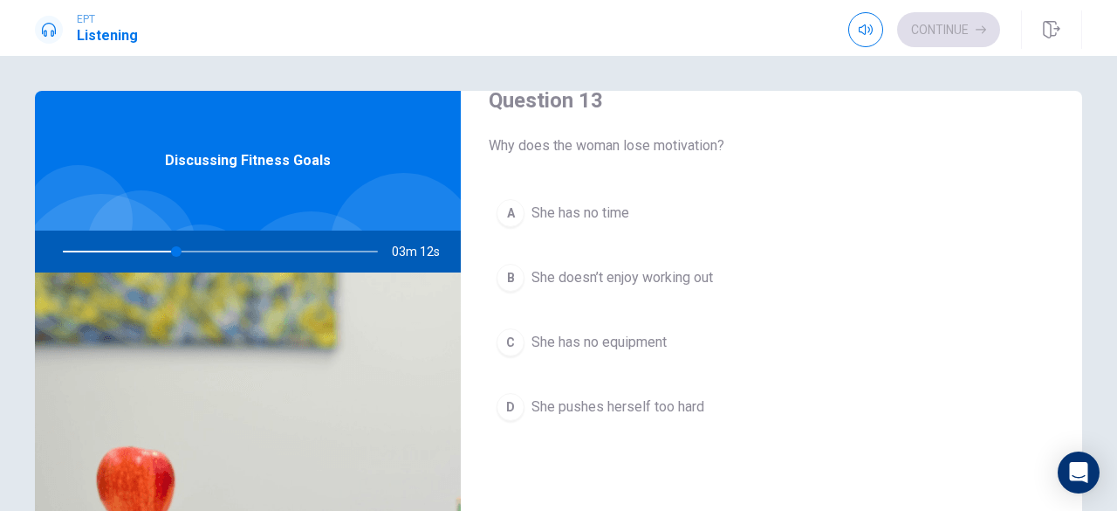
click at [597, 214] on span "She has no time" at bounding box center [580, 212] width 98 height 21
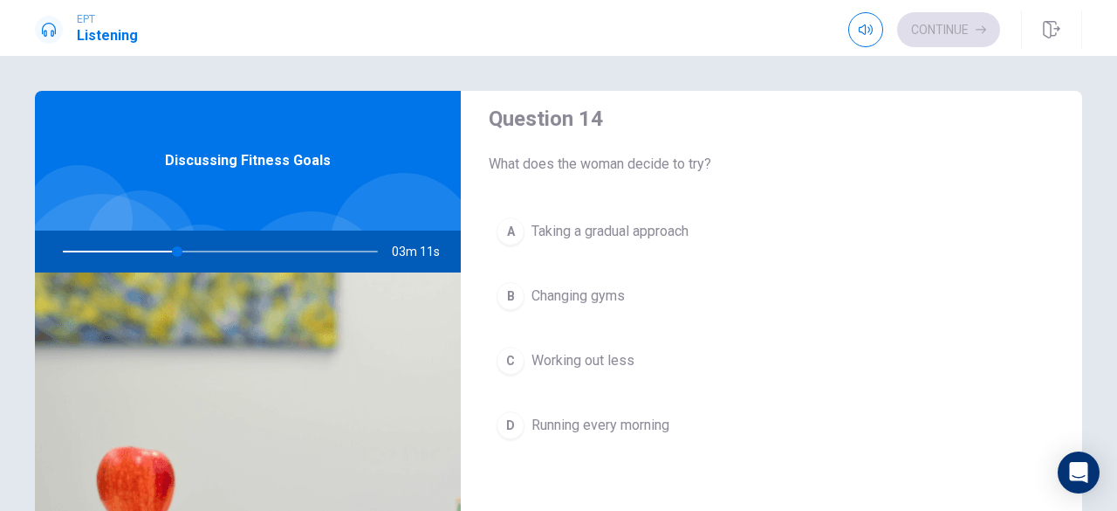
scroll to position [1381, 0]
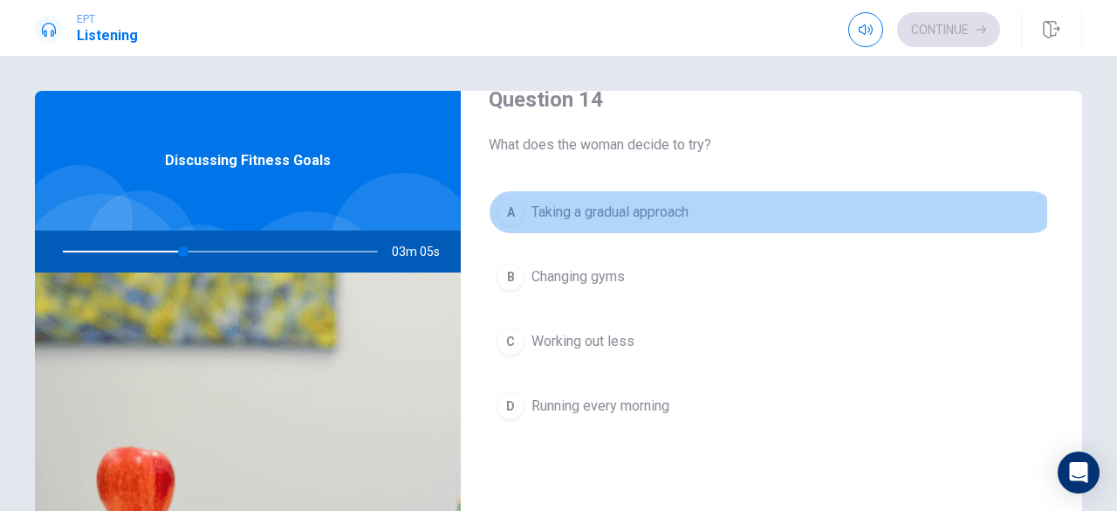
click at [612, 204] on span "Taking a gradual approach" at bounding box center [609, 212] width 157 height 21
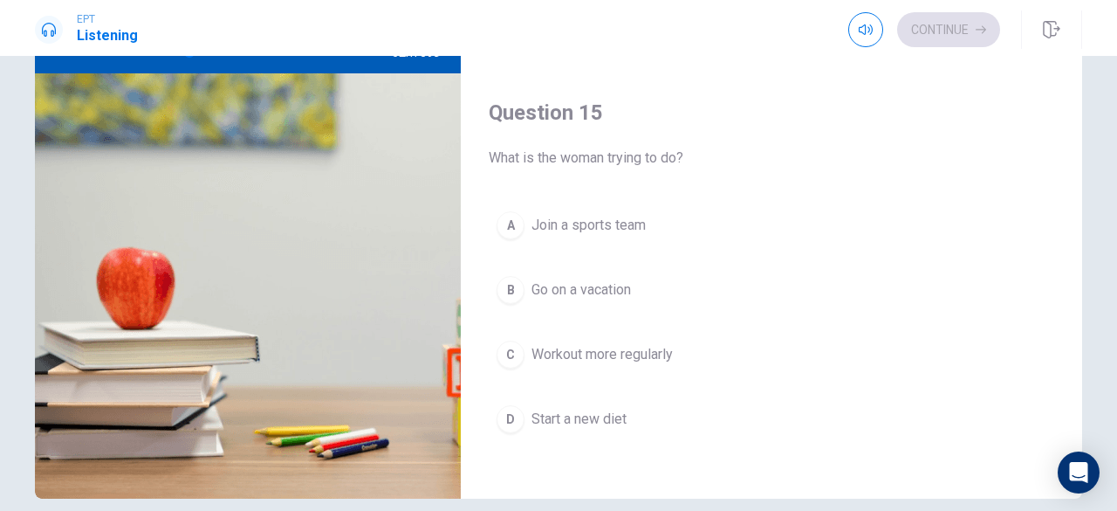
scroll to position [197, 0]
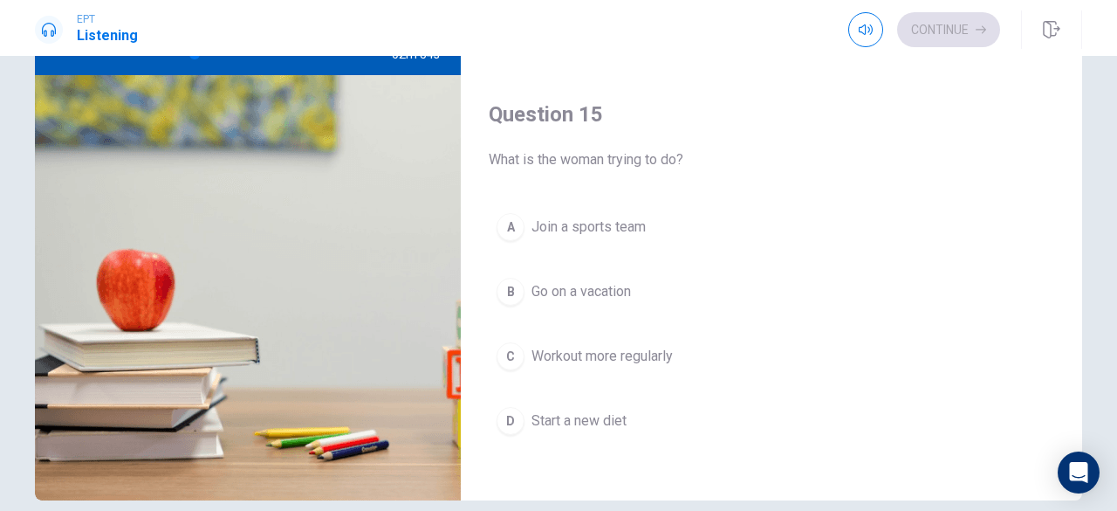
click at [581, 352] on span "Workout more regularly" at bounding box center [601, 356] width 141 height 21
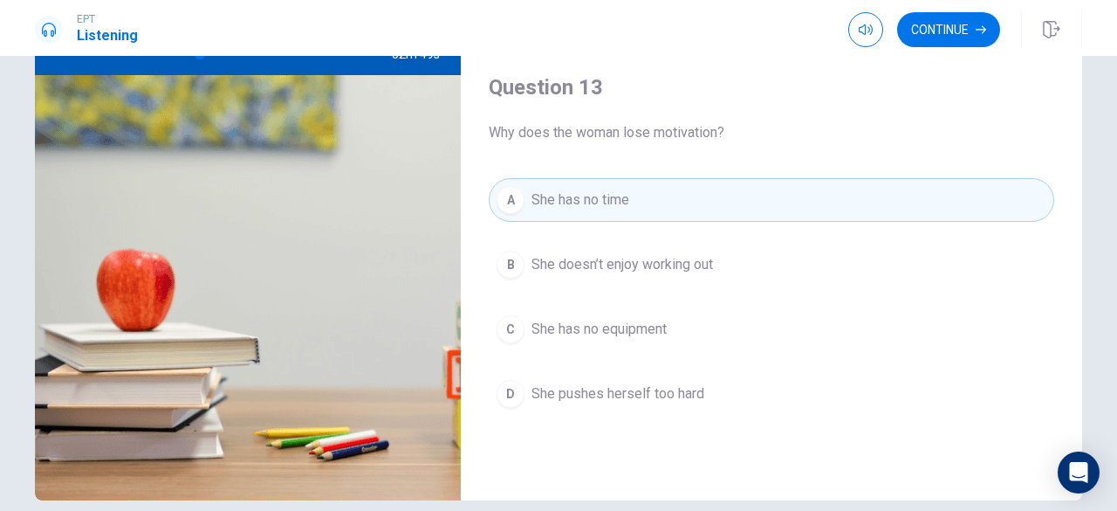
scroll to position [750, 0]
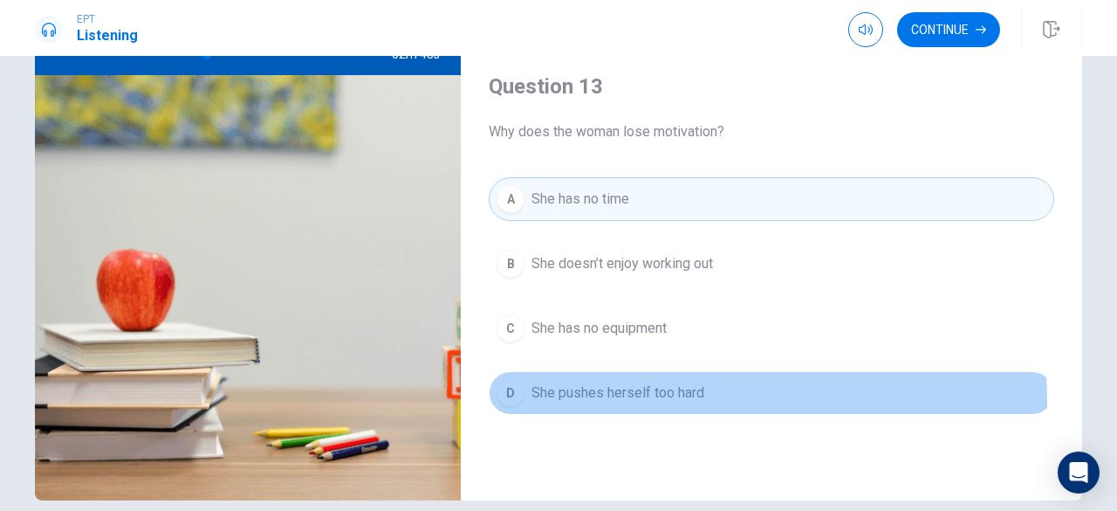
click at [620, 395] on span "She pushes herself too hard" at bounding box center [617, 392] width 173 height 21
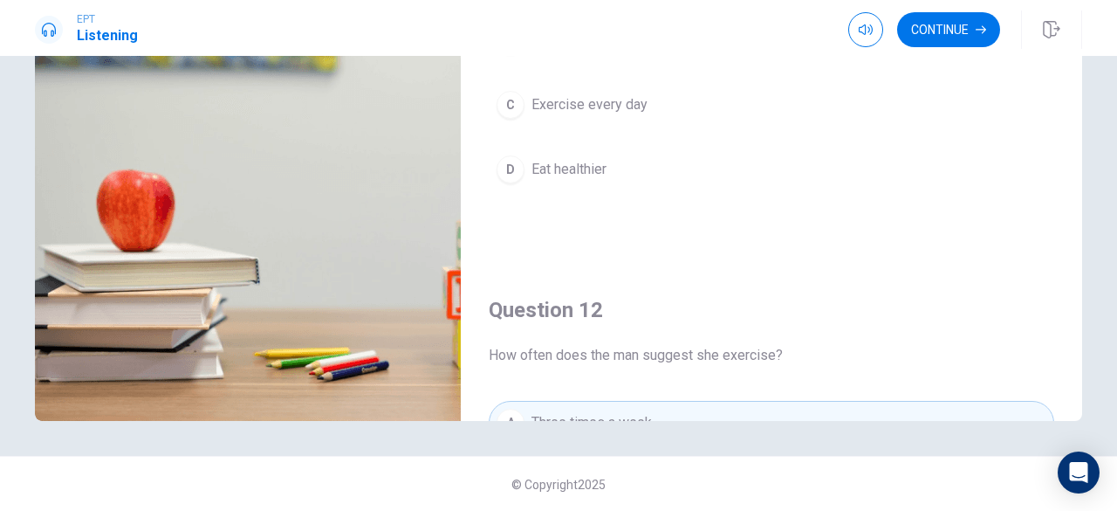
scroll to position [0, 0]
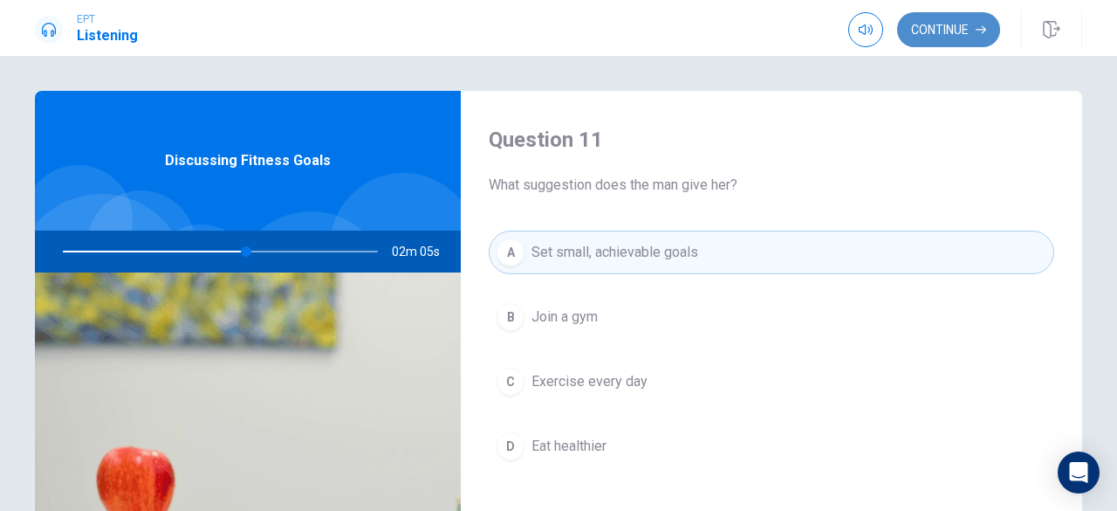
click at [957, 27] on button "Continue" at bounding box center [948, 29] width 103 height 35
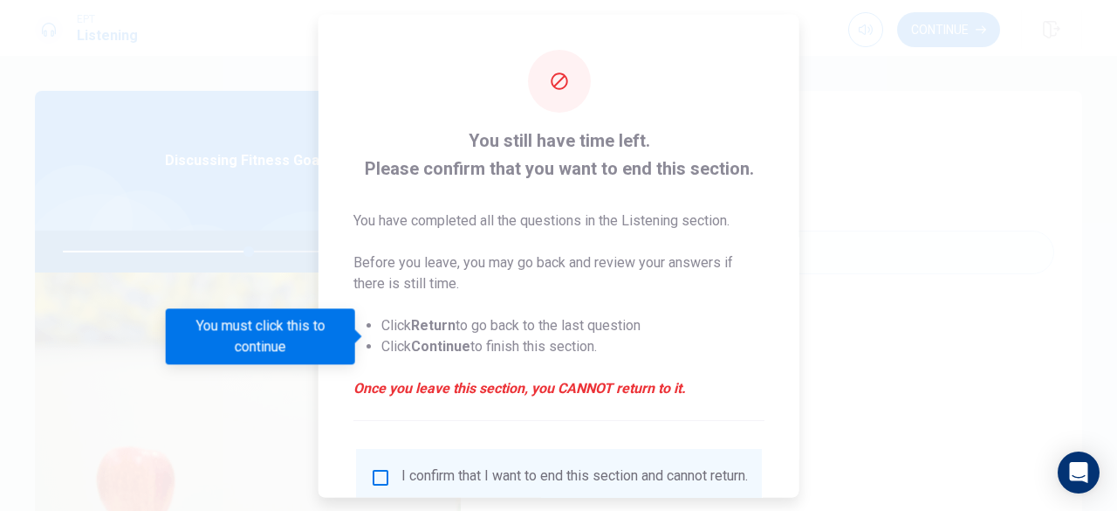
scroll to position [140, 0]
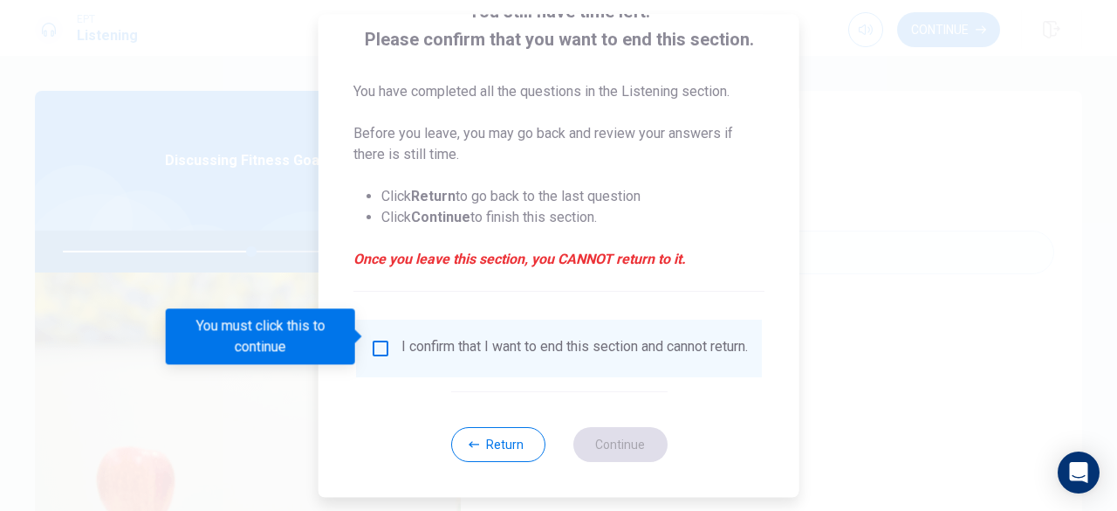
click at [377, 341] on input "You must click this to continue" at bounding box center [380, 348] width 21 height 21
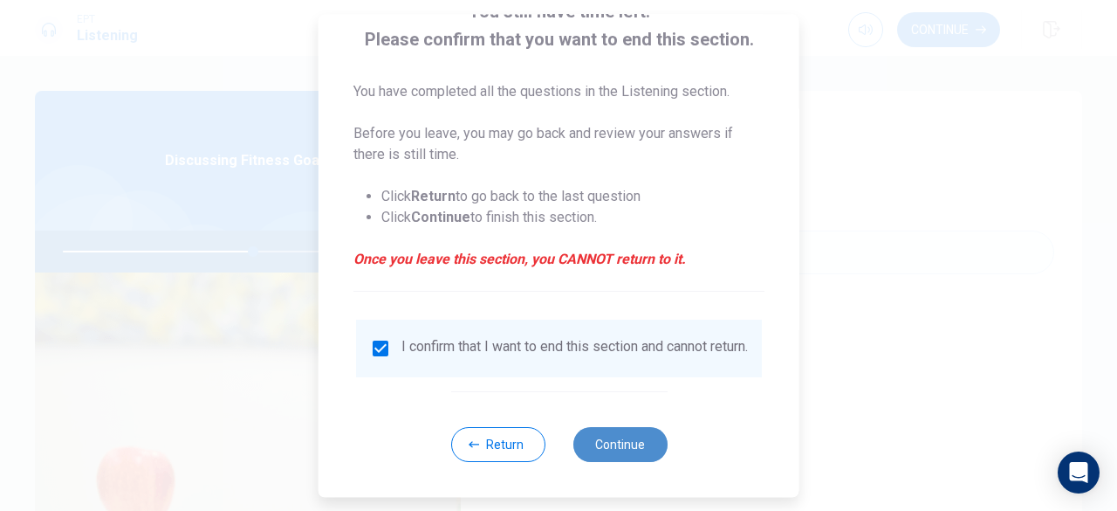
click at [608, 452] on button "Continue" at bounding box center [620, 444] width 94 height 35
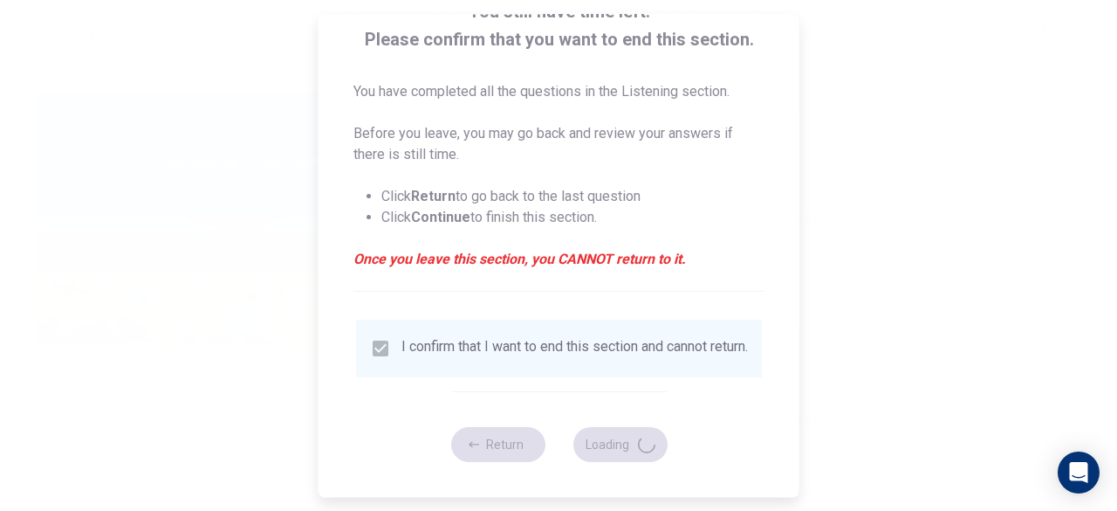
type input "61"
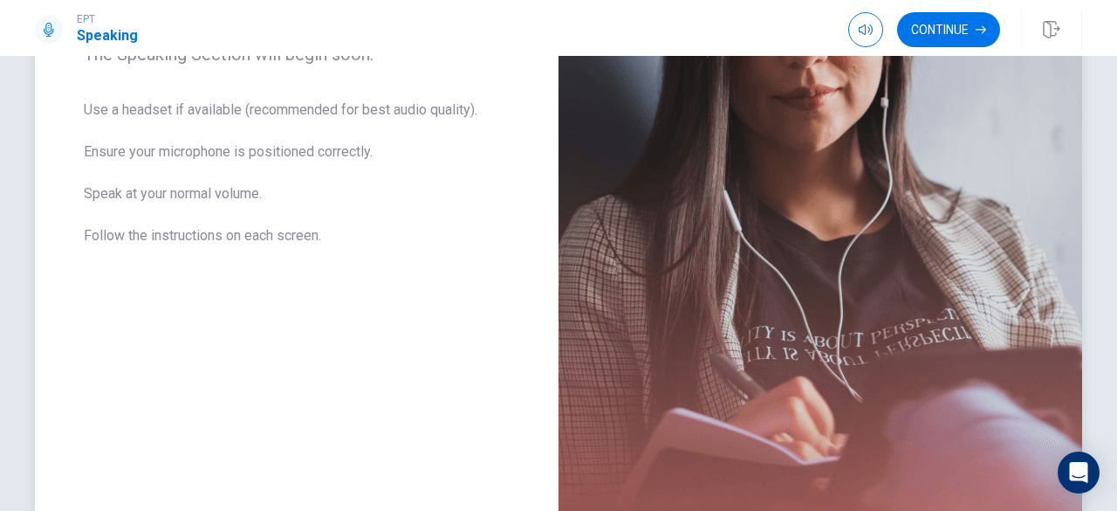
scroll to position [0, 0]
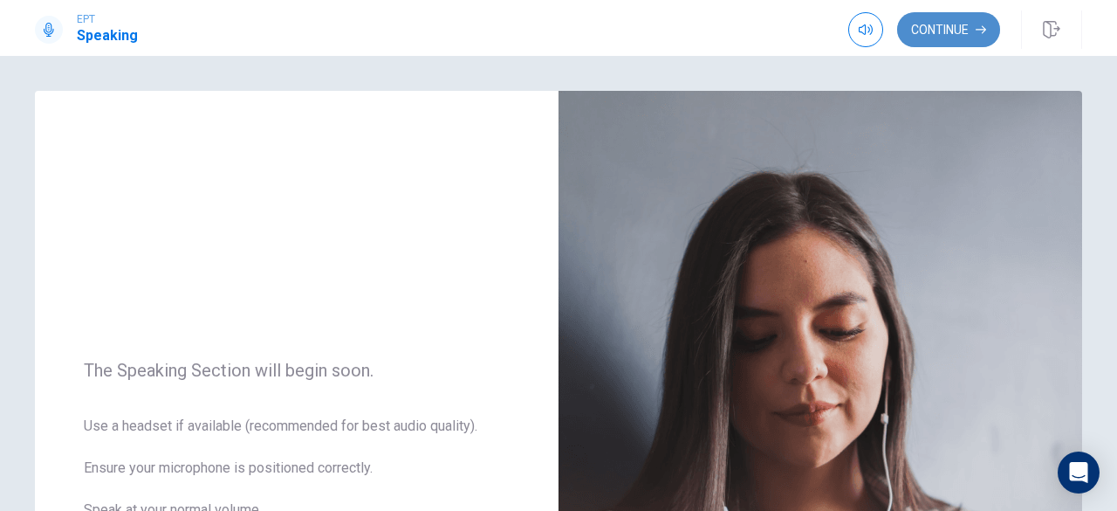
click at [942, 31] on button "Continue" at bounding box center [948, 29] width 103 height 35
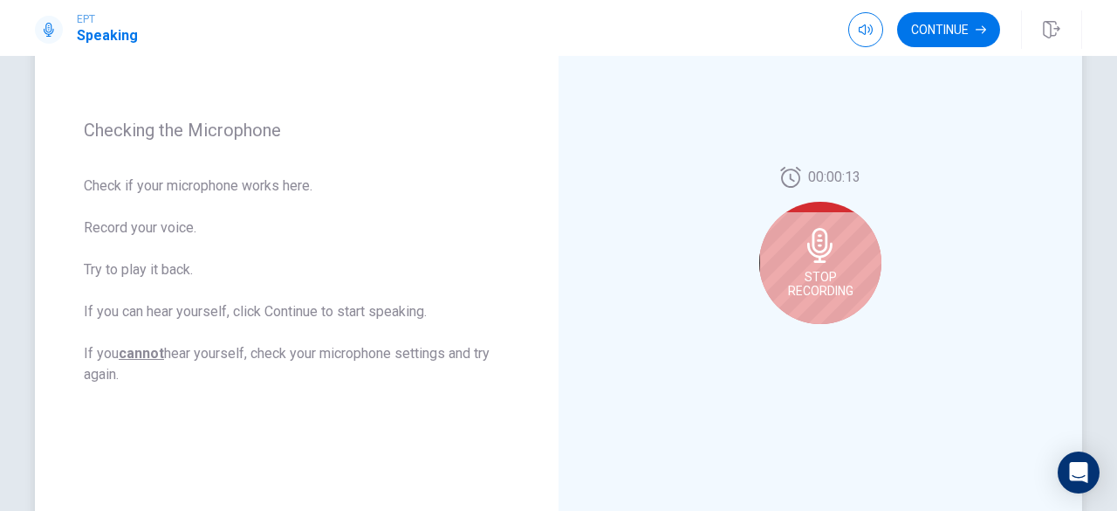
scroll to position [216, 0]
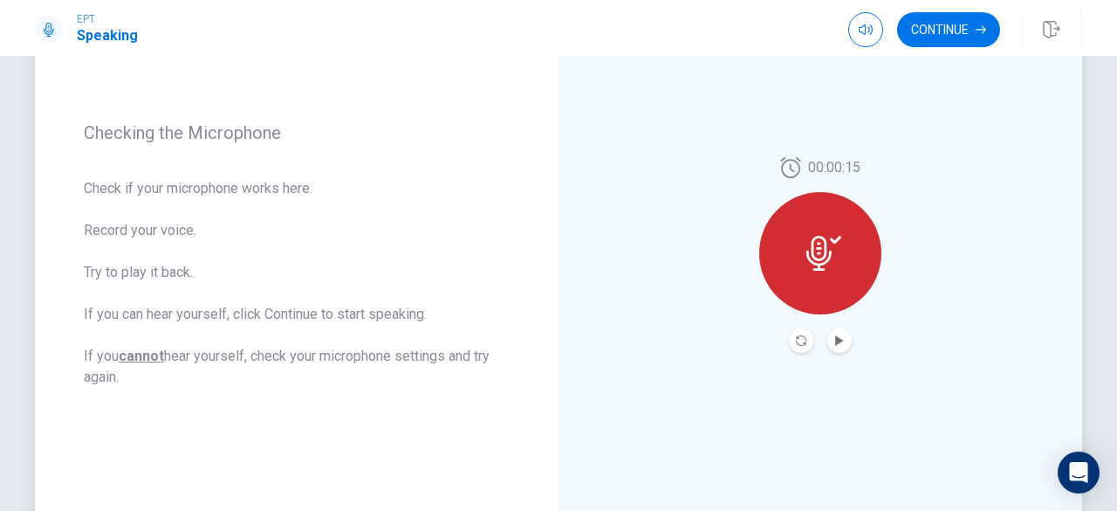
click at [844, 264] on div at bounding box center [820, 253] width 122 height 122
click at [827, 345] on button "Play Audio" at bounding box center [839, 340] width 24 height 24
click at [836, 341] on icon "Pause Audio" at bounding box center [839, 340] width 10 height 10
click at [943, 27] on button "Continue" at bounding box center [948, 29] width 103 height 35
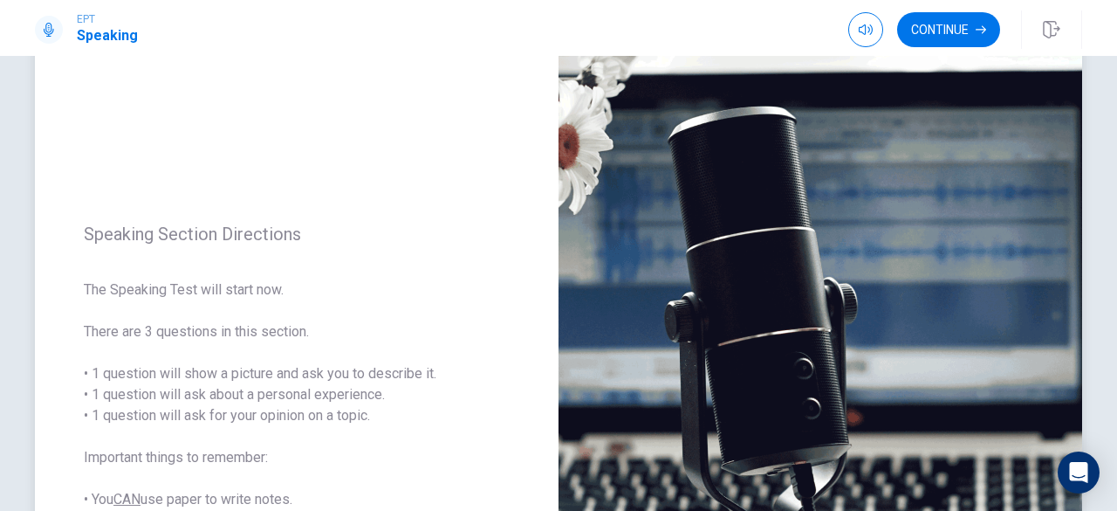
scroll to position [86, 0]
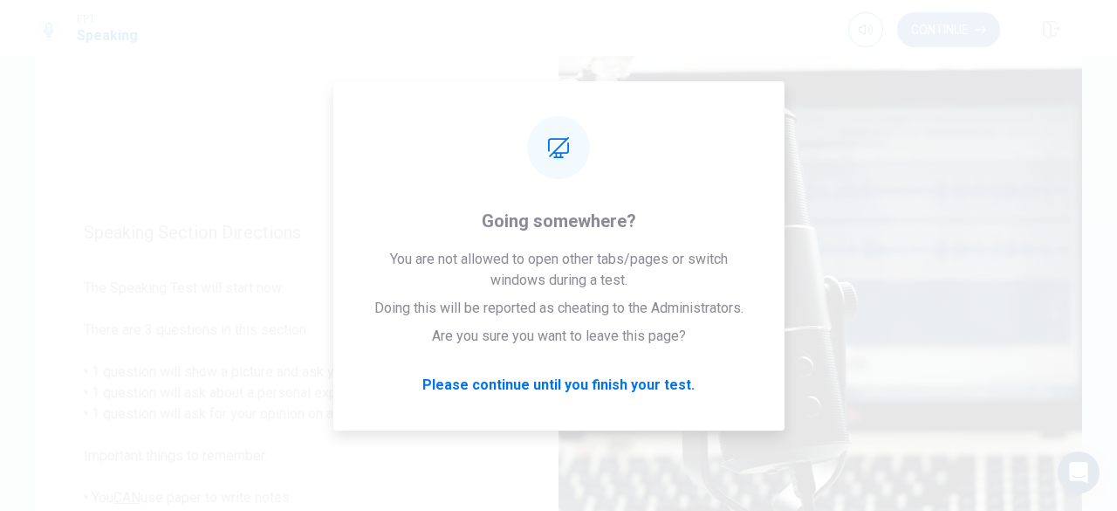
click at [979, 31] on icon "button" at bounding box center [981, 29] width 10 height 10
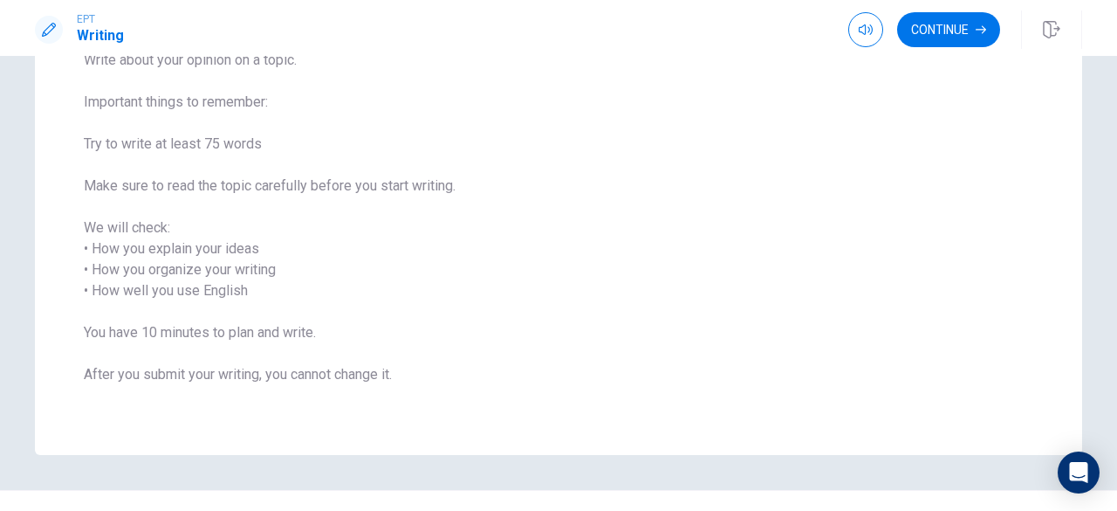
scroll to position [158, 0]
click at [946, 31] on button "Continue" at bounding box center [948, 29] width 103 height 35
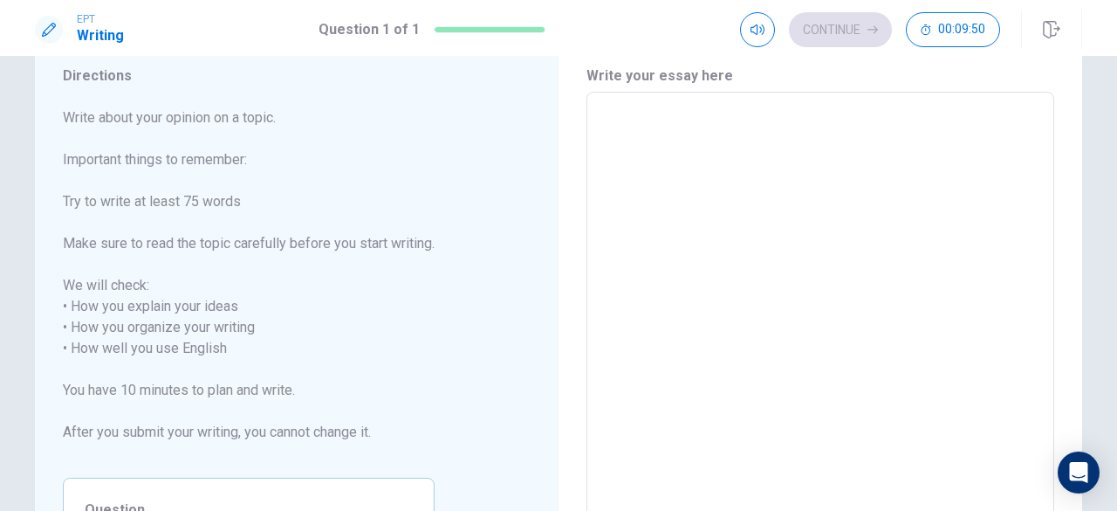
scroll to position [59, 0]
click at [637, 130] on textarea at bounding box center [820, 338] width 443 height 463
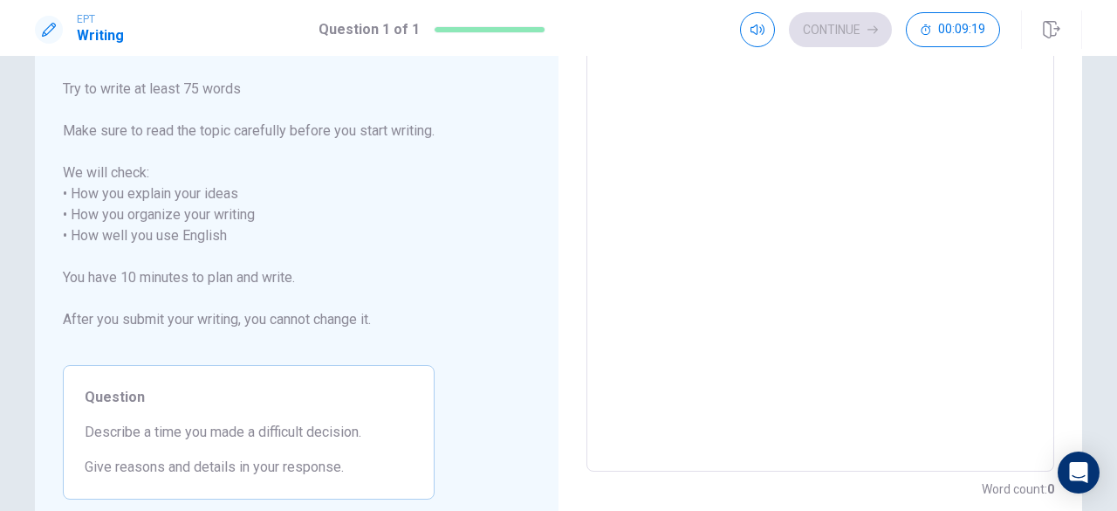
scroll to position [171, 0]
click at [608, 72] on textarea at bounding box center [820, 227] width 443 height 463
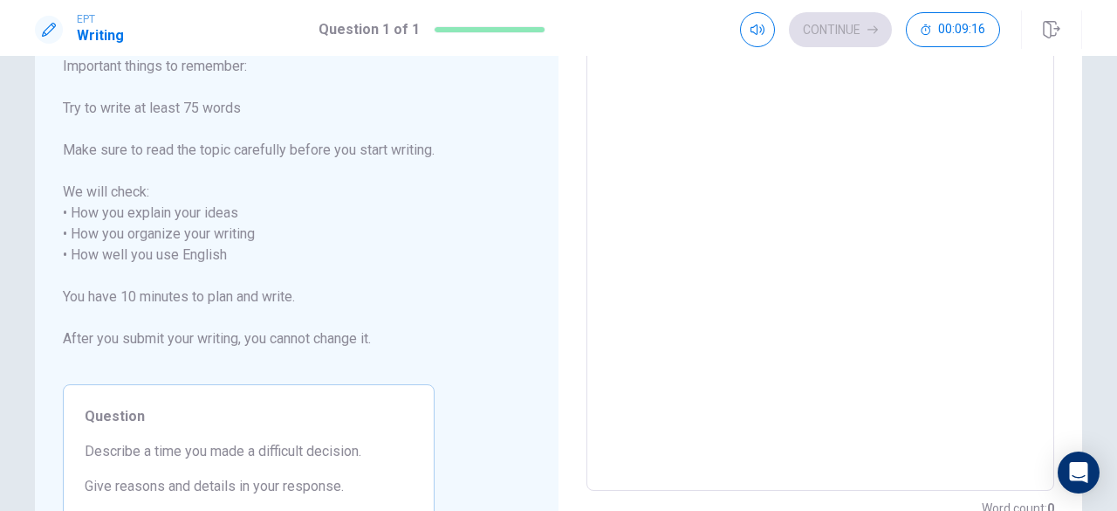
scroll to position [150, 0]
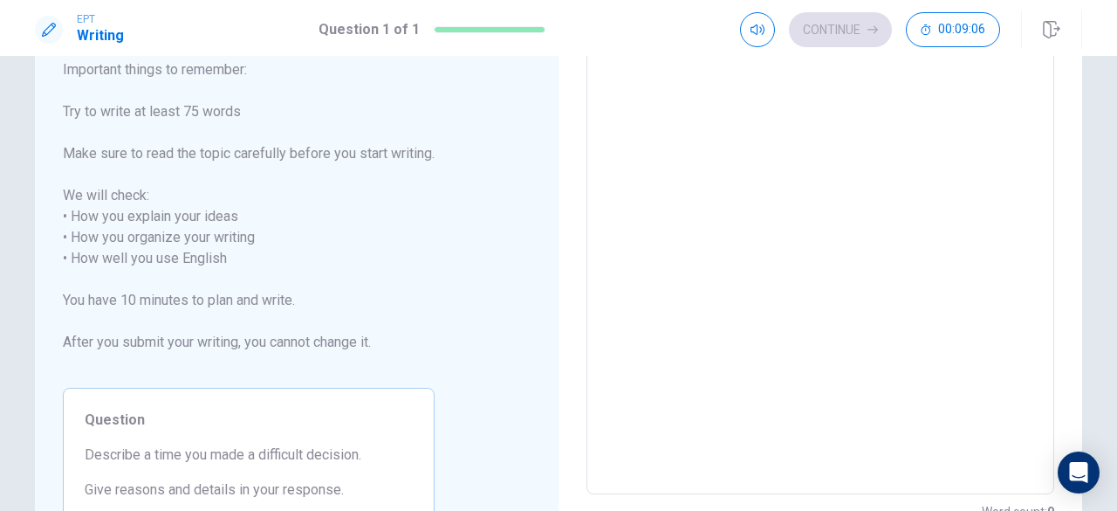
type textarea "I"
type textarea "x"
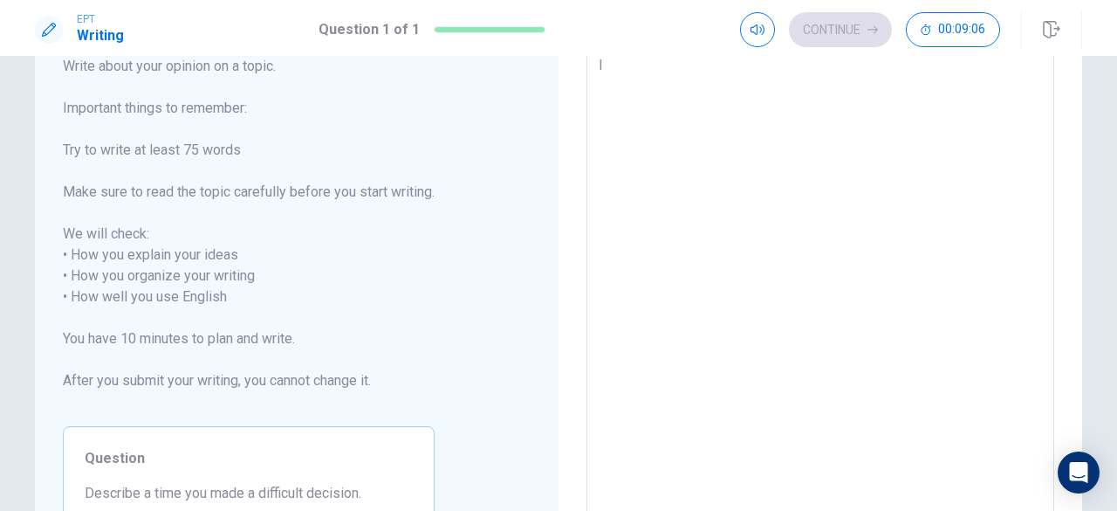
type textarea "In"
type textarea "x"
type textarea "In"
type textarea "x"
type textarea "In m"
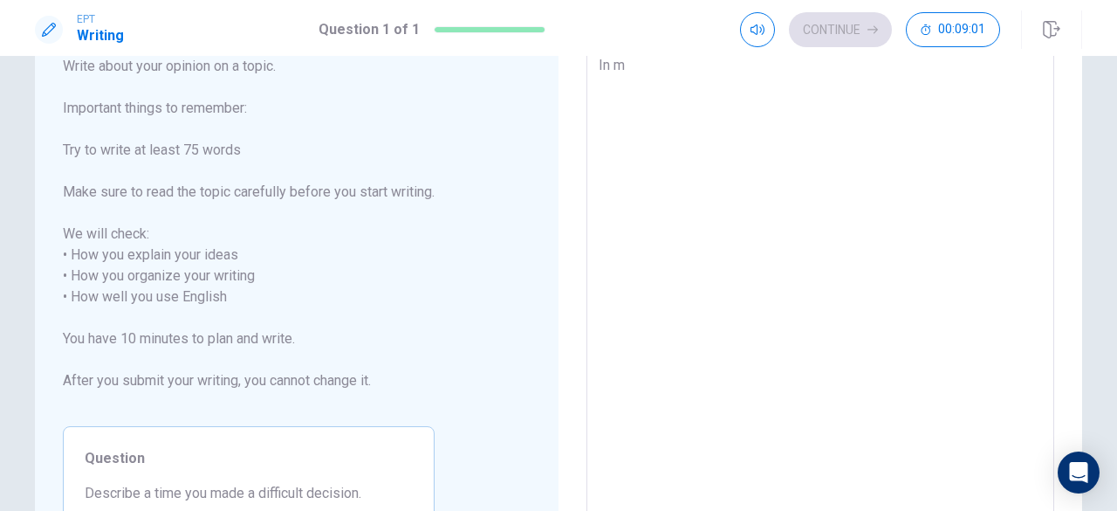
type textarea "x"
type textarea "In my"
type textarea "x"
type textarea "In my"
type textarea "x"
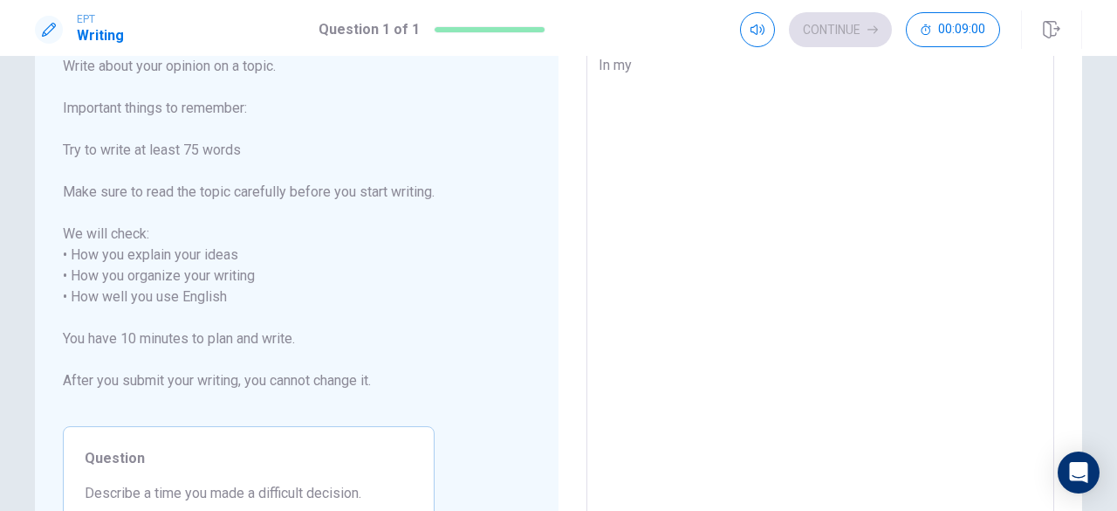
type textarea "In my l"
type textarea "x"
type textarea "In my li"
type textarea "x"
type textarea "In my lif"
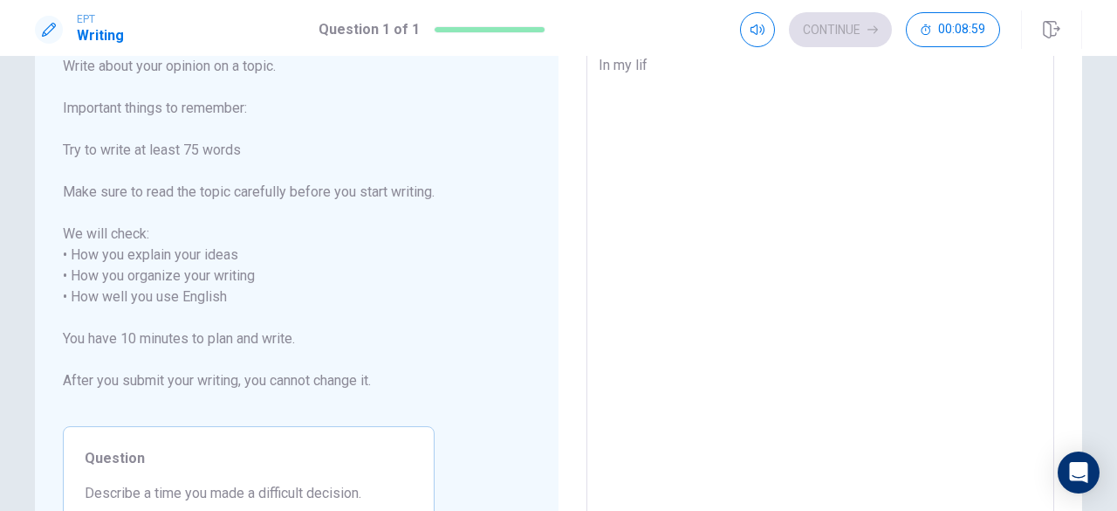
type textarea "x"
type textarea "In my life"
type textarea "x"
type textarea "In my life"
type textarea "x"
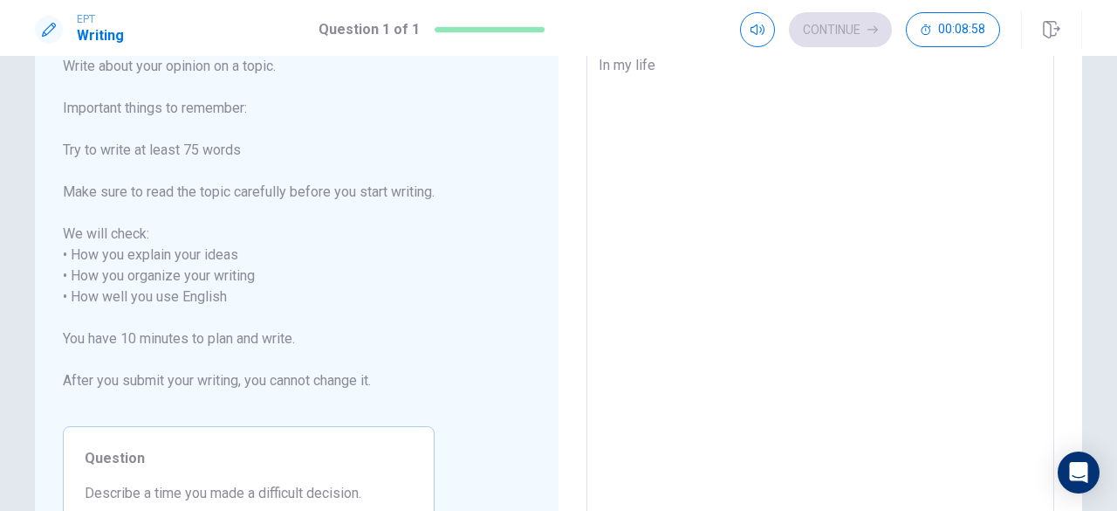
type textarea "In my life"
type textarea "x"
type textarea "In my life,"
type textarea "x"
type textarea "In my life,"
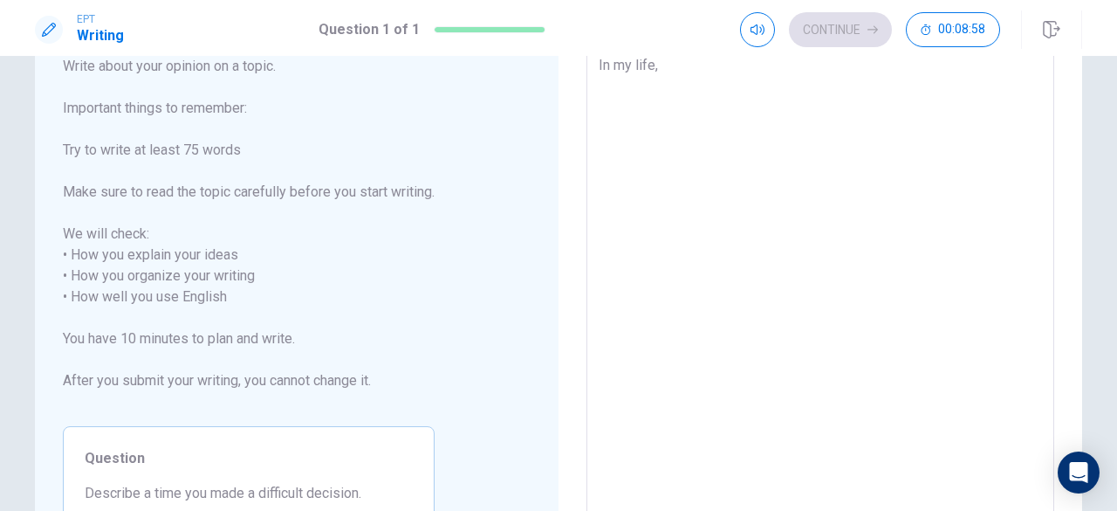
type textarea "x"
type textarea "In my life, I"
type textarea "x"
type textarea "In my life, I"
type textarea "x"
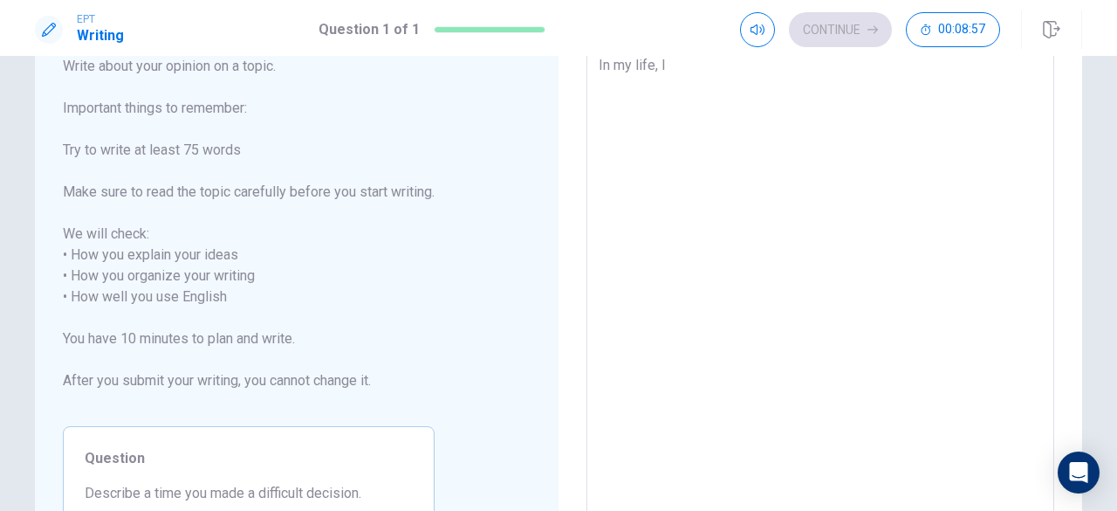
type textarea "In my life, I h"
type textarea "x"
type textarea "In my life, I ha"
type textarea "x"
type textarea "In my life, I had"
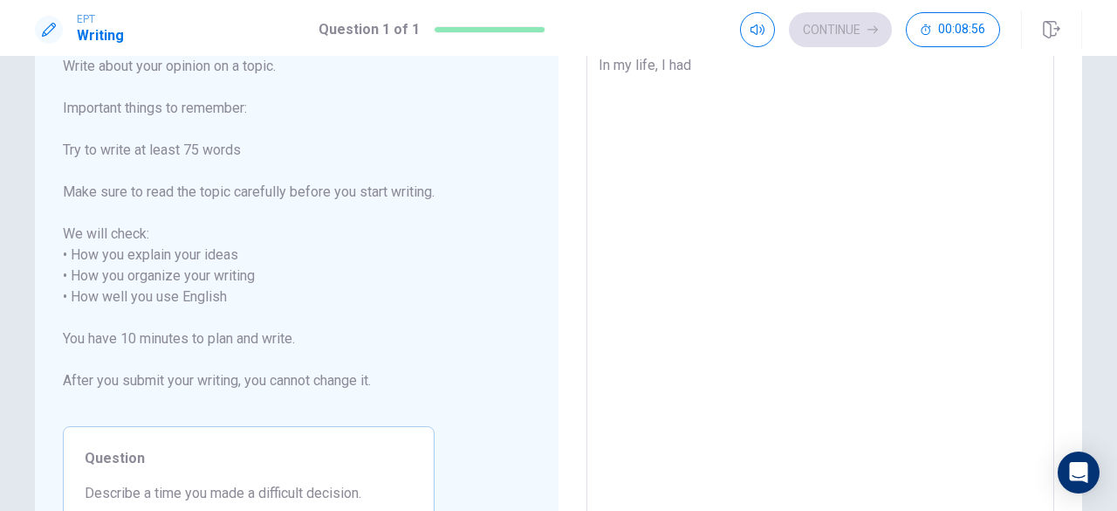
type textarea "x"
type textarea "In my life, I had"
type textarea "x"
type textarea "In my life, I had t"
type textarea "x"
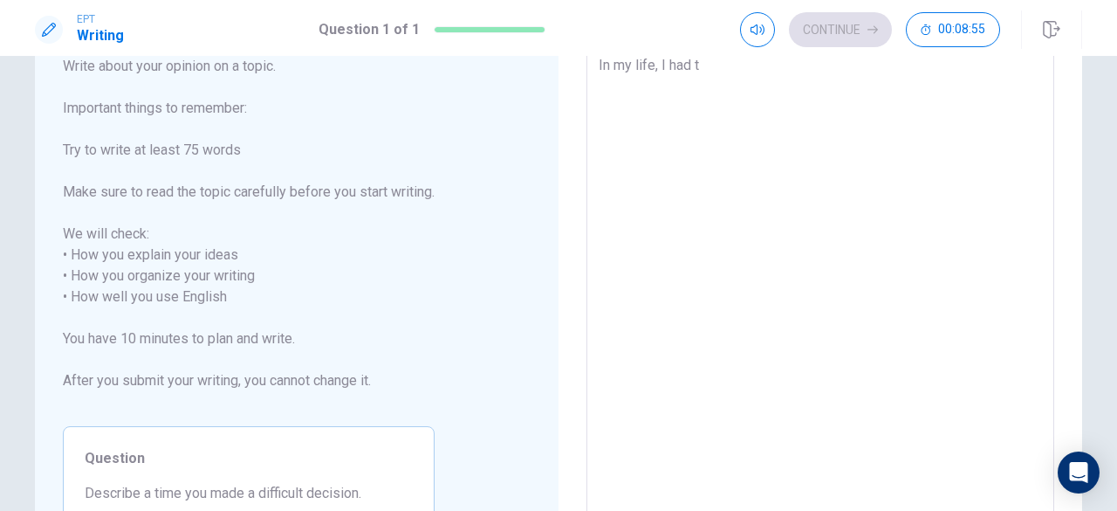
type textarea "In my life, I had to"
type textarea "x"
type textarea "In my life, I had to"
type textarea "x"
type textarea "In my life, I had to h"
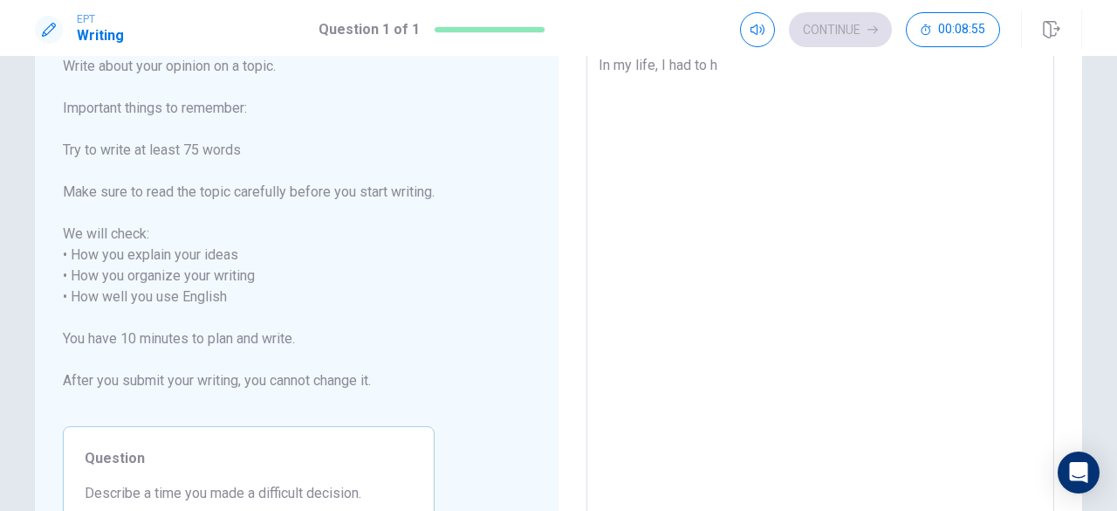
type textarea "x"
type textarea "In my life, I had to ha"
type textarea "x"
type textarea "In my life, I had to hav"
type textarea "x"
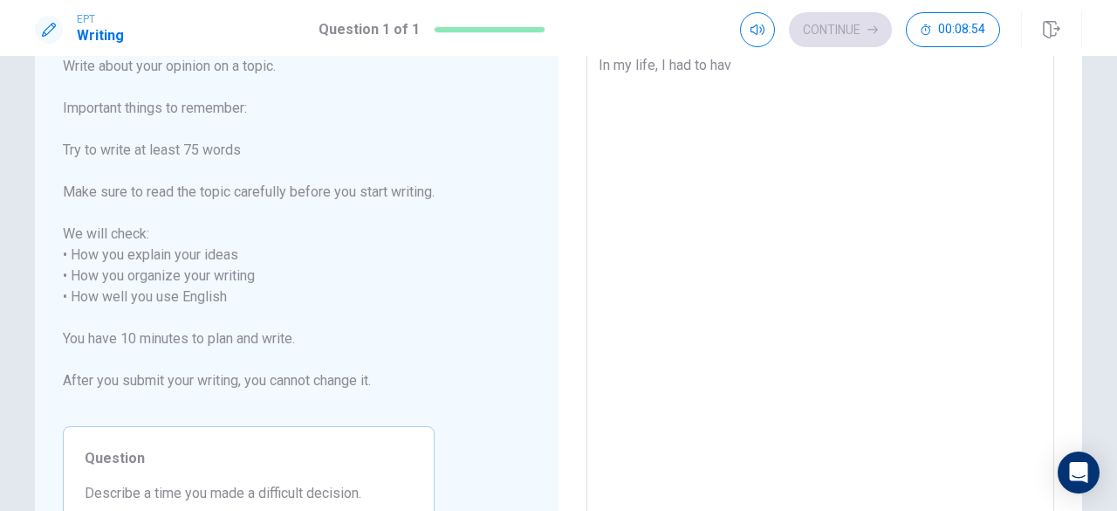
type textarea "In my life, I had to have"
type textarea "x"
type textarea "In my life, I had to have"
type textarea "x"
type textarea "In my life, I had to have t"
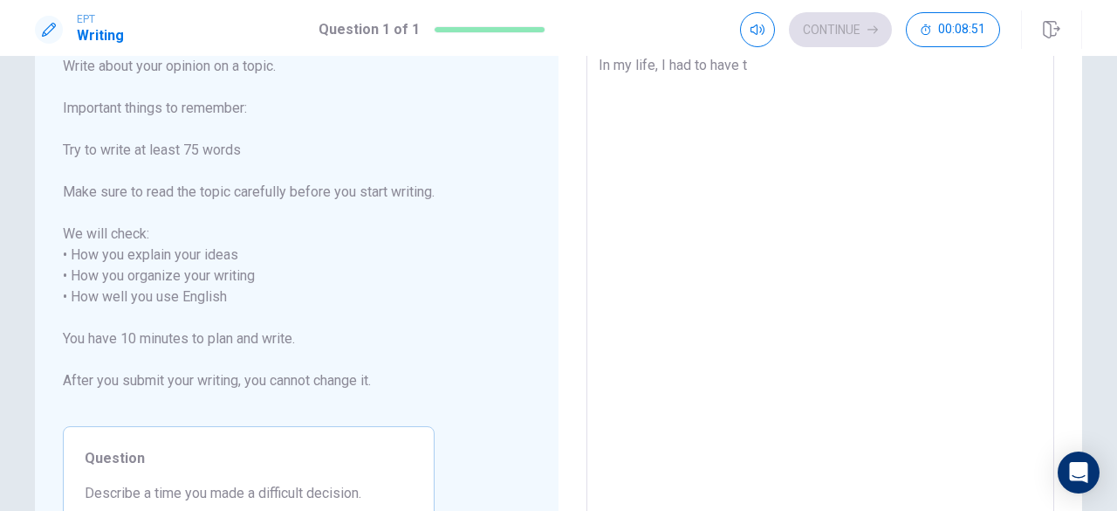
type textarea "x"
type textarea "In my life, I had to have to"
type textarea "x"
type textarea "In my life, I had to have to"
type textarea "x"
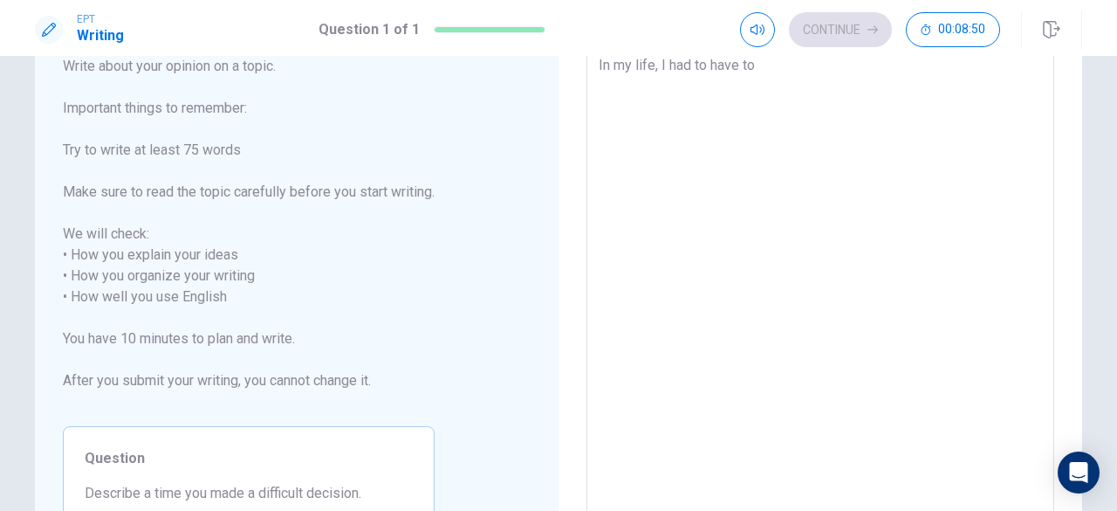
type textarea "In my life, I had to have to m"
type textarea "x"
type textarea "In my life, I had to have to ma"
type textarea "x"
type textarea "In my life, I had to have to mad"
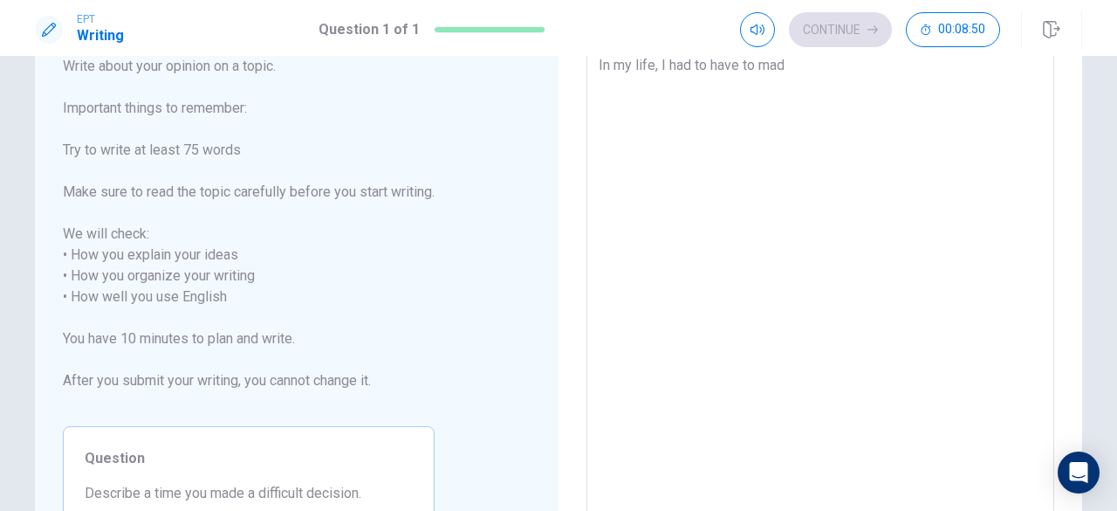
type textarea "x"
type textarea "In my life, I had to have to made"
type textarea "x"
type textarea "In my life, I had to have to made"
type textarea "x"
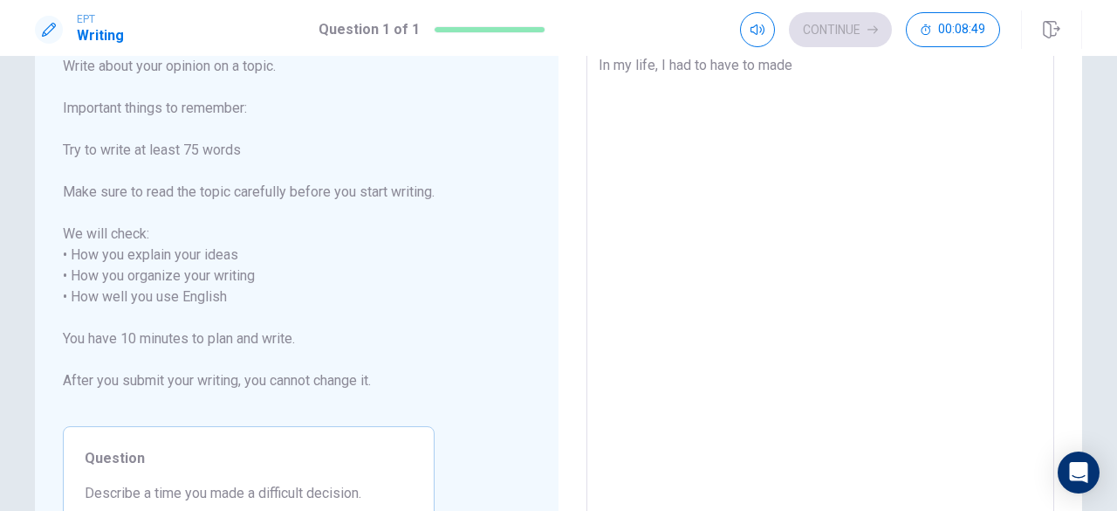
type textarea "In my life, I had to have to made a"
type textarea "x"
type textarea "In my life, I had to have to made a"
type textarea "x"
type textarea "In my life, I had to have to made a d"
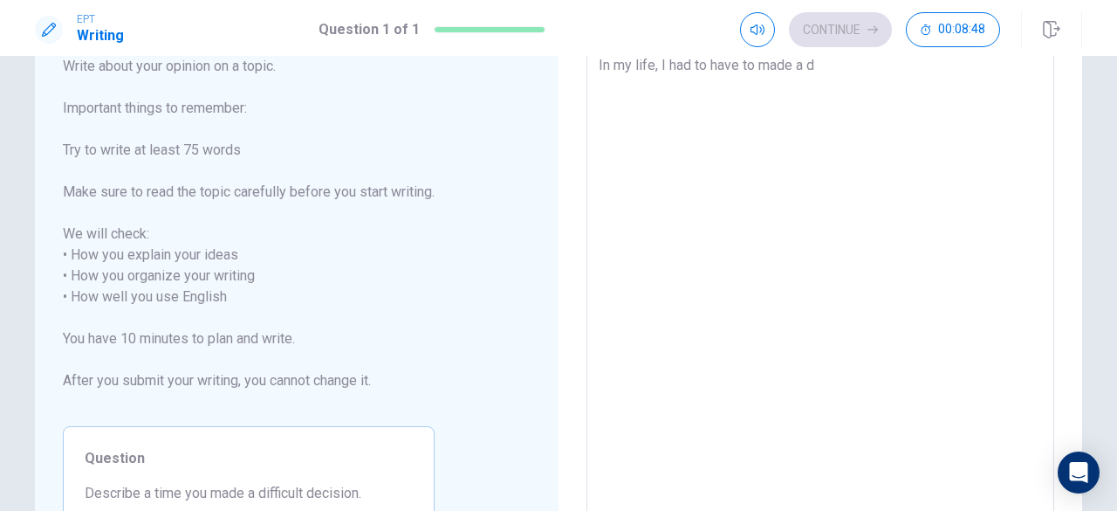
type textarea "x"
type textarea "In my life, I had to have to made a di"
type textarea "x"
type textarea "In my life, I had to have to made a dif"
type textarea "x"
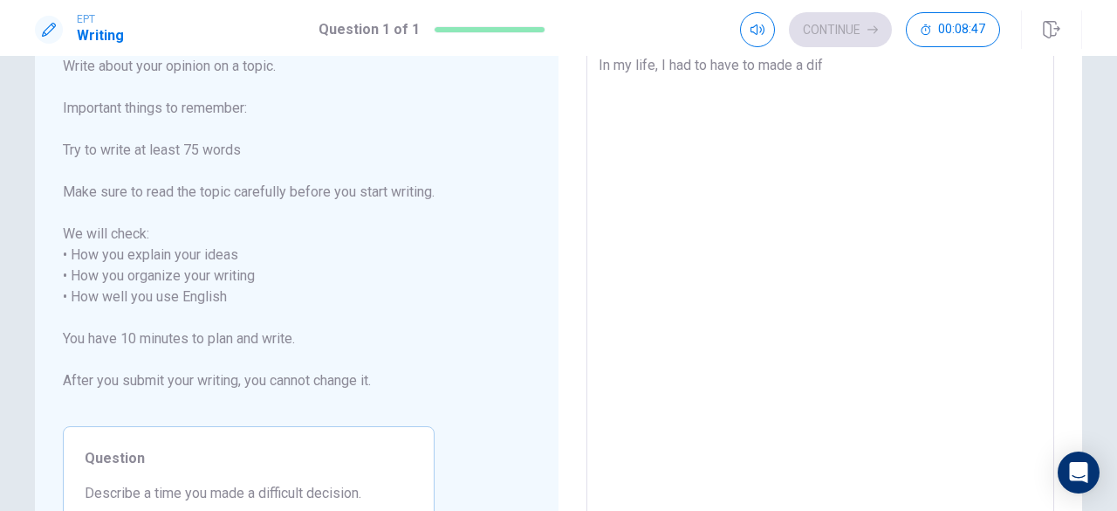
type textarea "In my life, I had to have to made a diff"
type textarea "x"
type textarea "In my life, I had to have to made a diffi"
type textarea "x"
type textarea "In my life, I had to have to made a diffic"
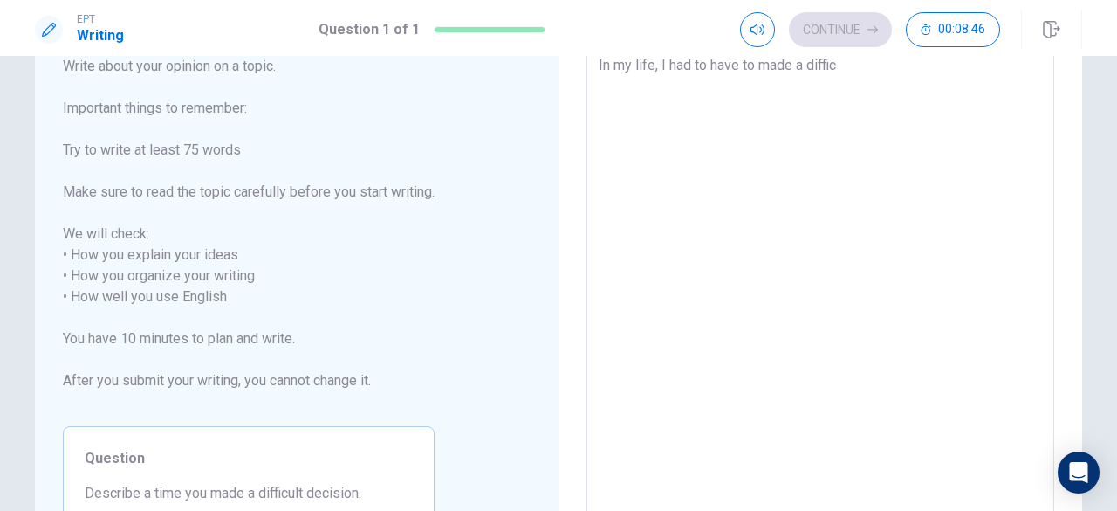
type textarea "x"
type textarea "In my life, I had to have to made a difficu"
type textarea "x"
type textarea "In my life, I had to have to made a difficul"
type textarea "x"
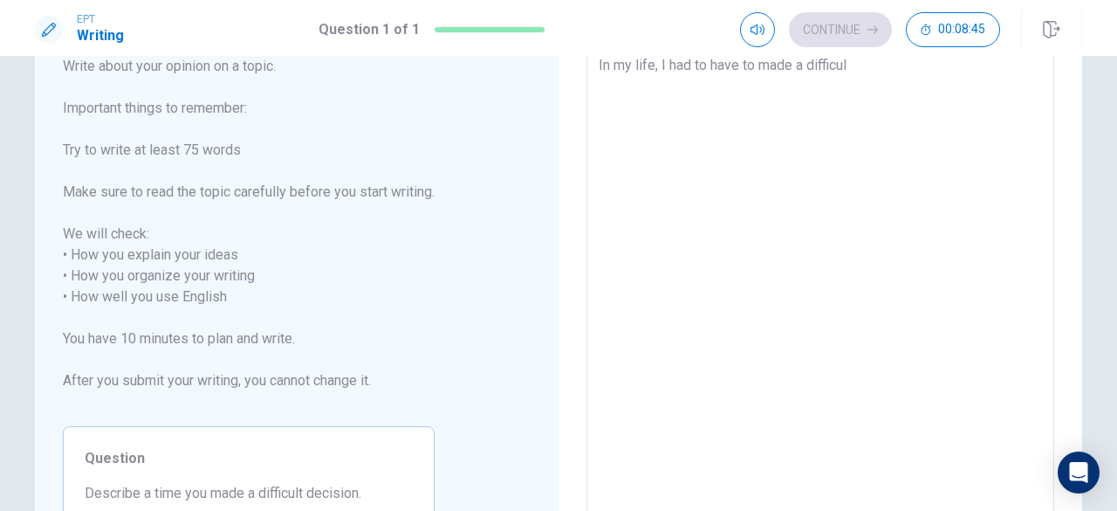
type textarea "In my life, I had to have to made a difficult"
type textarea "x"
type textarea "In my life, I had to have to made a difficult"
type textarea "x"
type textarea "In my life, I had to have to made a difficult d"
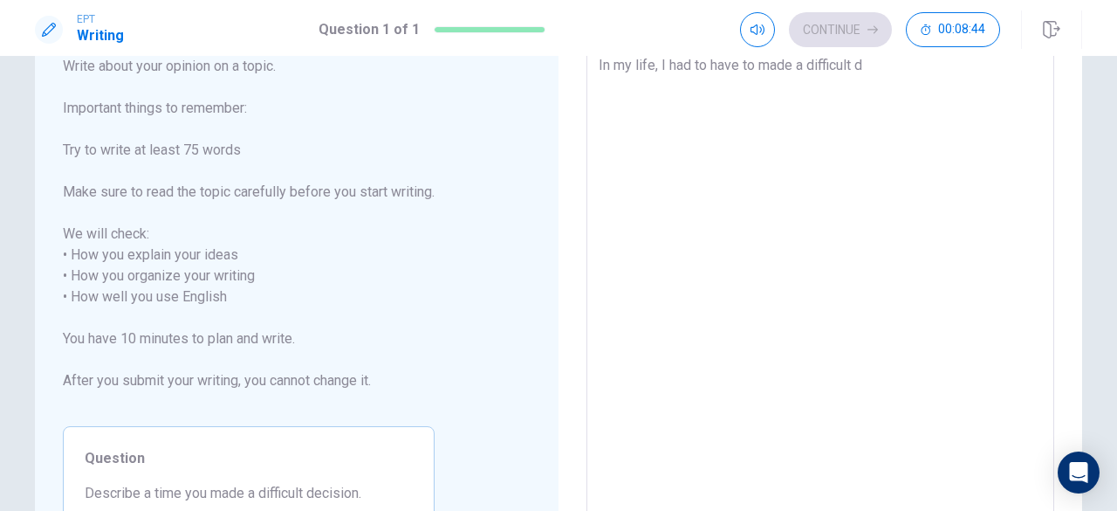
type textarea "x"
type textarea "In my life, I had to have to made a difficult de"
type textarea "x"
type textarea "In my life, I had to have to made a difficult dec"
type textarea "x"
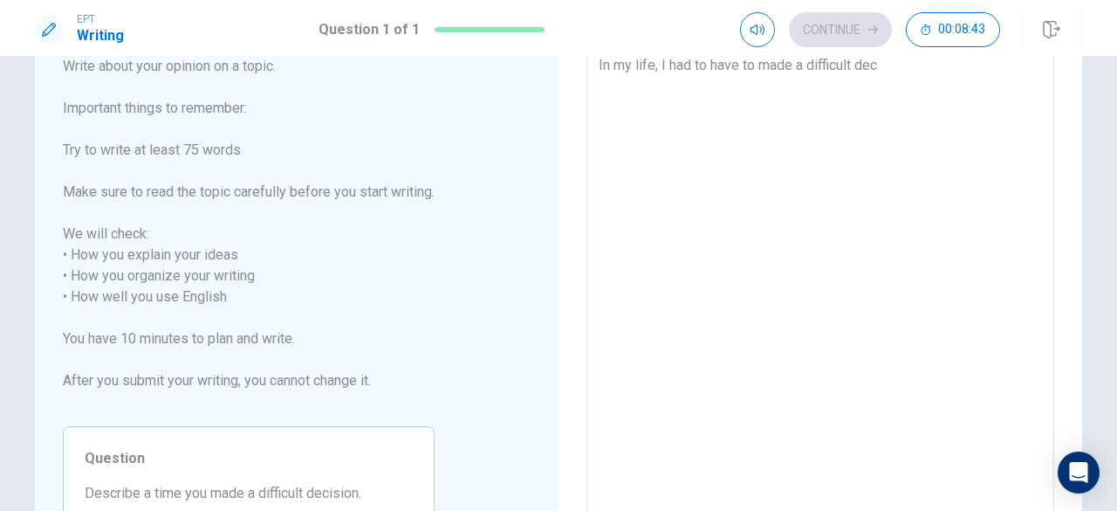
type textarea "In my life, I had to have to made a difficult deci"
type textarea "x"
type textarea "In my life, I had to have to made a difficult decis"
type textarea "x"
type textarea "In my life, I had to have to made a difficult decisi"
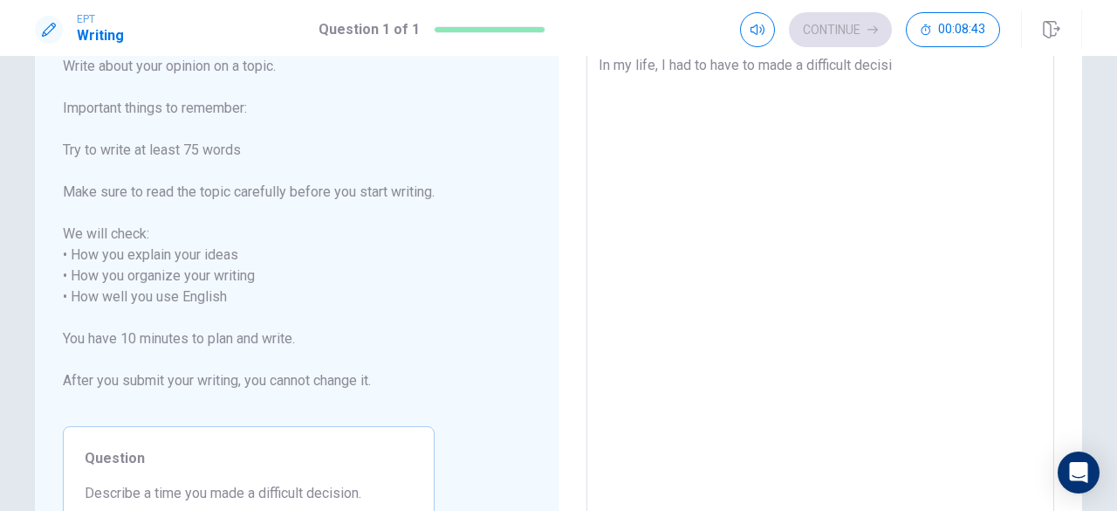
type textarea "x"
type textarea "In my life, I had to have to made a difficult decisio"
type textarea "x"
type textarea "In my life, I had to have to made a difficult decision"
type textarea "x"
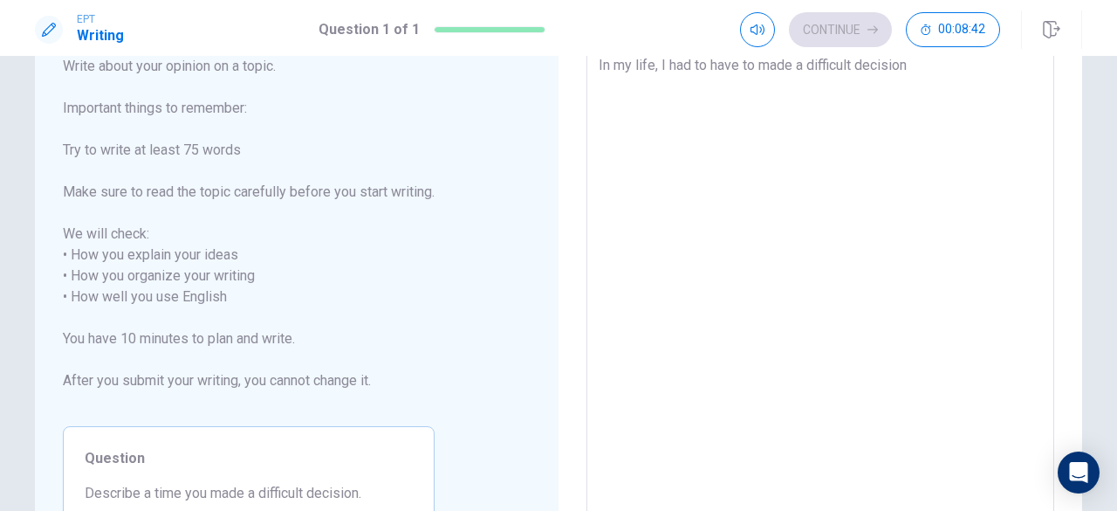
type textarea "In my life, I had to have to made a difficult decision"
type textarea "x"
type textarea "In my life, I had to have to made a difficult decision b"
type textarea "x"
type textarea "In my life, I had to have to made a difficult decision bu"
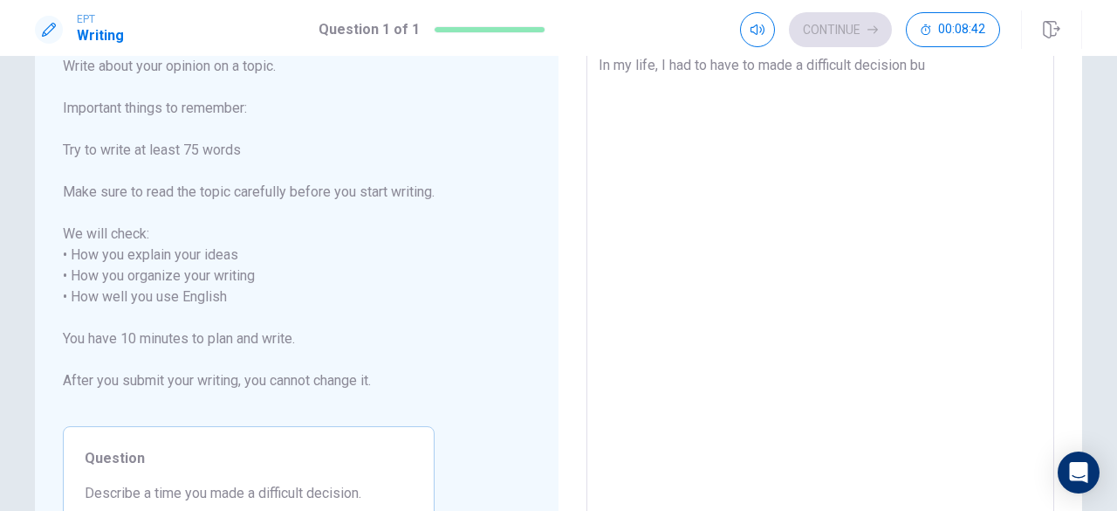
type textarea "x"
type textarea "In my life, I had to have to made a difficult decision but"
type textarea "x"
type textarea "In my life, I had to have to made a difficult decision but"
type textarea "x"
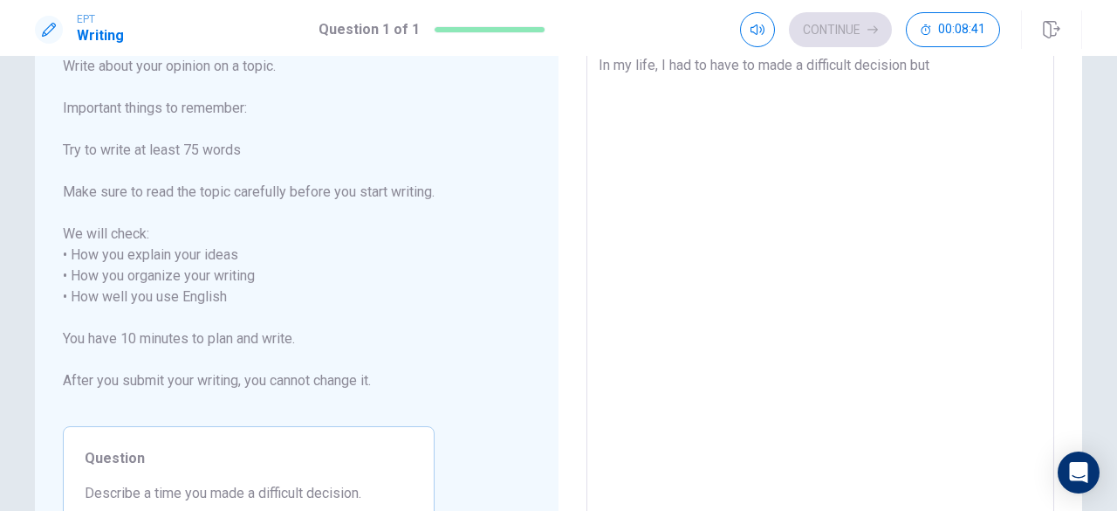
type textarea "In my life, I had to have to made a difficult decision but s"
type textarea "x"
type textarea "In my life, I had to have to made a difficult decision but si"
type textarea "x"
type textarea "In my life, I had to have to made a difficult decision but sin"
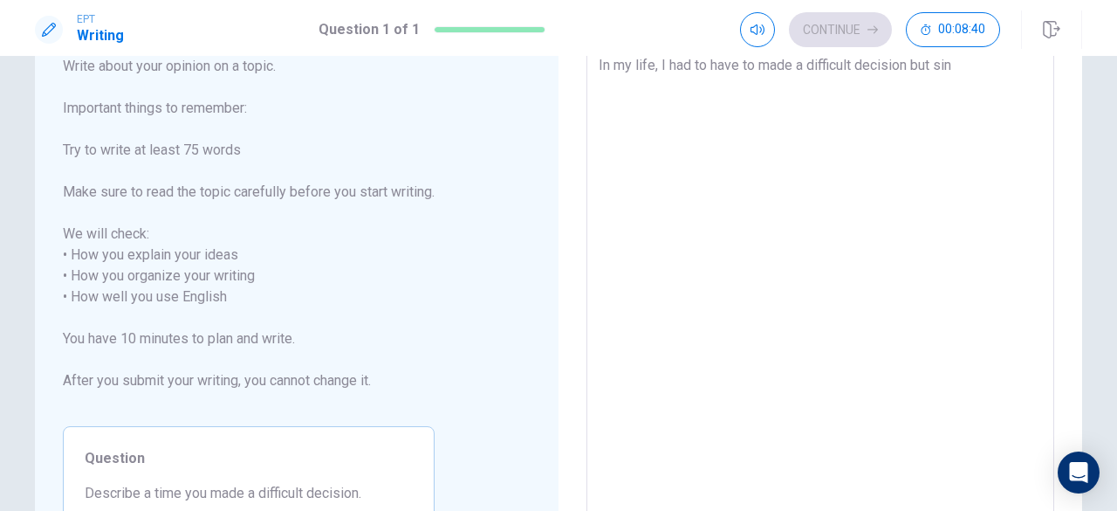
type textarea "x"
type textarea "In my life, I had to have to made a difficult decision but sinc"
type textarea "x"
type textarea "In my life, I had to have to made a difficult decision but sincd"
type textarea "x"
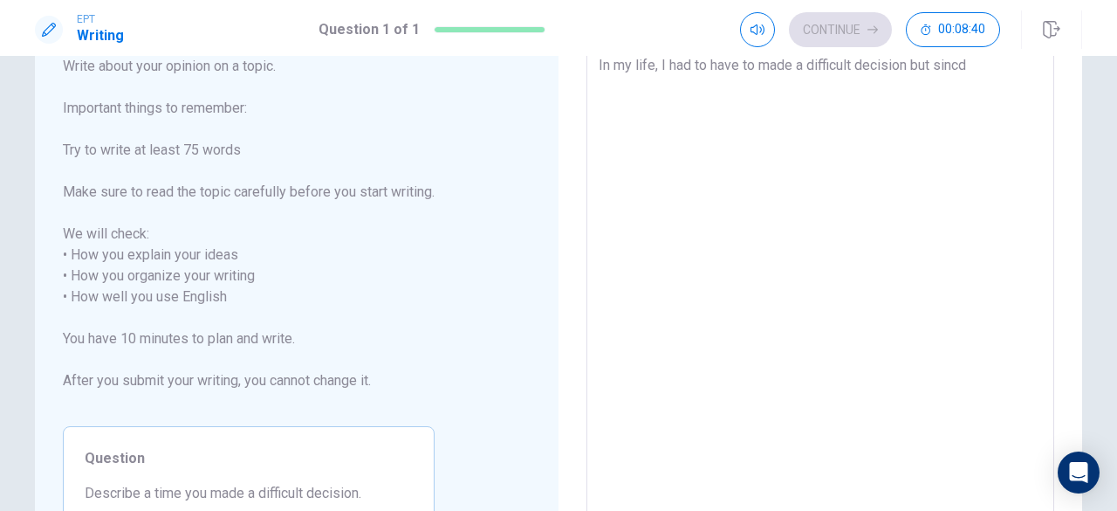
type textarea "In my life, I had to have to made a difficult decision but sincde"
type textarea "x"
type textarea "In my life, I had to have to made a difficult decision but sincd"
type textarea "x"
type textarea "In my life, I had to have to made a difficult decision but sinc"
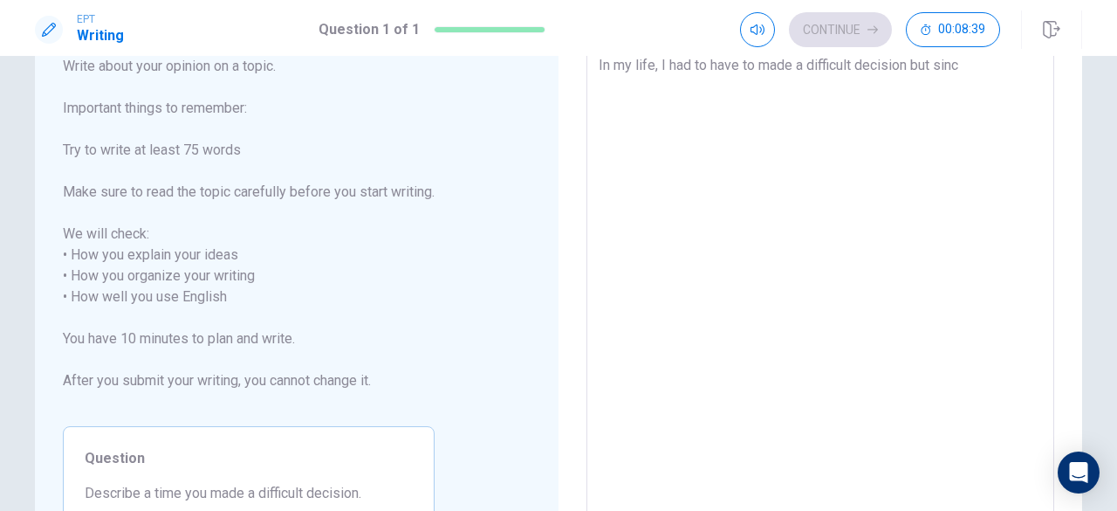
type textarea "x"
type textarea "In my life, I had to have to made a difficult decision but since"
type textarea "x"
type textarea "In my life, I had to have to made a difficult decision but since"
type textarea "x"
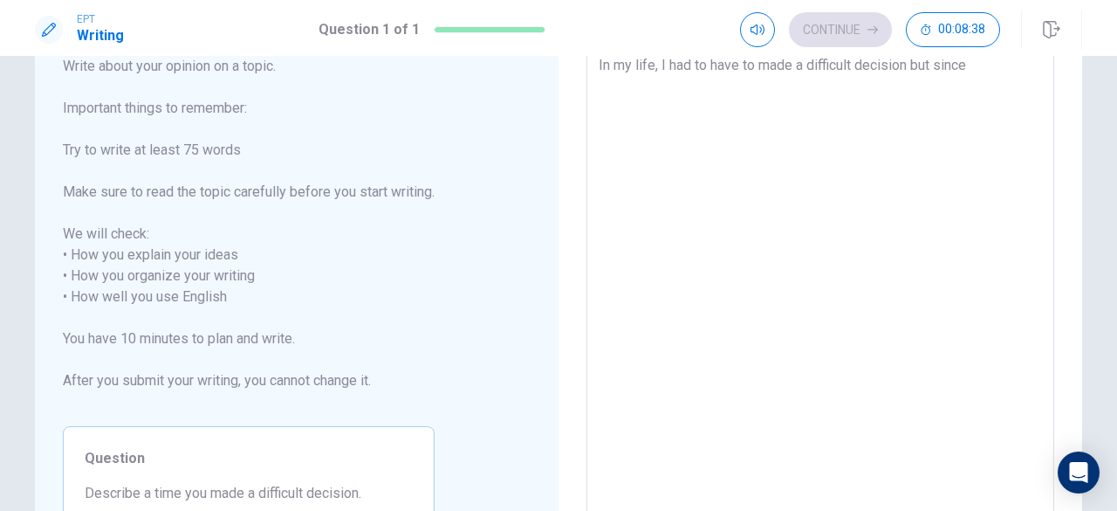
type textarea "In my life, I had to have to made a difficult decision but since I"
type textarea "x"
type textarea "In my life, I had to have to made a difficult decision but since I"
type textarea "x"
type textarea "In my life, I had to have to made a difficult decision but since I"
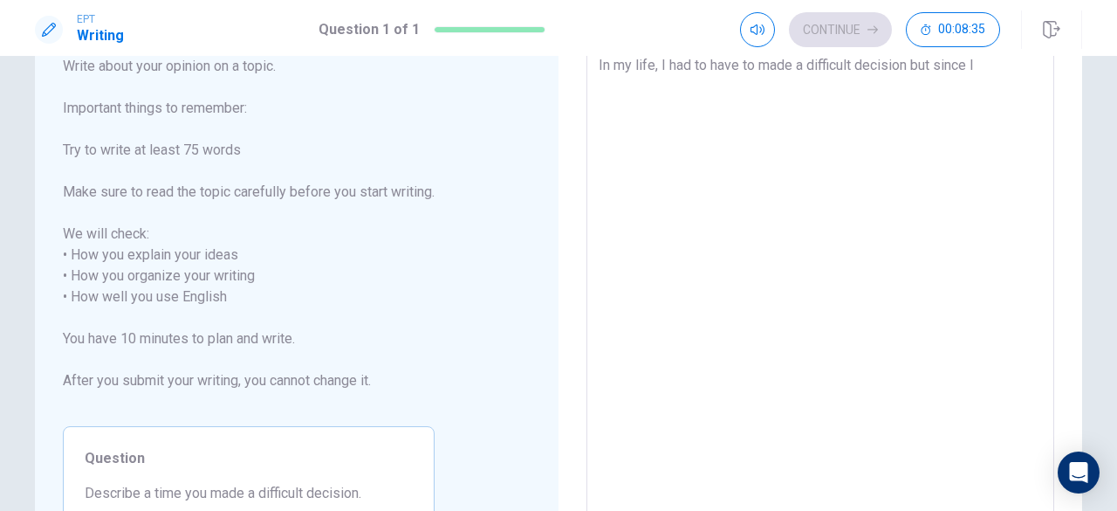
type textarea "x"
type textarea "In my life, I had to have to made a difficult decision but since I'"
type textarea "x"
type textarea "In my life, I had to have to made a difficult decision but since I'm"
type textarea "x"
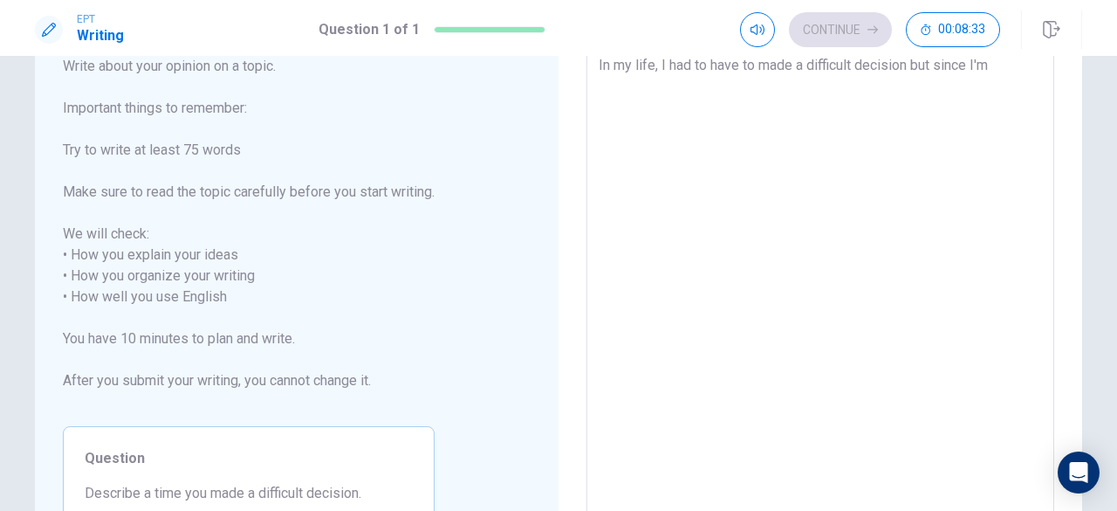
type textarea "In my life, I had to have to made a difficult decision but since I'm"
type textarea "x"
type textarea "In my life, I had to have to made a difficult decision but since I'm a"
type textarea "x"
type textarea "In my life, I had to have to made a difficult decision but since I'm an"
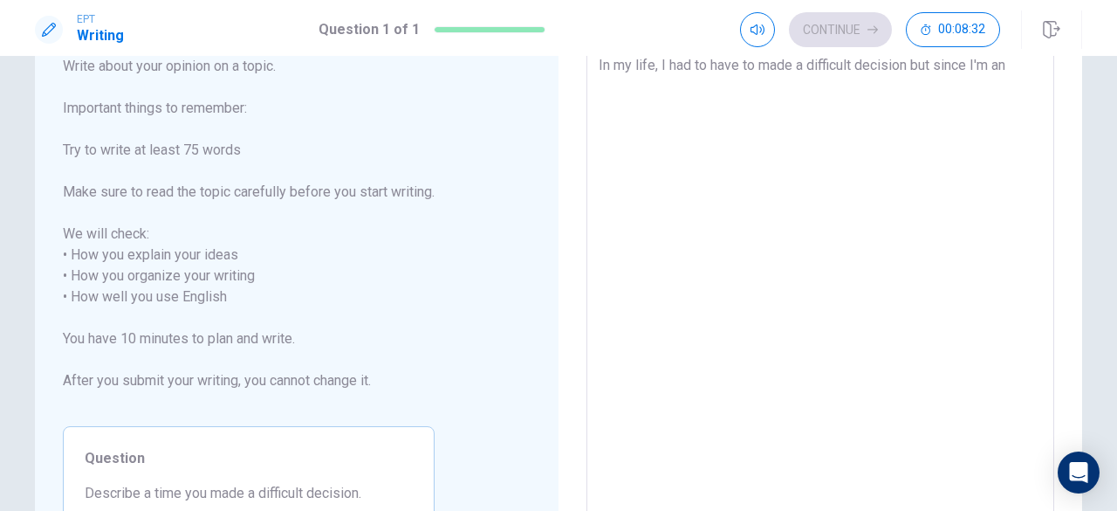
type textarea "x"
type textarea "In my life, I had to have to made a difficult decision but since I'm an"
type textarea "x"
type textarea "In my life, I had to have to made a difficult decision but since I'm an U"
type textarea "x"
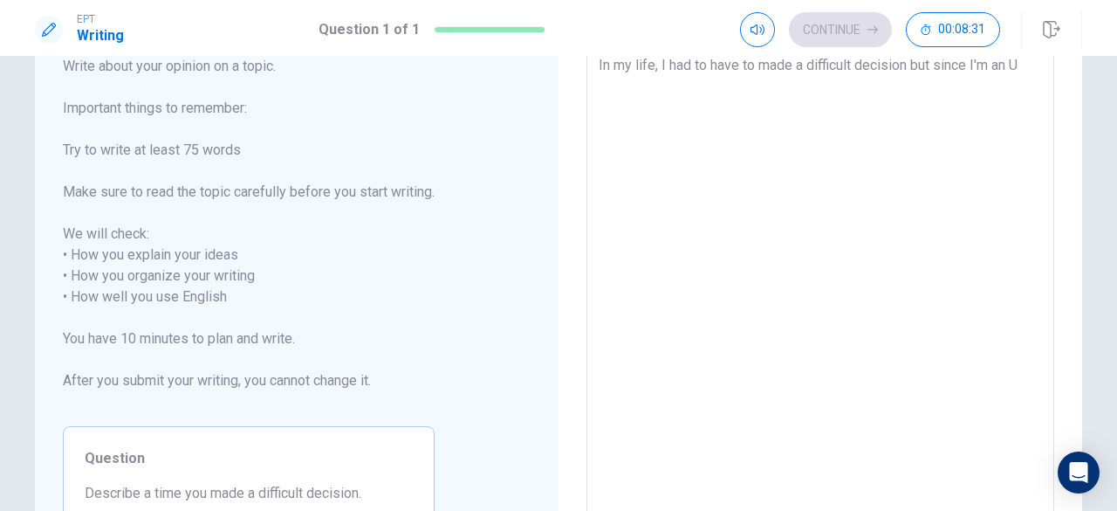
type textarea "In my life, I had to have to made a difficult decision but since I'm an Un"
type textarea "x"
type textarea "In my life, I had to have to made a difficult decision but since I'm an Uni"
type textarea "x"
type textarea "In my life, I had to have to made a difficult decision but since I'm an Univ"
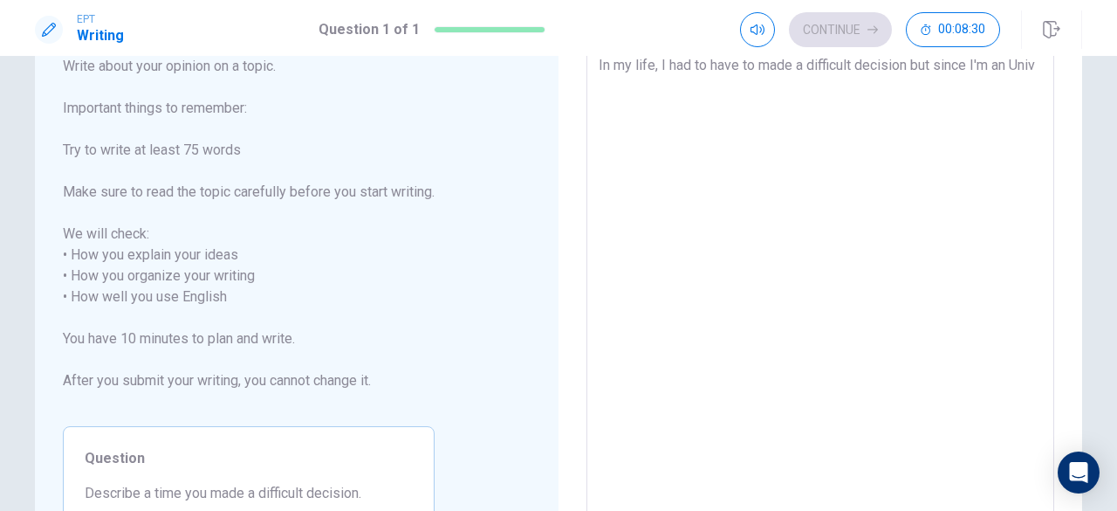
type textarea "x"
type textarea "In my life, I had to have to made a difficult decision but since I'm an Unive"
type textarea "x"
type textarea "In my life, I had to have to made a difficult decision but since I'm an Univer"
type textarea "x"
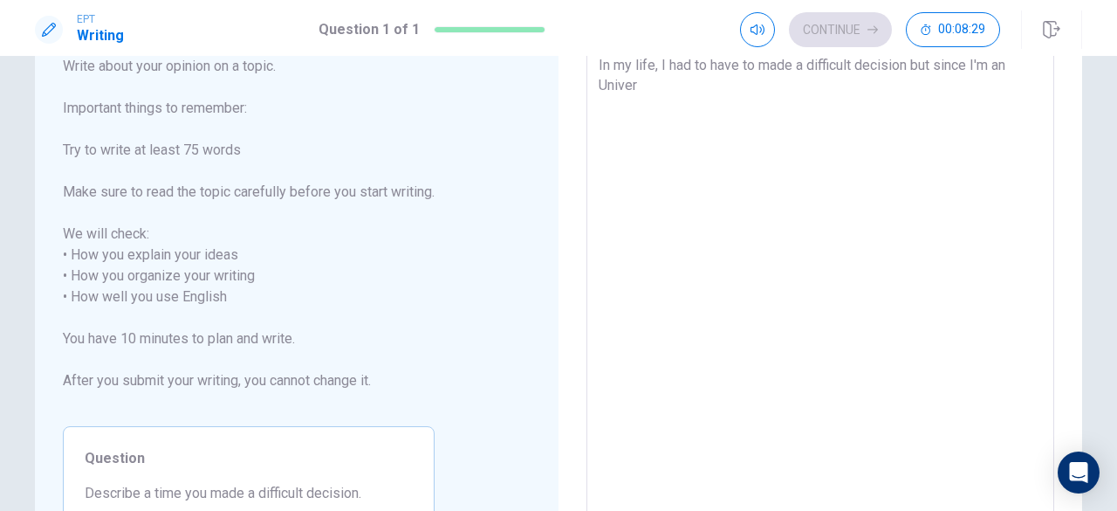
type textarea "In my life, I had to have to made a difficult decision but since I'm an Univers"
type textarea "x"
type textarea "In my life, I had to have to made a difficult decision but since I'm an Universi"
type textarea "x"
type textarea "In my life, I had to have to made a difficult decision but since I'm an Univers…"
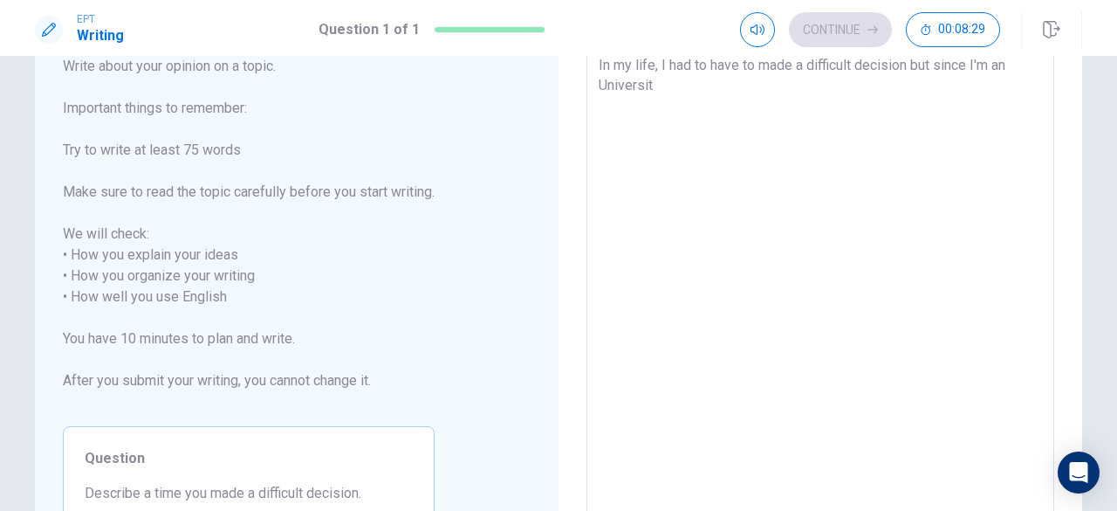
type textarea "x"
type textarea "In my life, I had to have to made a difficult decision but since I'm an Univers…"
type textarea "x"
type textarea "In my life, I had to have to made a difficult decision but since I'm an Univers…"
type textarea "x"
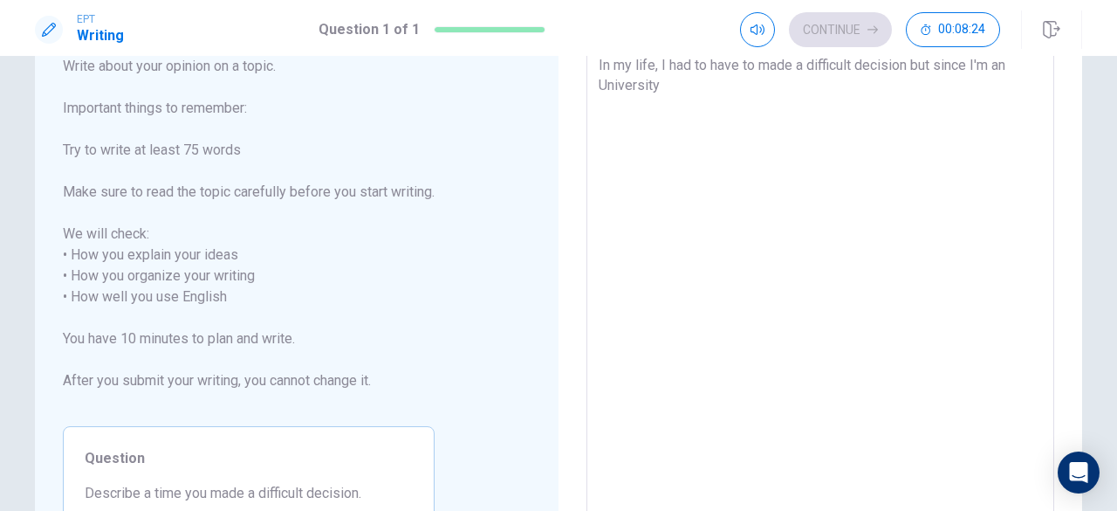
type textarea "In my life, I had to have to made a difficult decision but since I'm an Univers…"
type textarea "x"
type textarea "In my life, I had to have to made a difficult decision but since I'm an Univers…"
type textarea "x"
type textarea "In my life, I had to have to made a difficult decision but since I'm an Univers…"
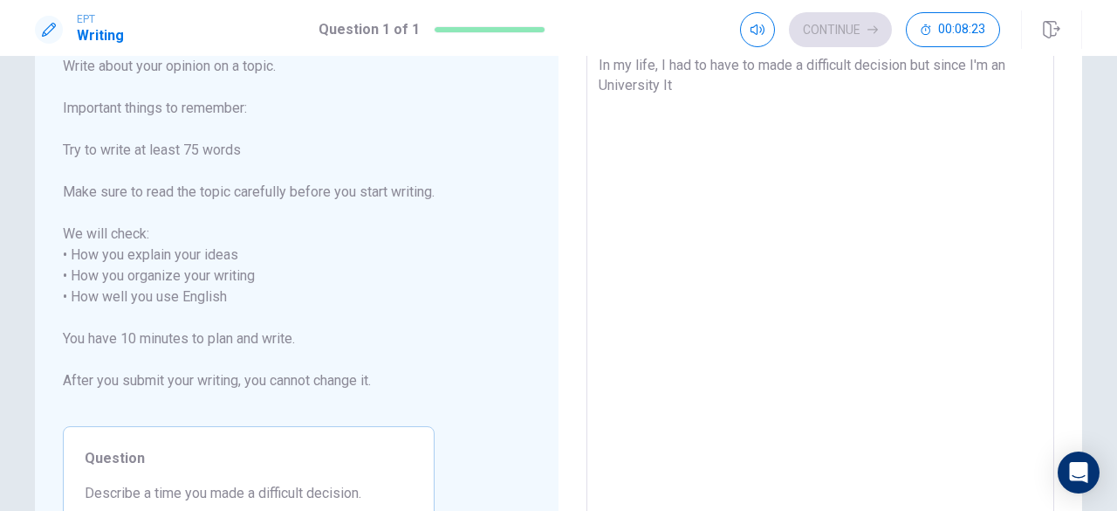
type textarea "x"
type textarea "In my life, I had to have to made a difficult decision but since I'm an Univers…"
type textarea "x"
type textarea "In my life, I had to have to made a difficult decision but since I'm an Univers…"
type textarea "x"
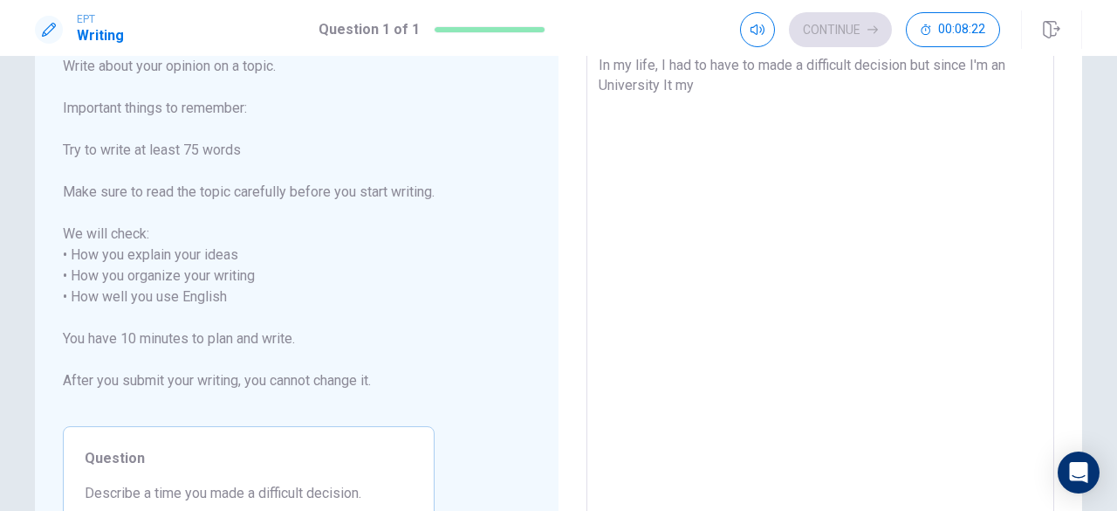
type textarea "In my life, I had to have to made a difficult decision but since I'm an Univers…"
type textarea "x"
type textarea "In my life, I had to have to made a difficult decision but since I'm an Univers…"
type textarea "x"
type textarea "In my life, I had to have to made a difficult decision but since I'm an Univers…"
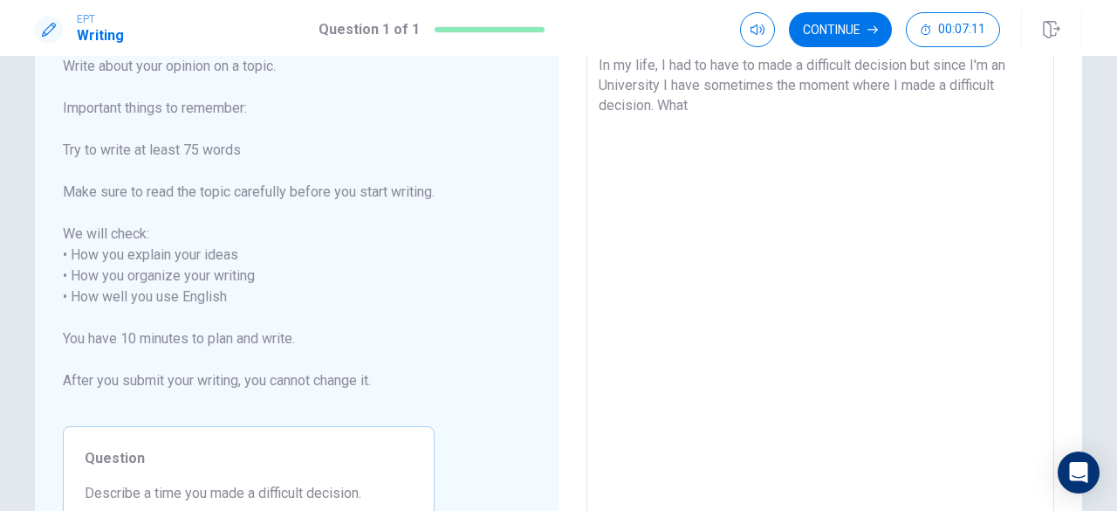
click at [599, 65] on textarea "In my life, I had to have to made a difficult decision but since I'm an Univers…" at bounding box center [820, 286] width 443 height 463
click at [935, 70] on textarea "In my life, I had to have to made a difficult decision but since I'm an Univers…" at bounding box center [820, 286] width 443 height 463
click at [961, 72] on textarea "In my life, I had to have to made a difficult decision.ut since I'm an Universi…" at bounding box center [820, 286] width 443 height 463
click at [700, 102] on textarea "In my life, I had to have to made a difficult decision.Although I'm an Universi…" at bounding box center [820, 286] width 443 height 463
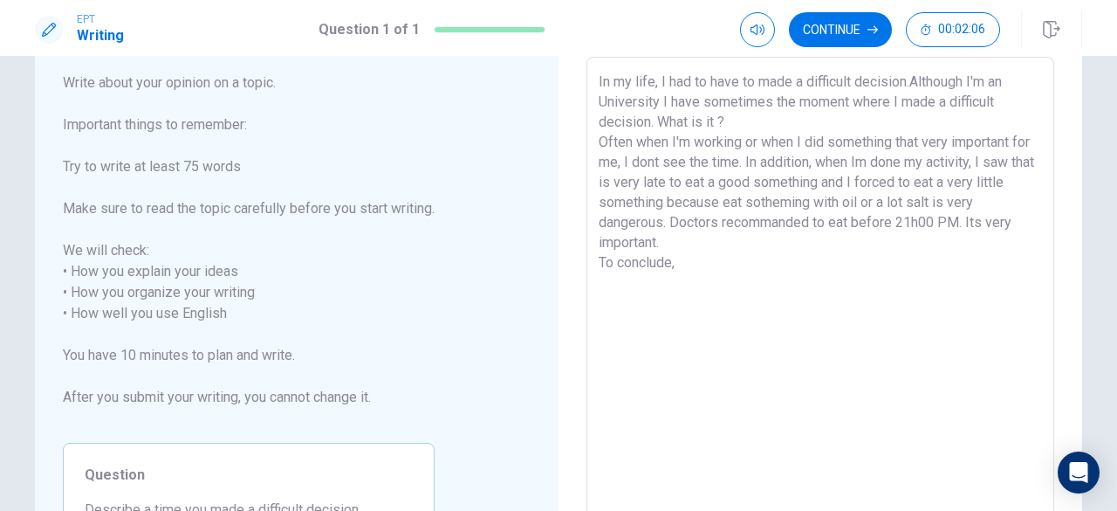
scroll to position [95, 0]
click at [679, 243] on textarea "In my life, I had to have to made a difficult decision.Although I'm an Universi…" at bounding box center [820, 303] width 443 height 463
click at [682, 256] on textarea "In my life, I had to have to made a difficult decision.Although I'm an Universi…" at bounding box center [820, 303] width 443 height 463
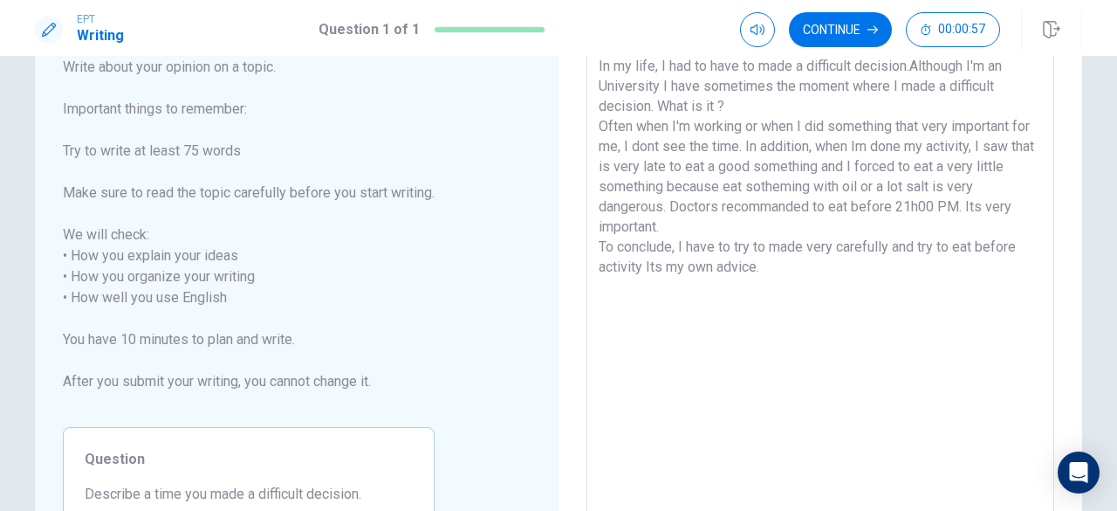
scroll to position [32, 0]
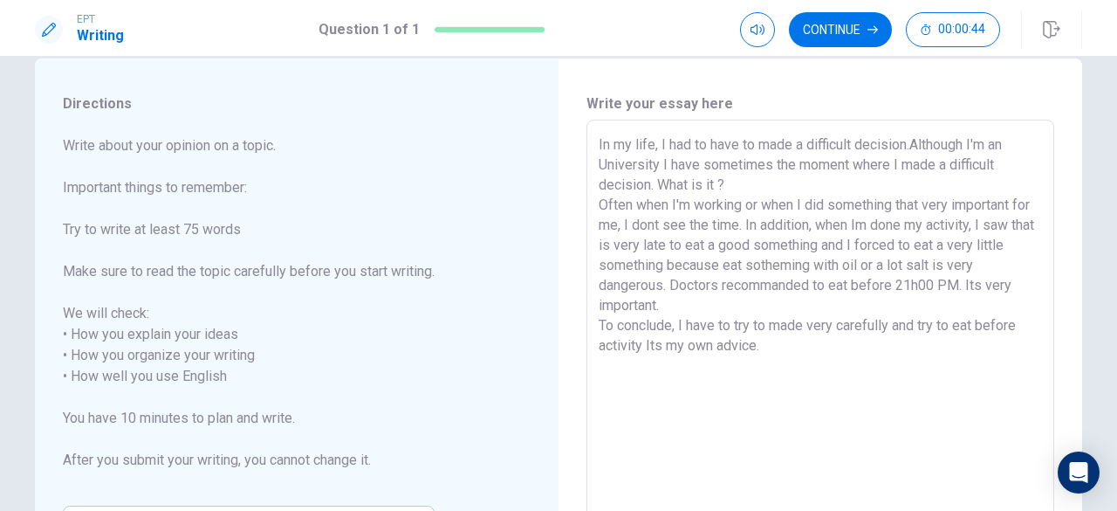
click at [950, 163] on textarea "In my life, I had to have to made a difficult decision.Although I'm an Universi…" at bounding box center [820, 365] width 443 height 463
click at [675, 224] on textarea "In my life, I had to have to made a difficult decision.Although I'm an Universi…" at bounding box center [820, 365] width 443 height 463
click at [754, 245] on textarea "In my life, I had to have to made a difficult decision.Although I'm an Universi…" at bounding box center [820, 365] width 443 height 463
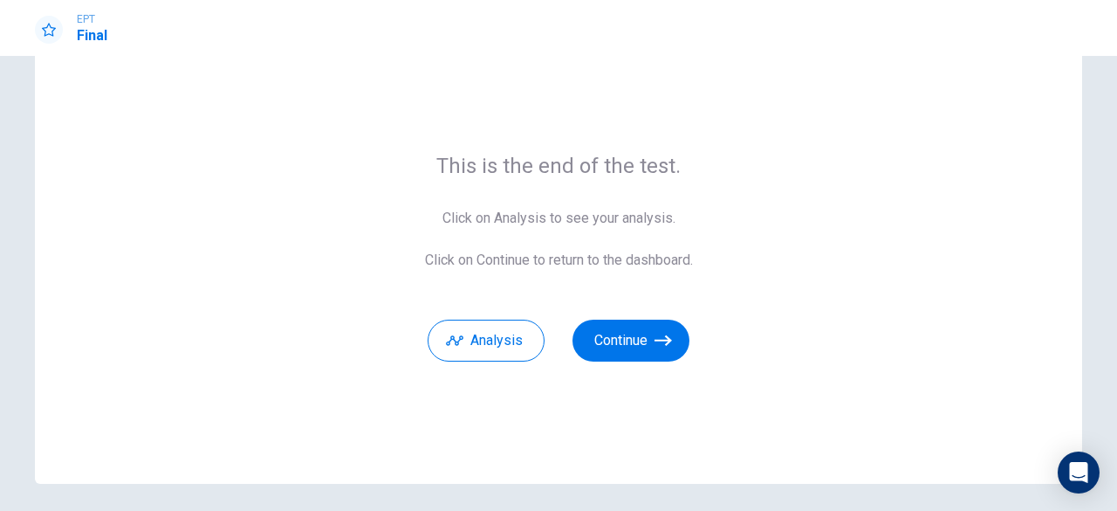
scroll to position [61, 0]
click at [615, 338] on button "Continue" at bounding box center [631, 340] width 117 height 42
